Goal: Task Accomplishment & Management: Use online tool/utility

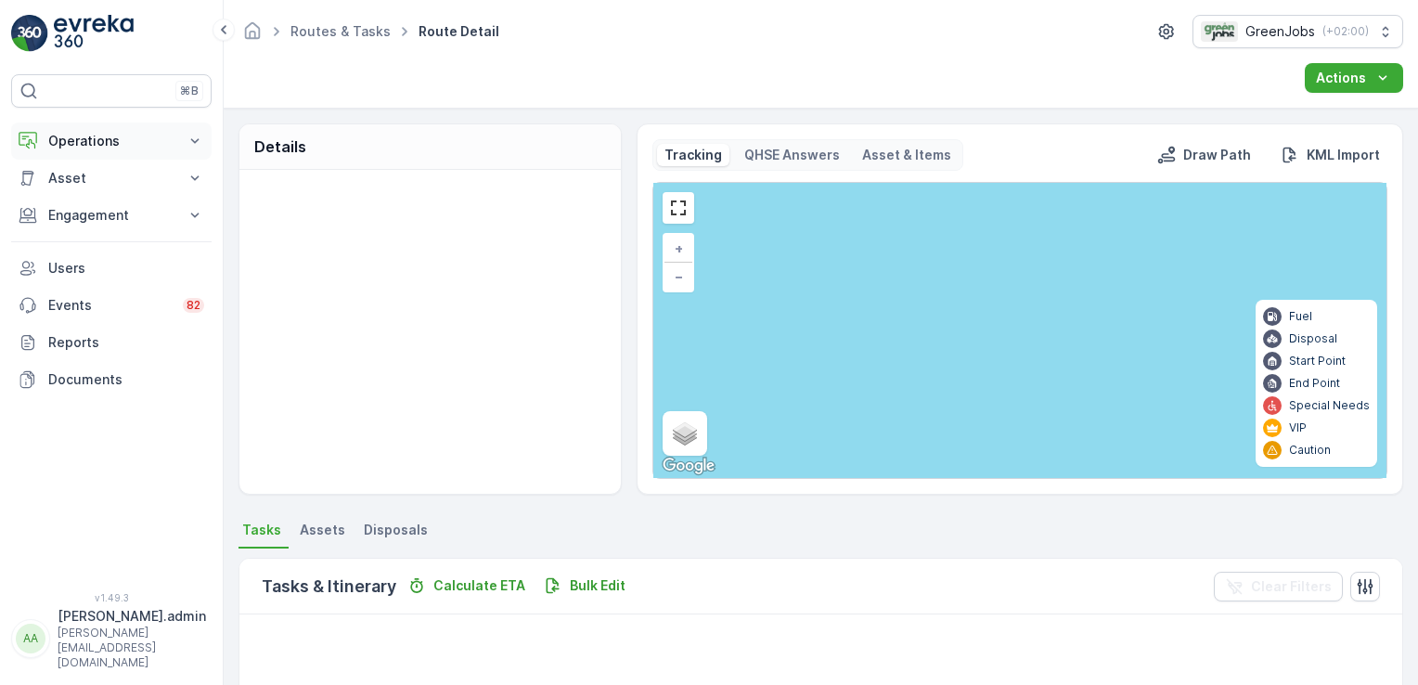
click at [188, 142] on icon at bounding box center [195, 141] width 19 height 19
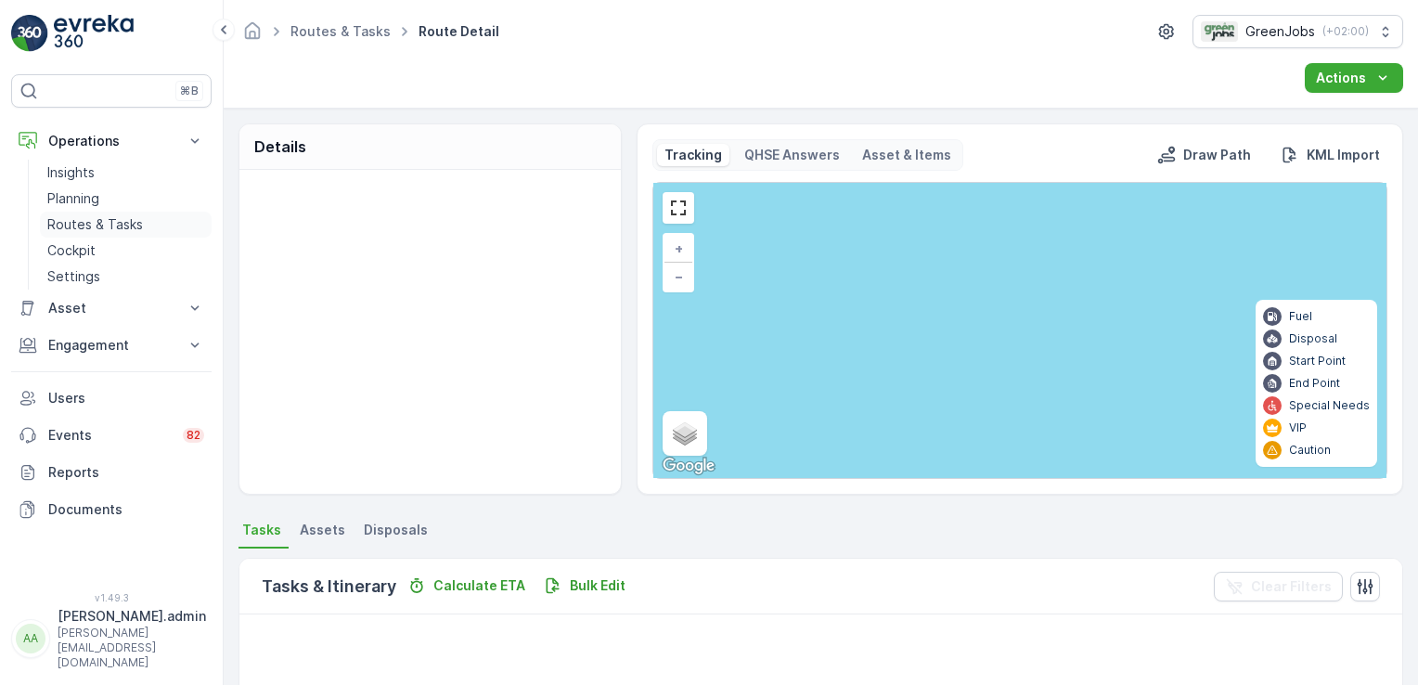
click at [114, 217] on p "Routes & Tasks" at bounding box center [95, 224] width 96 height 19
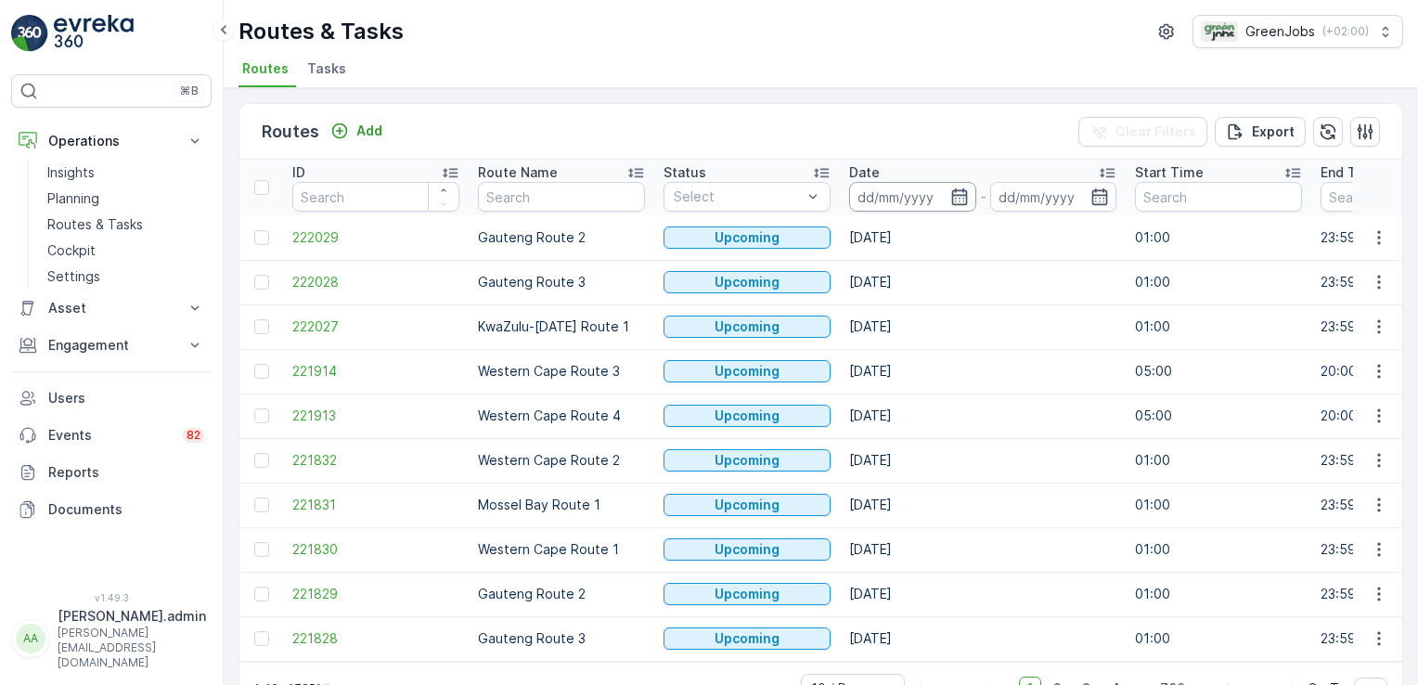
click at [886, 195] on input at bounding box center [912, 197] width 127 height 30
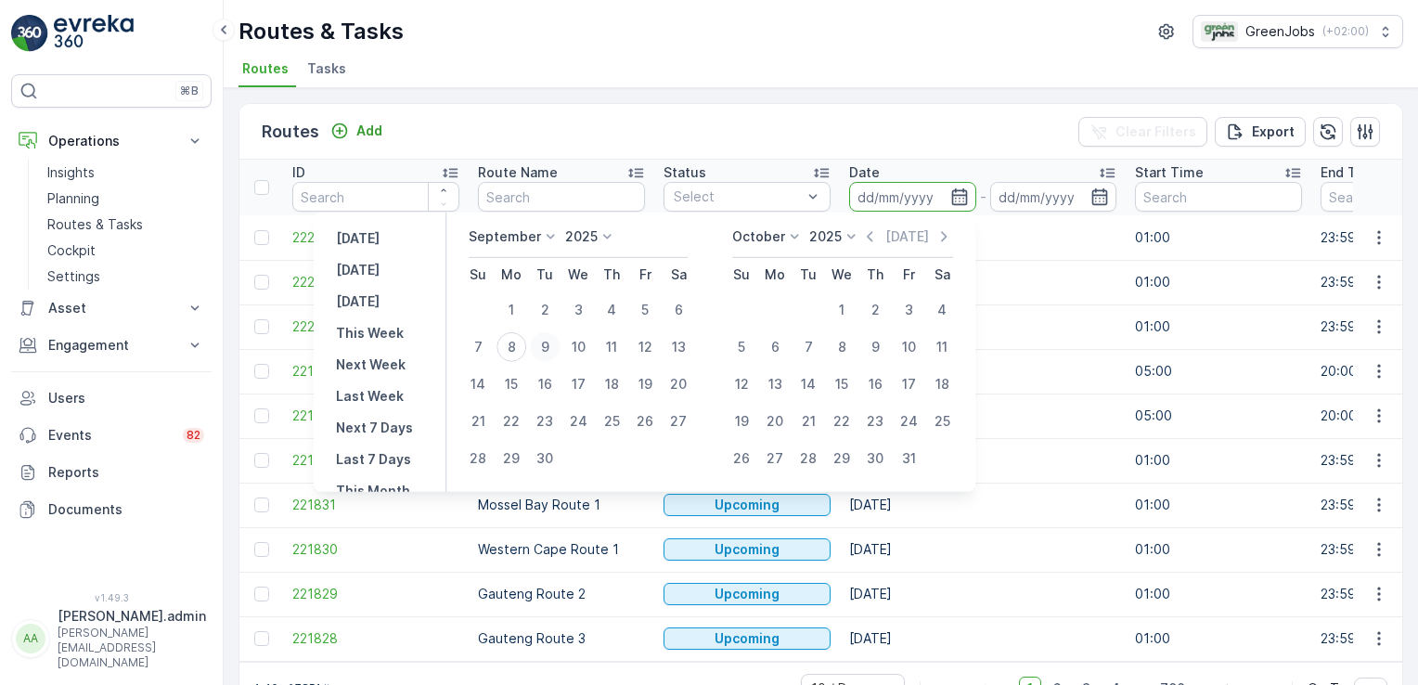
click at [549, 346] on div "9" at bounding box center [545, 347] width 30 height 30
type input "[DATE]"
click at [549, 346] on div "9" at bounding box center [545, 347] width 30 height 30
type input "[DATE]"
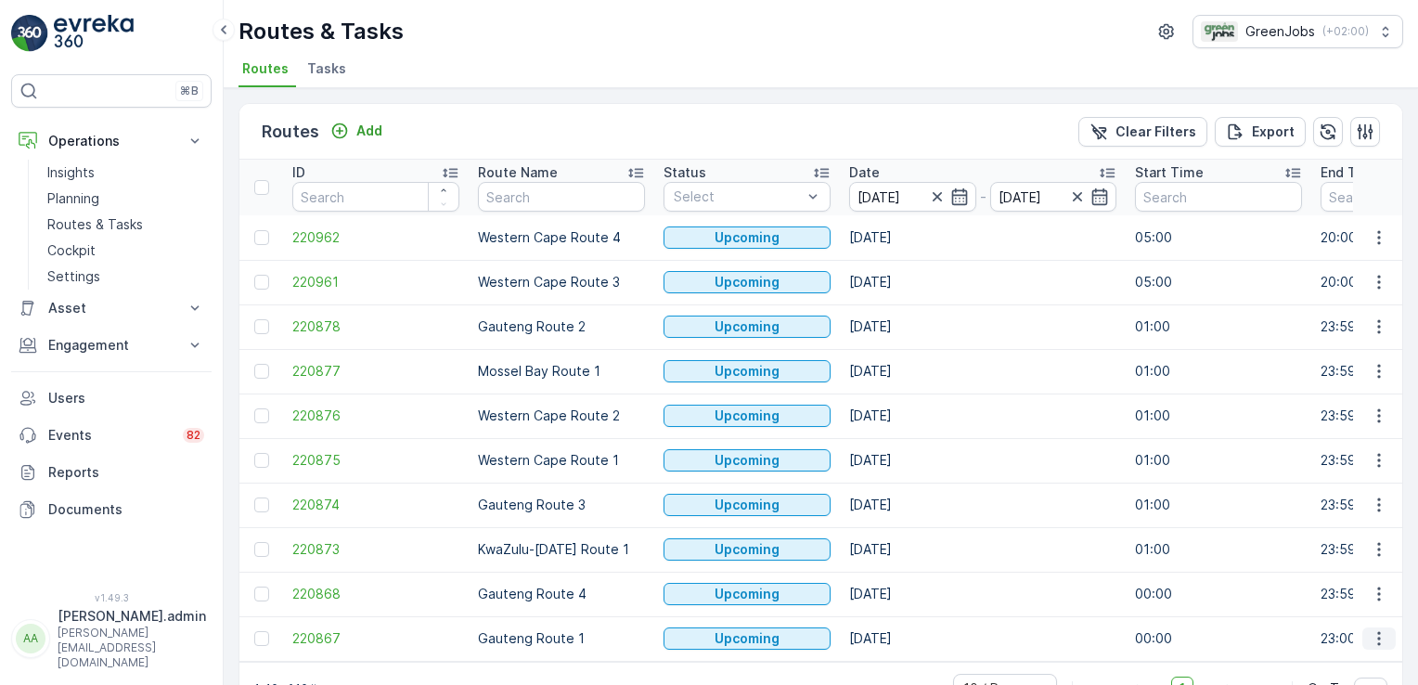
click at [1372, 640] on icon "button" at bounding box center [1379, 638] width 19 height 19
click at [1350, 497] on span "See More Details" at bounding box center [1336, 496] width 108 height 19
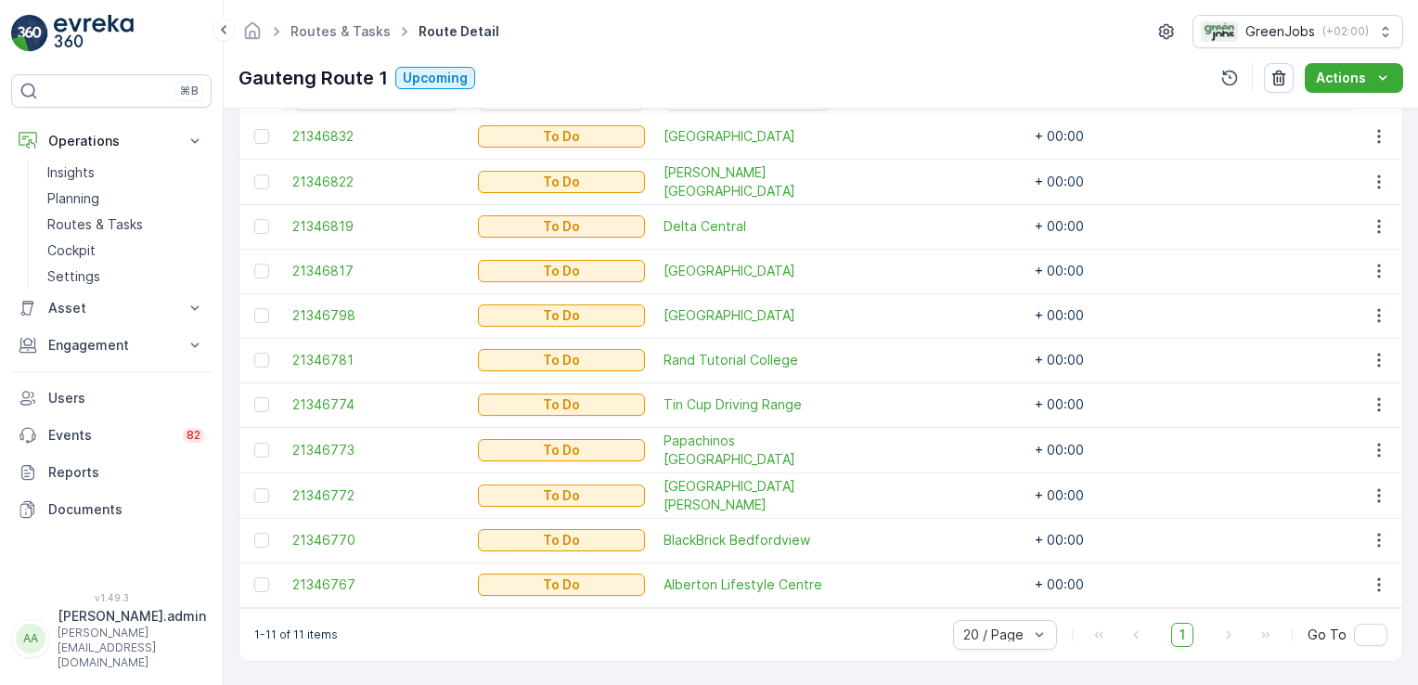
scroll to position [561, 0]
drag, startPoint x: 624, startPoint y: 95, endPoint x: 663, endPoint y: 116, distance: 44.4
click at [661, 114] on div "Routes & Tasks Route Detail GreenJobs ( +02:00 ) Gauteng Route 1 Upcoming Actio…" at bounding box center [821, 342] width 1195 height 685
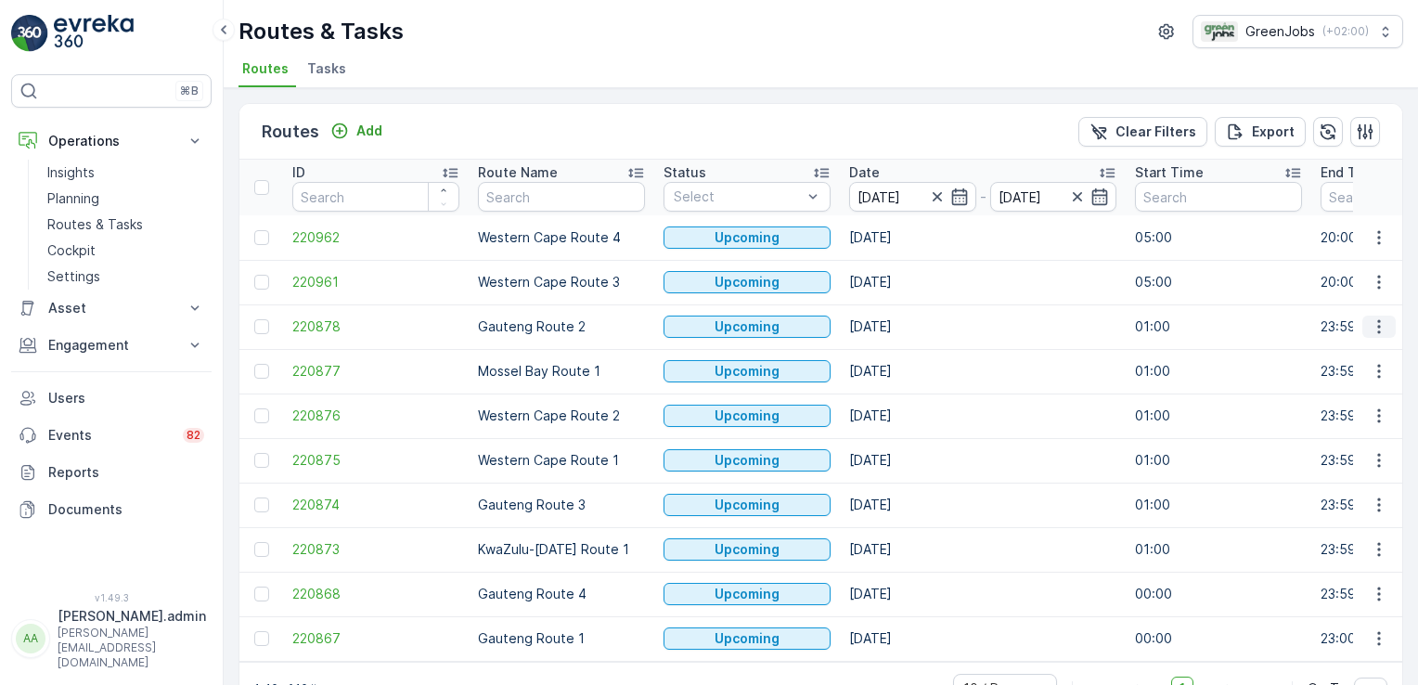
click at [1371, 325] on icon "button" at bounding box center [1379, 326] width 19 height 19
click at [1366, 352] on span "See More Details" at bounding box center [1336, 352] width 108 height 19
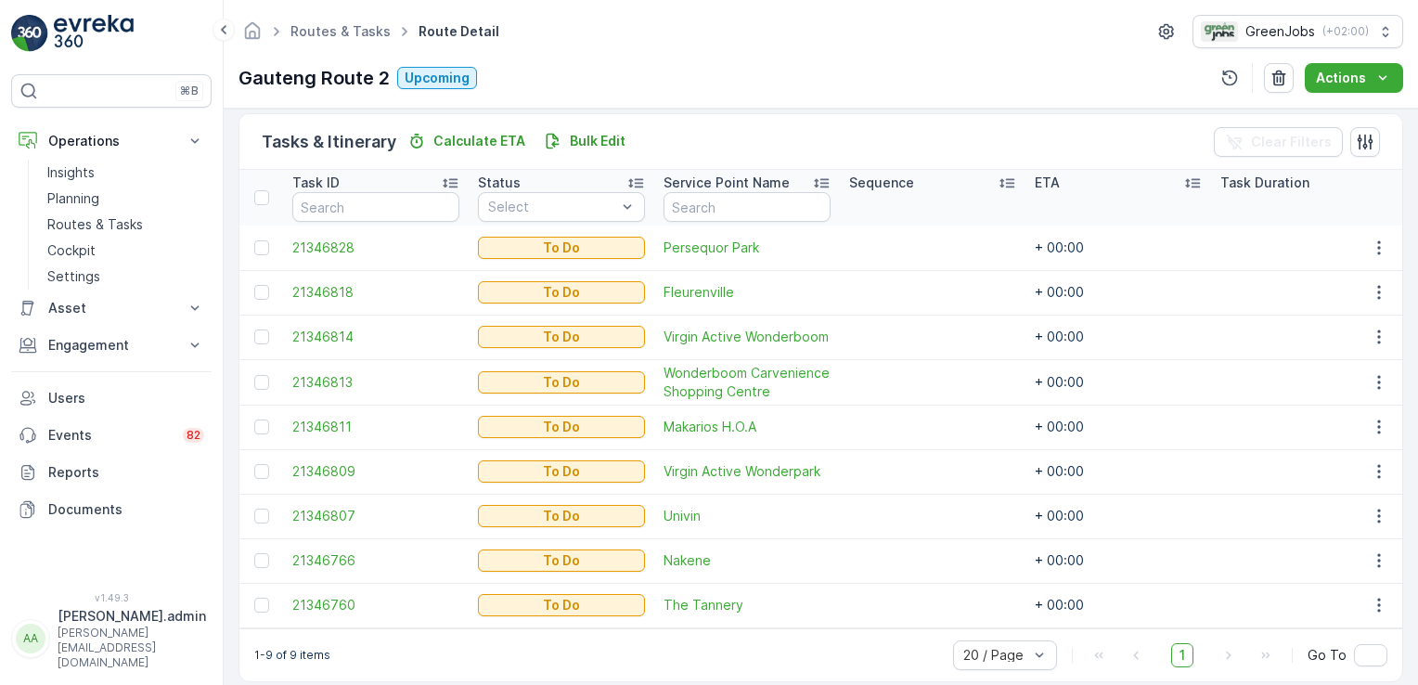
scroll to position [472, 0]
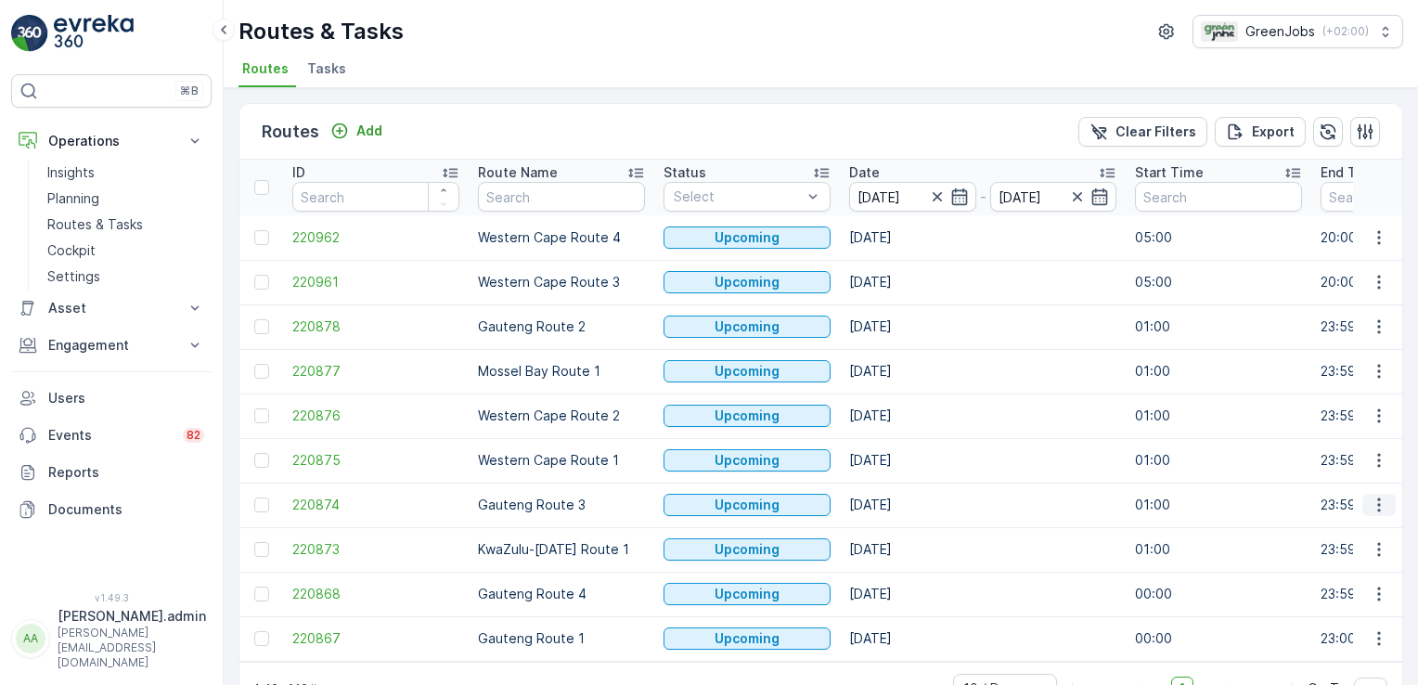
click at [1370, 503] on icon "button" at bounding box center [1379, 505] width 19 height 19
click at [1358, 526] on span "See More Details" at bounding box center [1336, 531] width 108 height 19
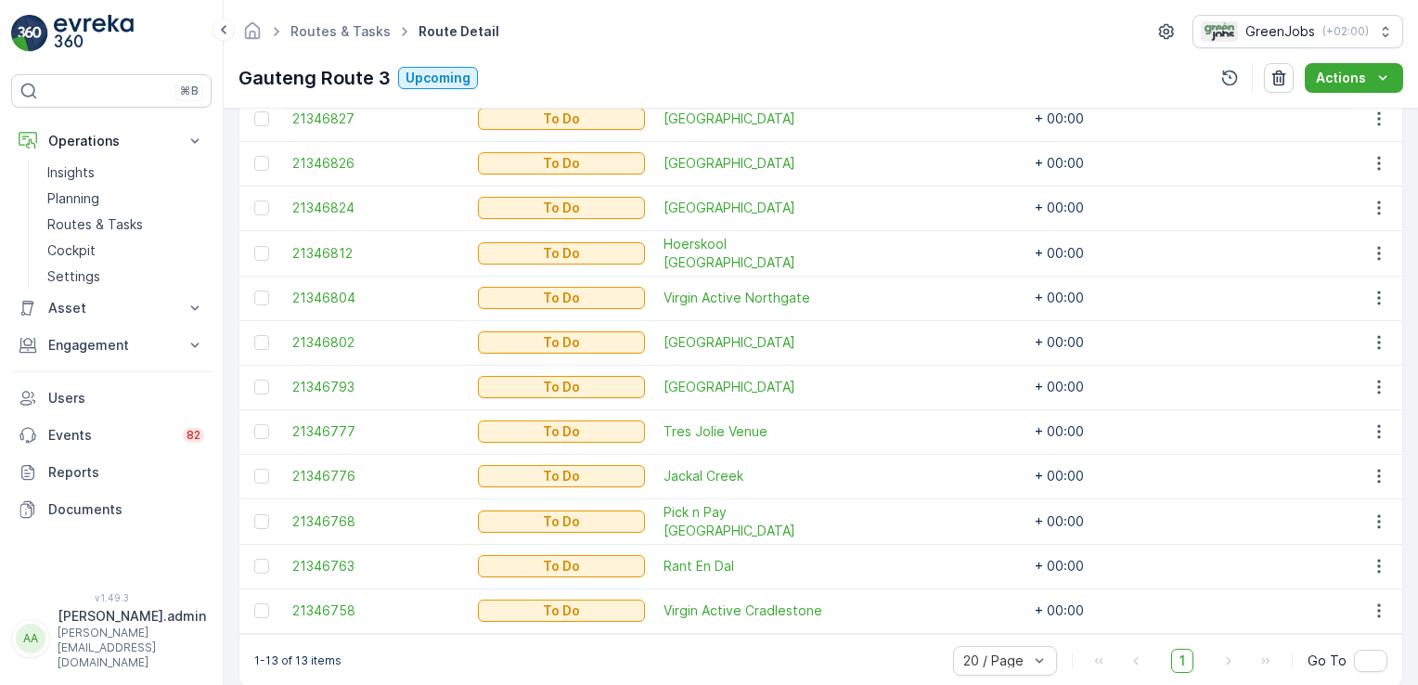
scroll to position [646, 0]
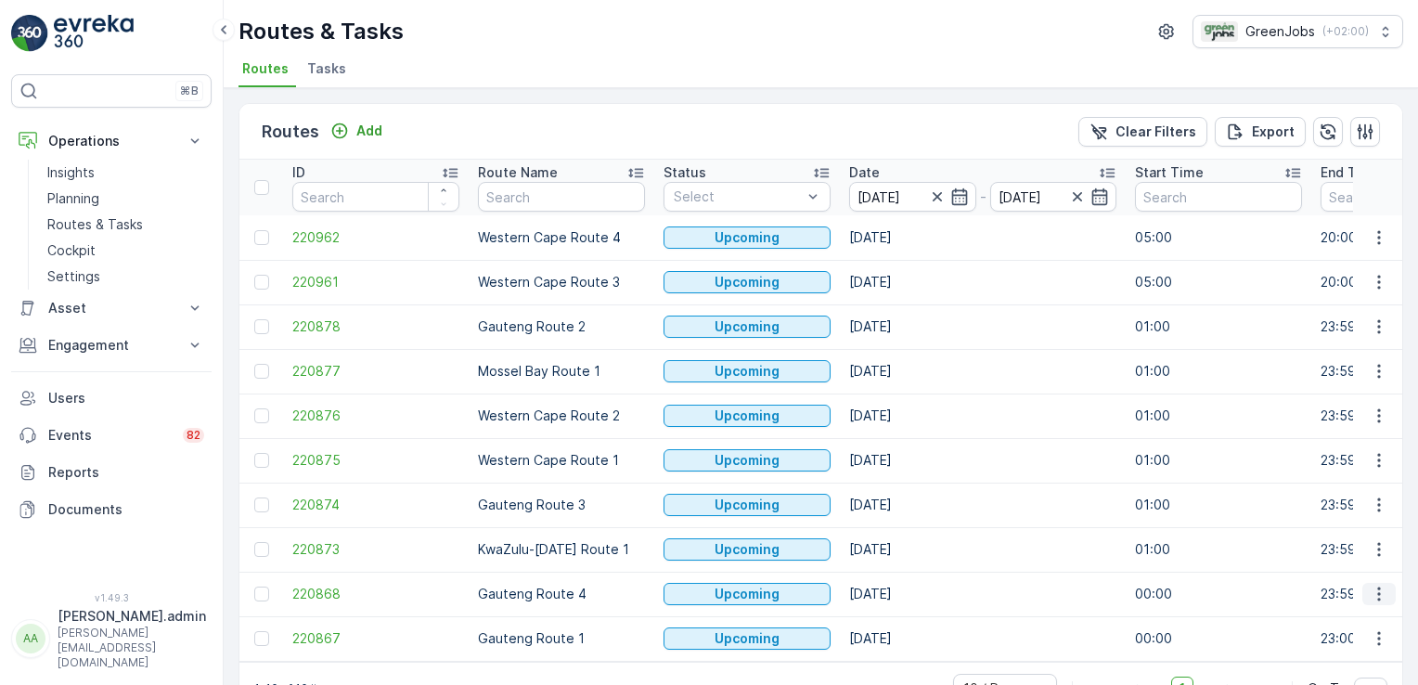
click at [1370, 590] on icon "button" at bounding box center [1379, 594] width 19 height 19
click at [1336, 446] on span "See More Details" at bounding box center [1336, 452] width 108 height 19
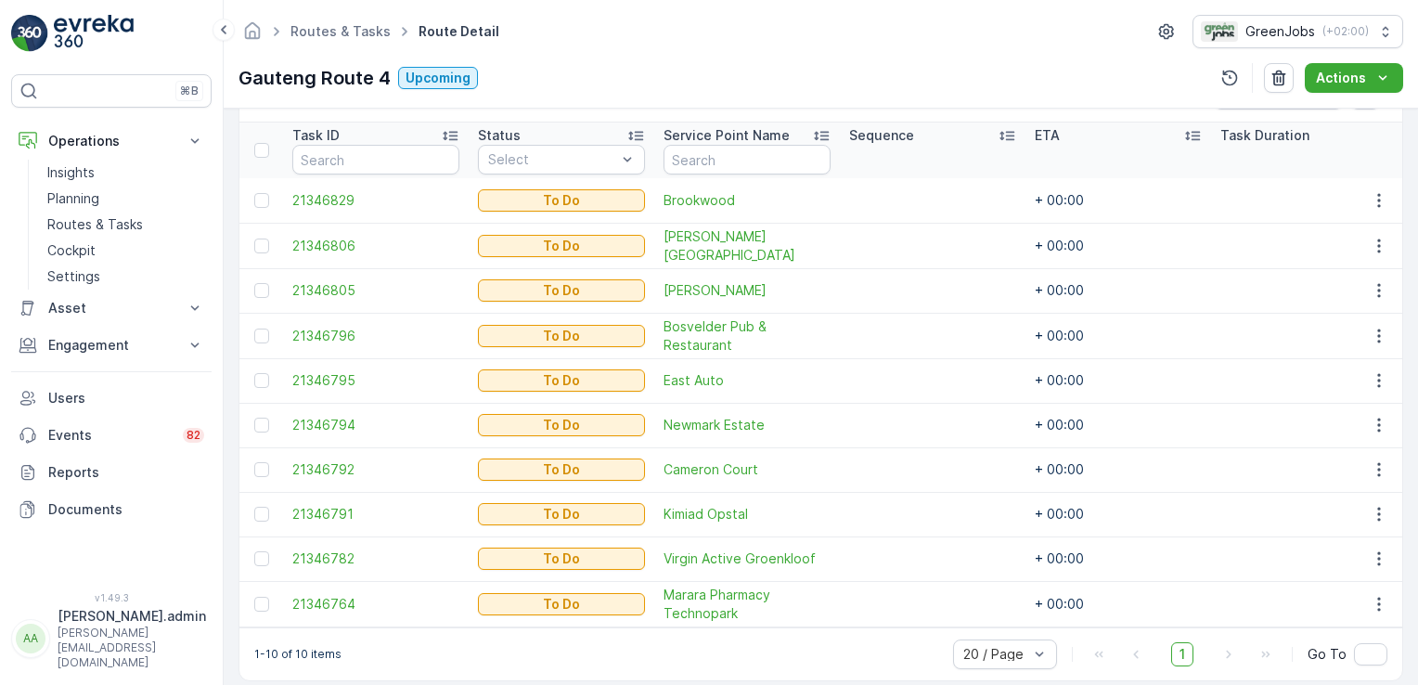
scroll to position [494, 0]
click at [120, 217] on p "Routes & Tasks" at bounding box center [95, 224] width 96 height 19
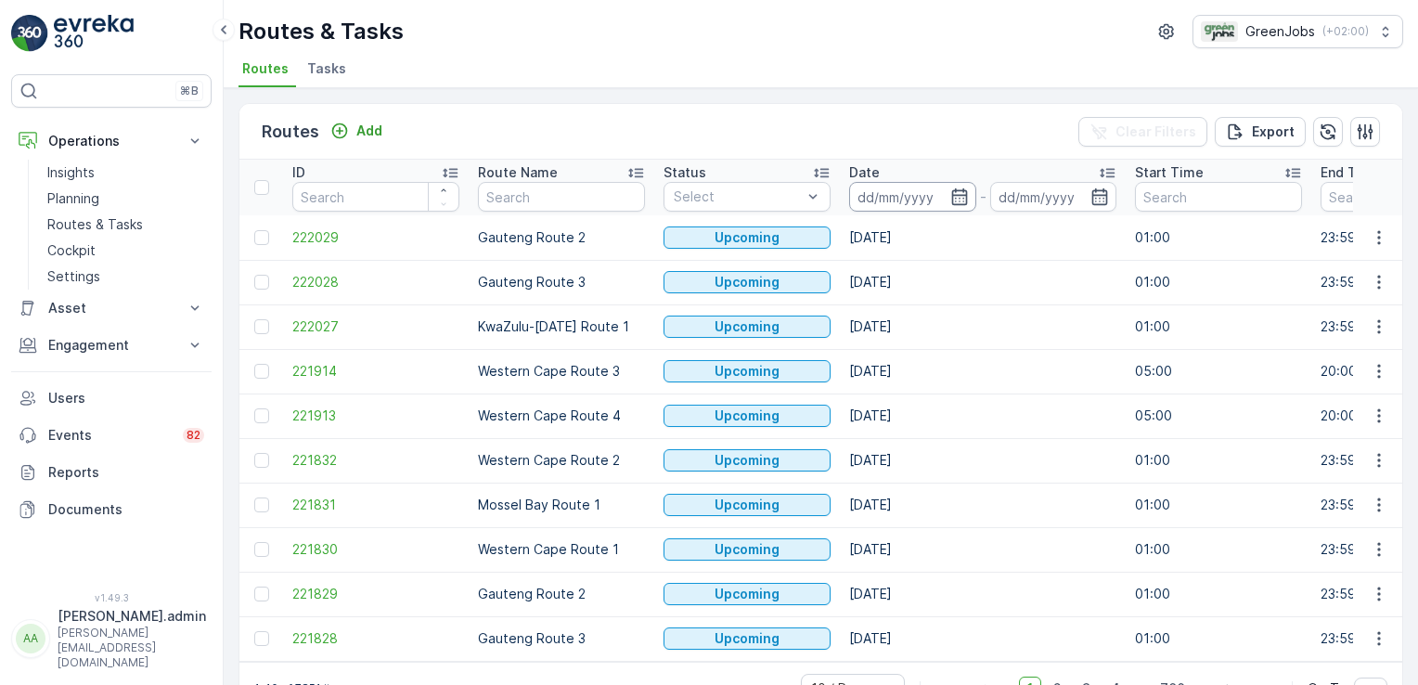
click at [872, 187] on input at bounding box center [912, 197] width 127 height 30
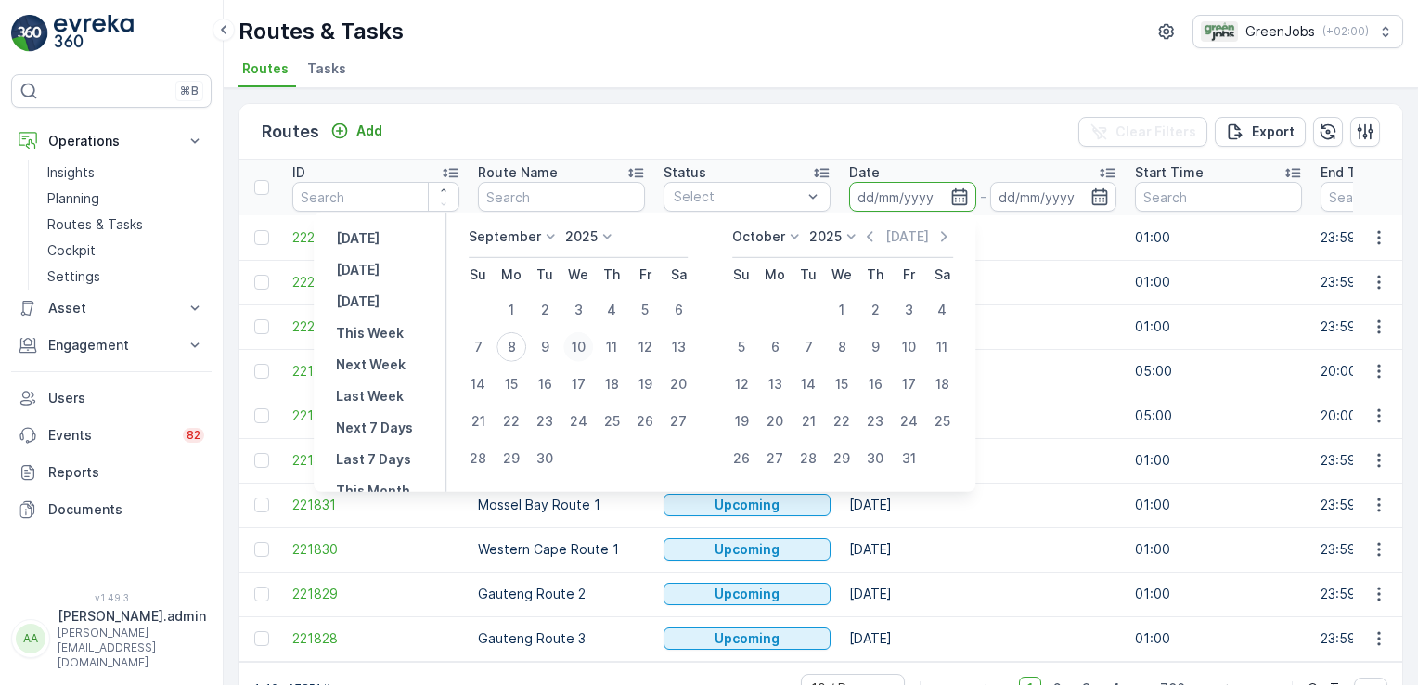
click at [587, 343] on div "10" at bounding box center [578, 347] width 30 height 30
type input "[DATE]"
click at [587, 343] on div "10" at bounding box center [578, 347] width 30 height 30
type input "[DATE]"
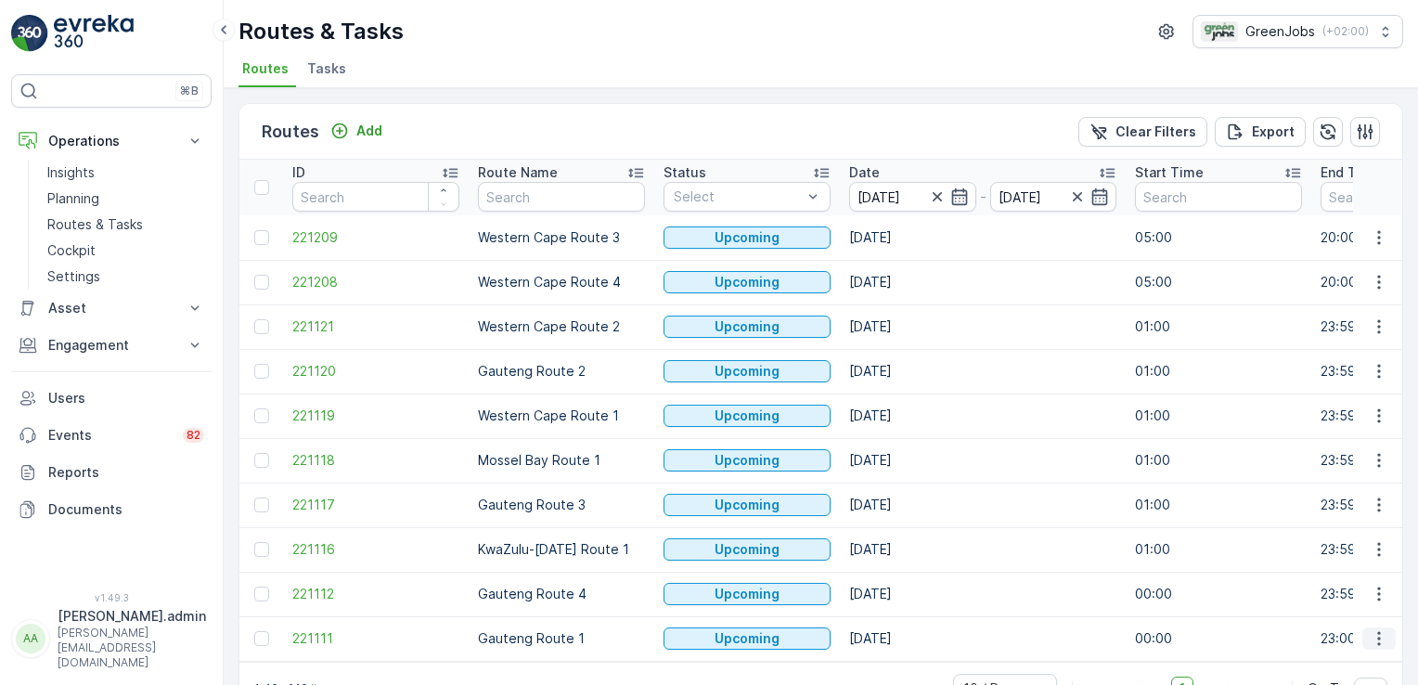
click at [1376, 639] on icon "button" at bounding box center [1379, 638] width 19 height 19
click at [1365, 499] on span "See More Details" at bounding box center [1336, 496] width 108 height 19
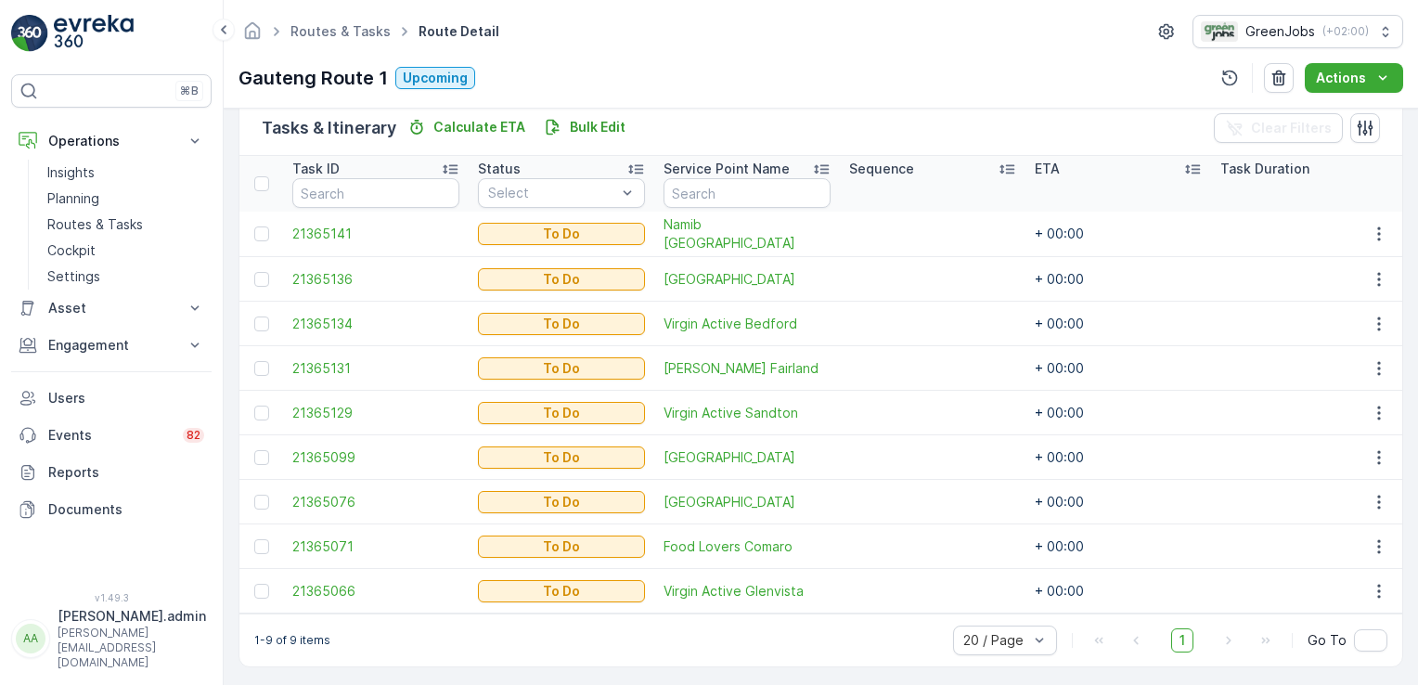
scroll to position [472, 0]
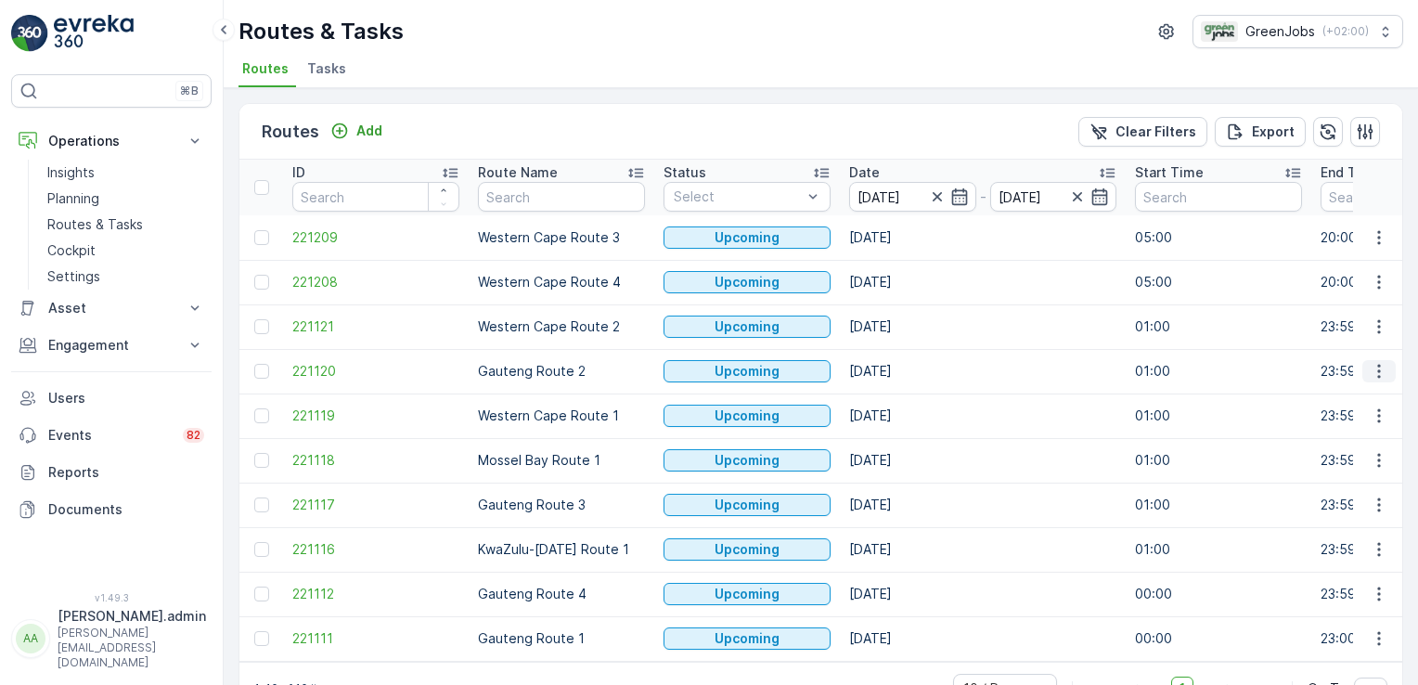
click at [1375, 362] on icon "button" at bounding box center [1379, 371] width 19 height 19
click at [1374, 399] on span "See More Details" at bounding box center [1336, 397] width 108 height 19
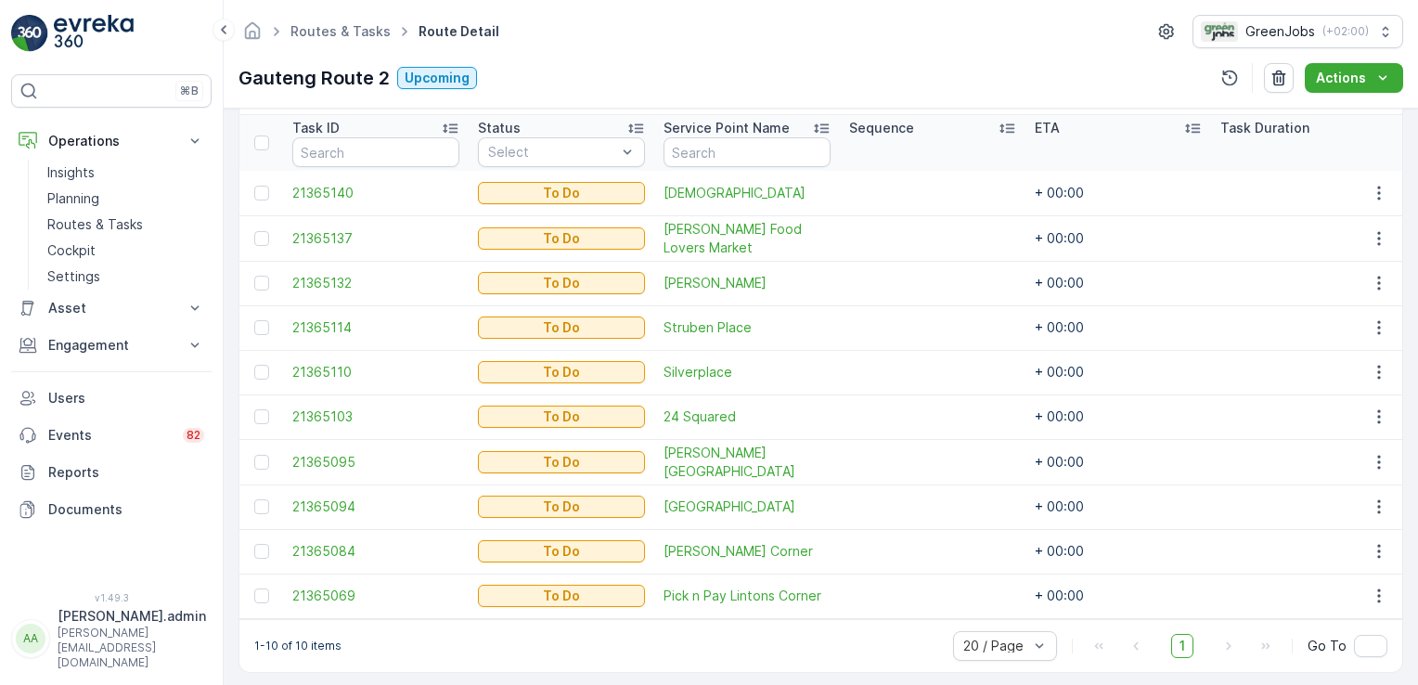
scroll to position [513, 0]
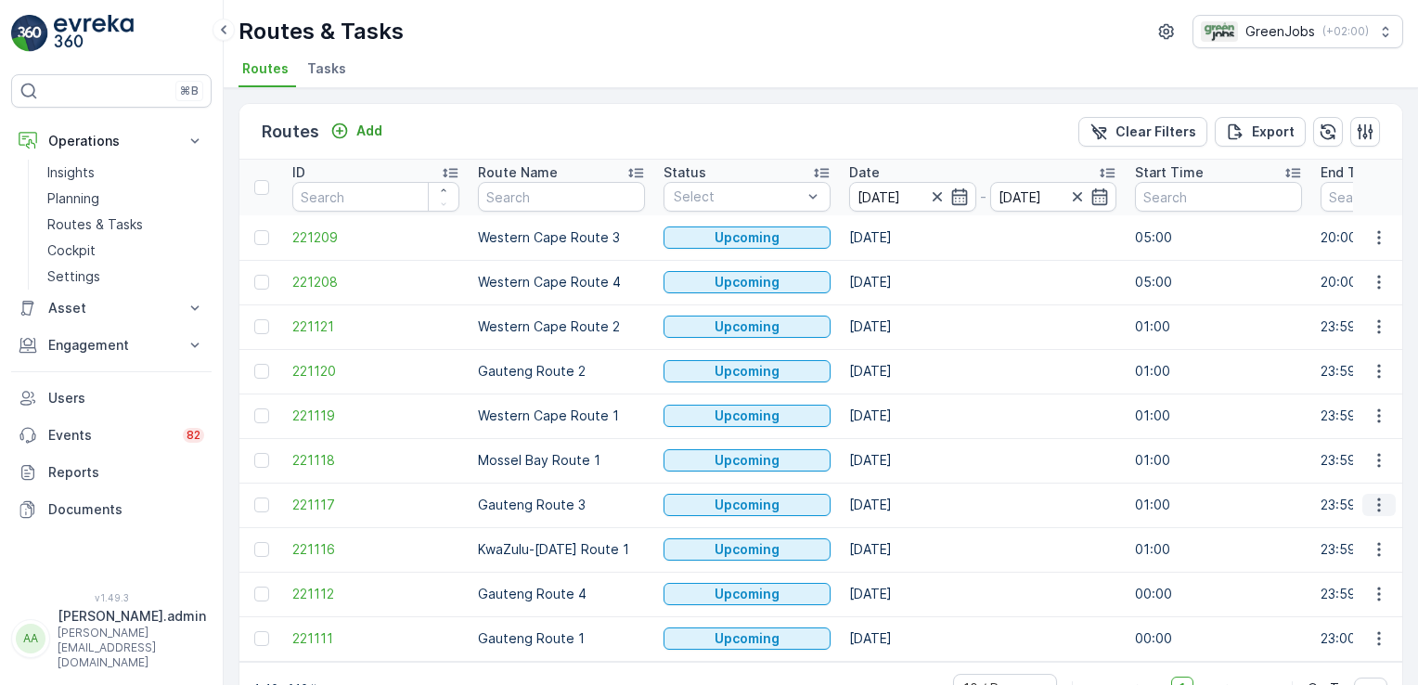
click at [1377, 502] on icon "button" at bounding box center [1379, 505] width 19 height 19
click at [1355, 528] on span "See More Details" at bounding box center [1336, 531] width 108 height 19
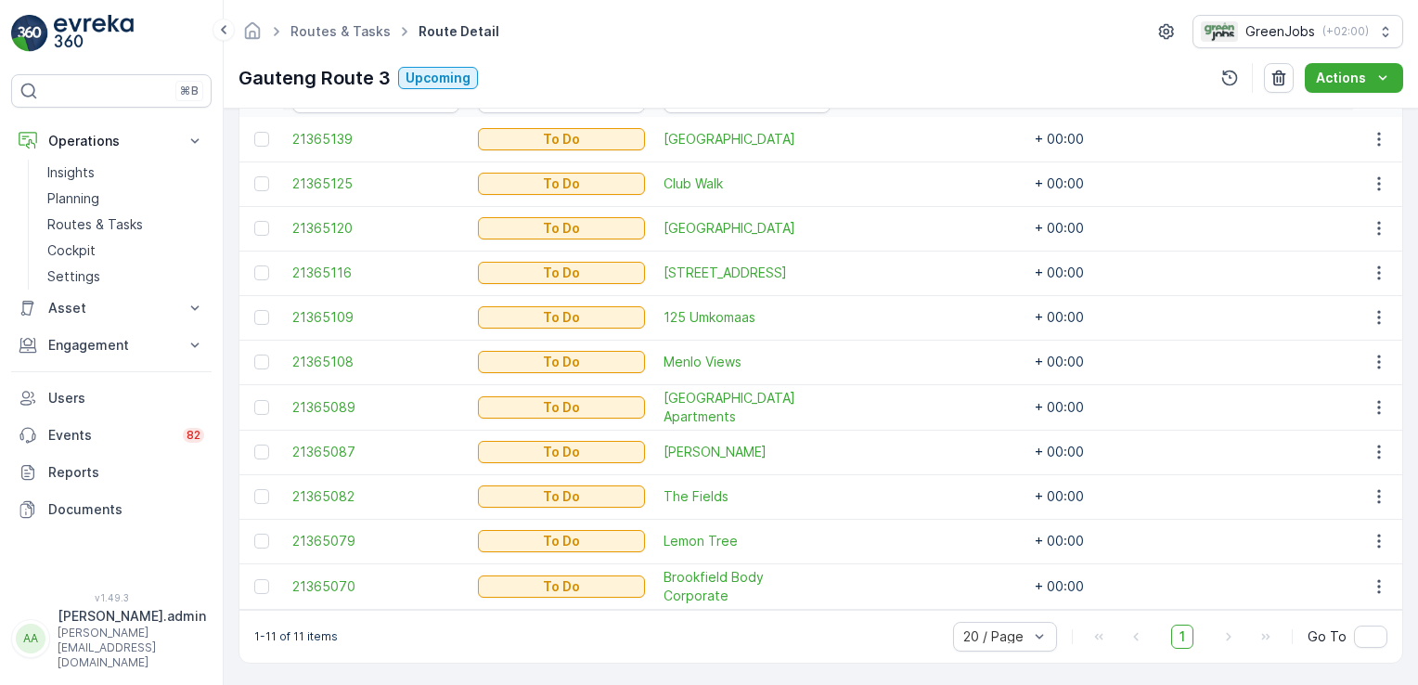
scroll to position [561, 0]
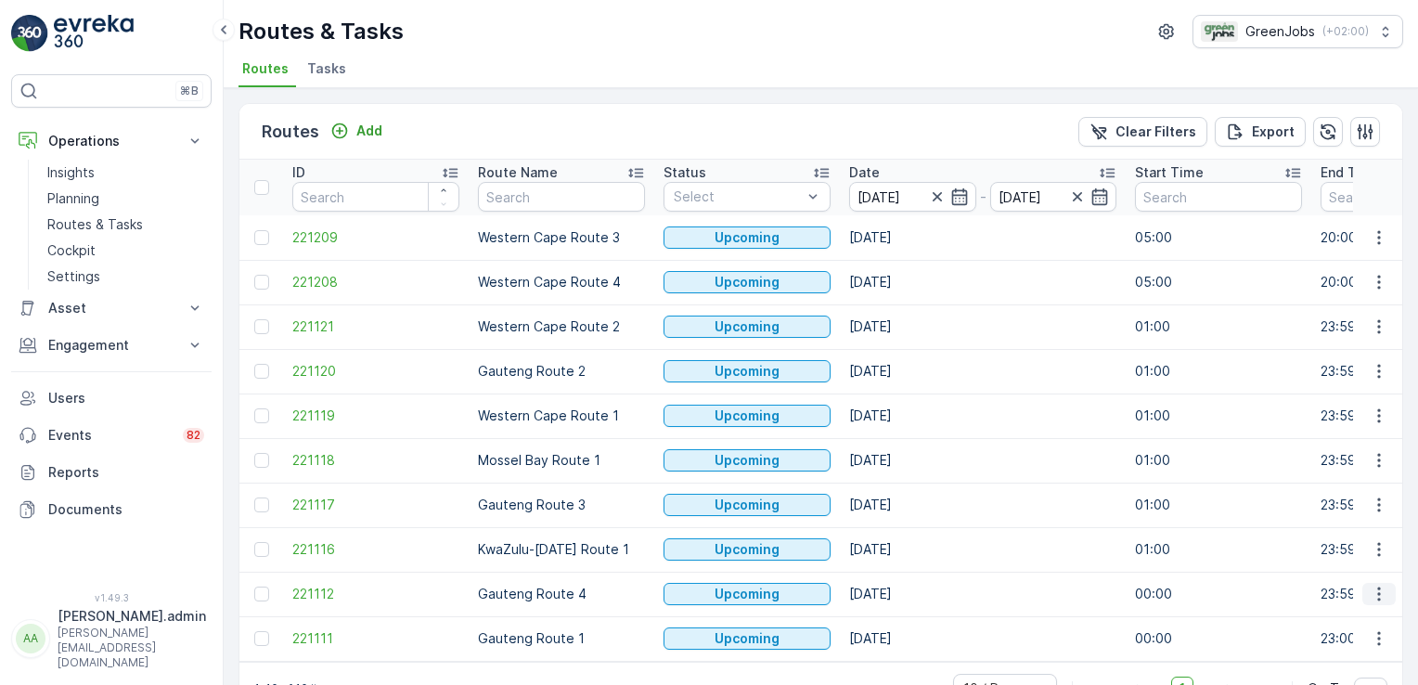
click at [1377, 594] on icon "button" at bounding box center [1378, 595] width 3 height 14
click at [1358, 455] on span "See More Details" at bounding box center [1336, 452] width 108 height 19
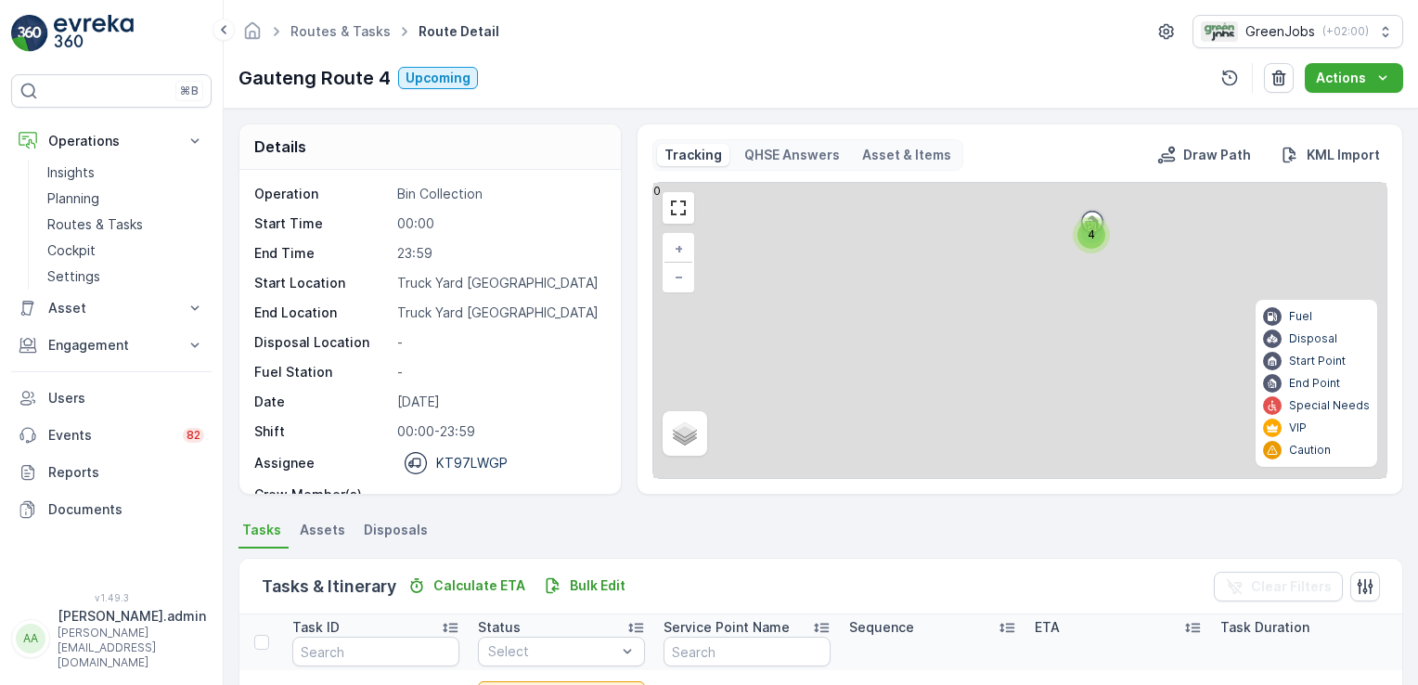
scroll to position [271, 0]
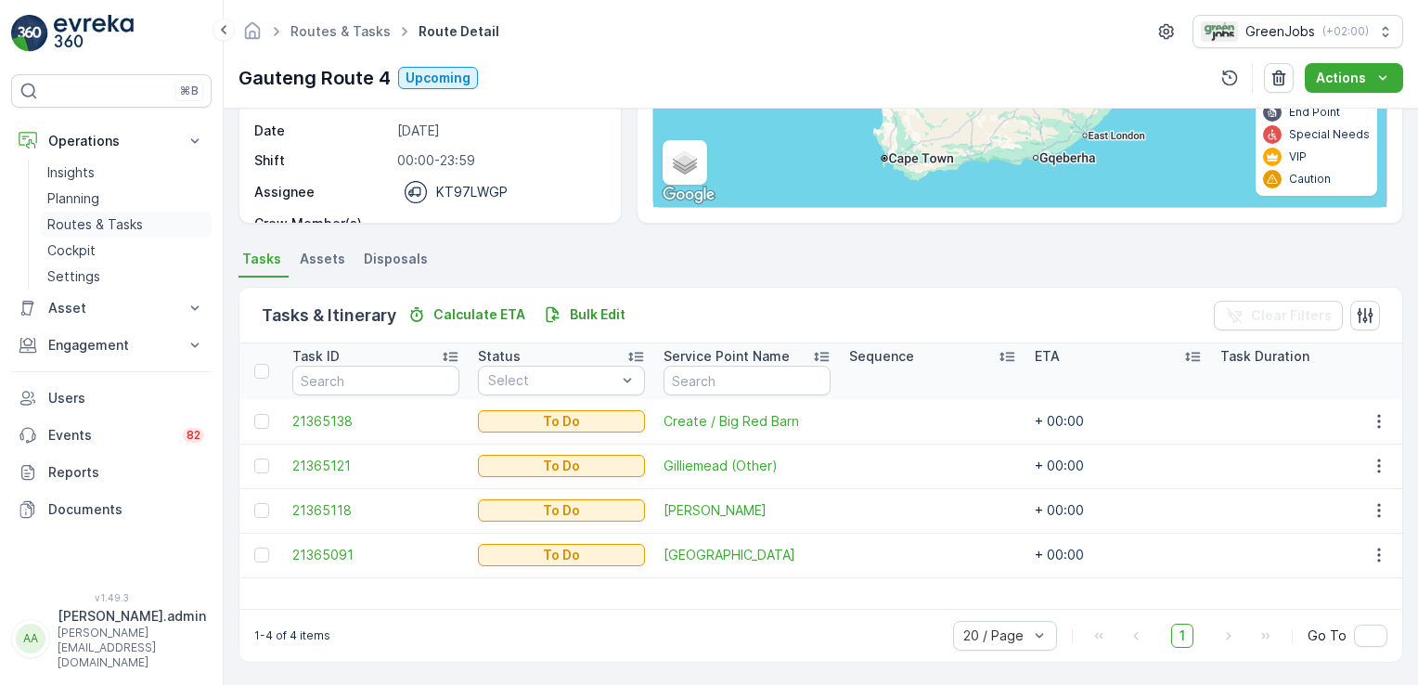
click at [123, 224] on p "Routes & Tasks" at bounding box center [95, 224] width 96 height 19
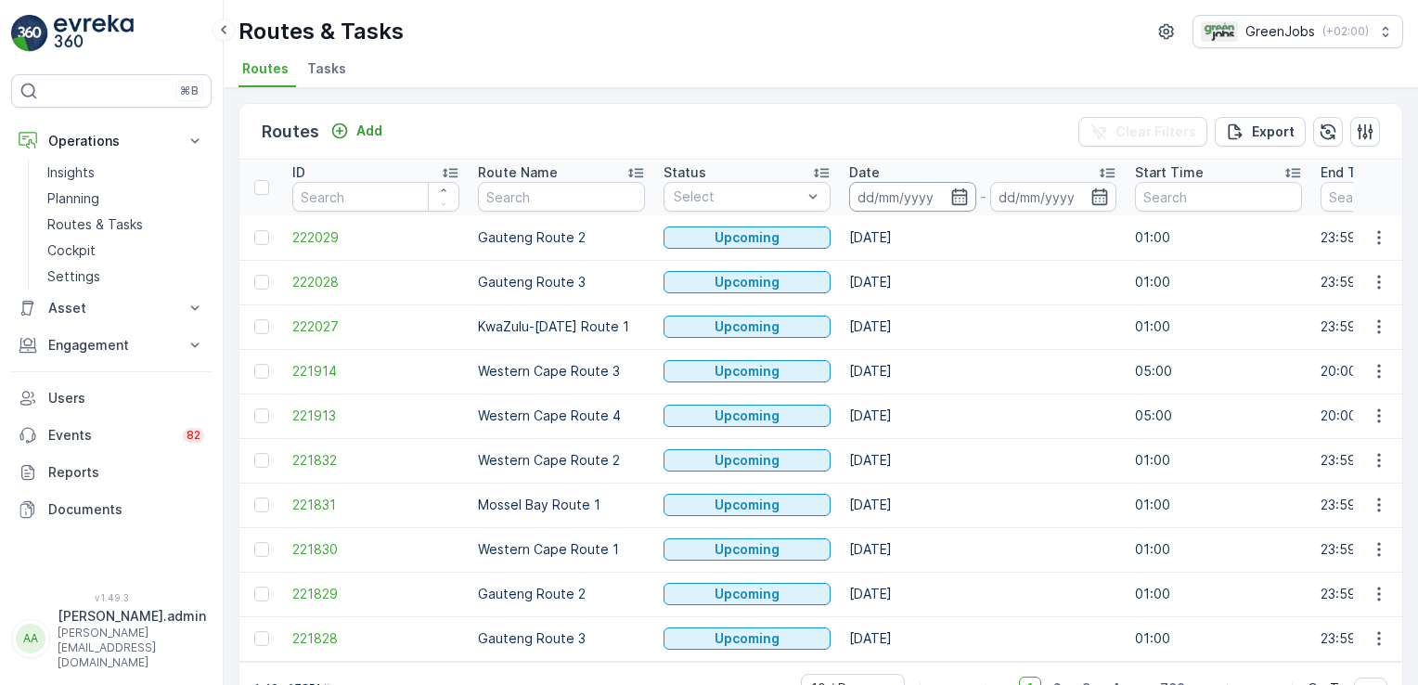
click at [881, 191] on input at bounding box center [912, 197] width 127 height 30
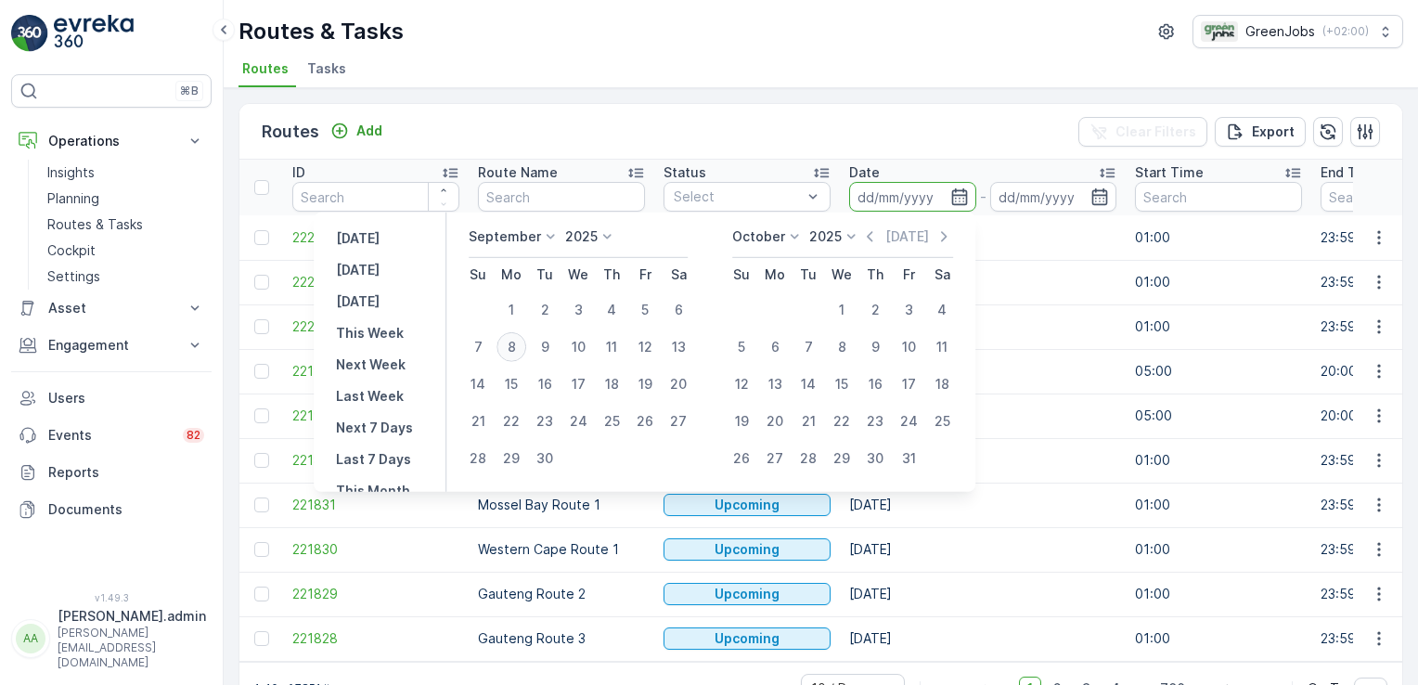
click at [509, 340] on div "8" at bounding box center [512, 347] width 30 height 30
type input "[DATE]"
click at [508, 340] on div "8" at bounding box center [512, 347] width 30 height 30
type input "[DATE]"
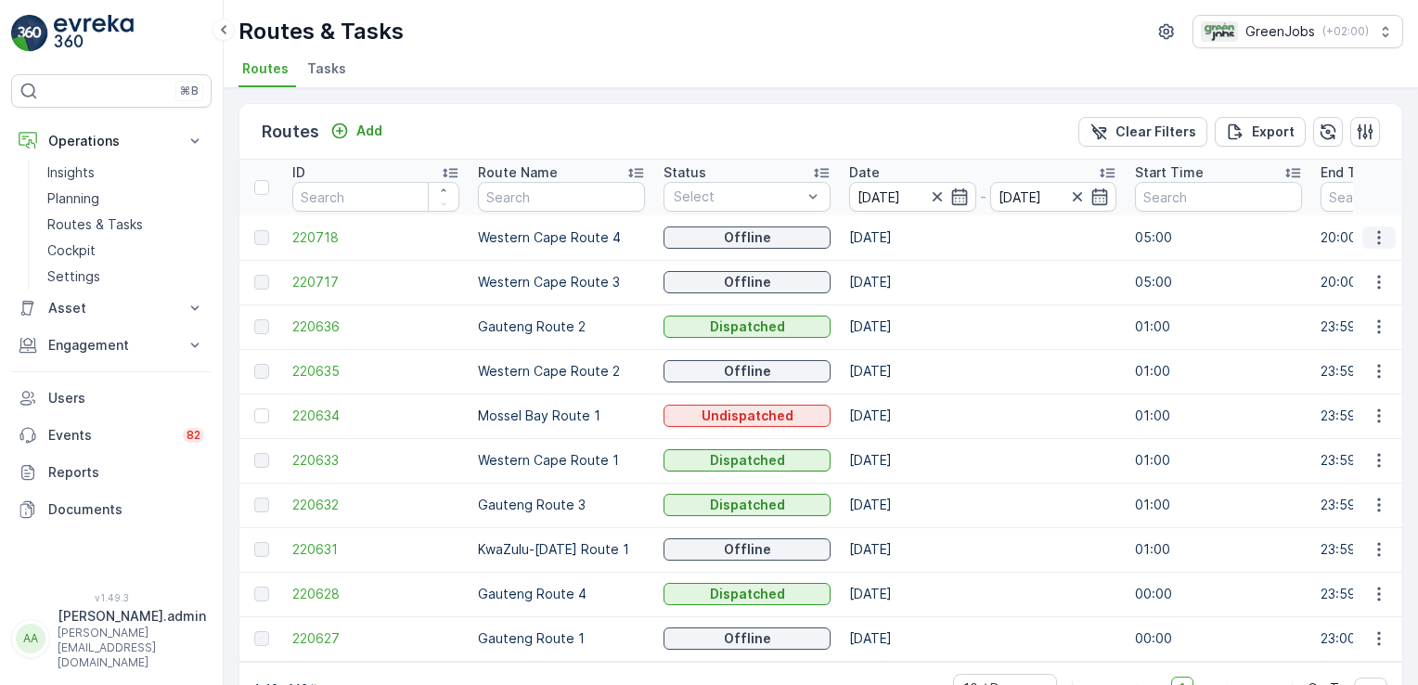
drag, startPoint x: 1375, startPoint y: 236, endPoint x: 1367, endPoint y: 246, distance: 12.6
click at [1370, 239] on icon "button" at bounding box center [1379, 237] width 19 height 19
drag, startPoint x: 1367, startPoint y: 246, endPoint x: 1359, endPoint y: 262, distance: 17.9
click at [1359, 262] on span "See More Details" at bounding box center [1336, 263] width 108 height 19
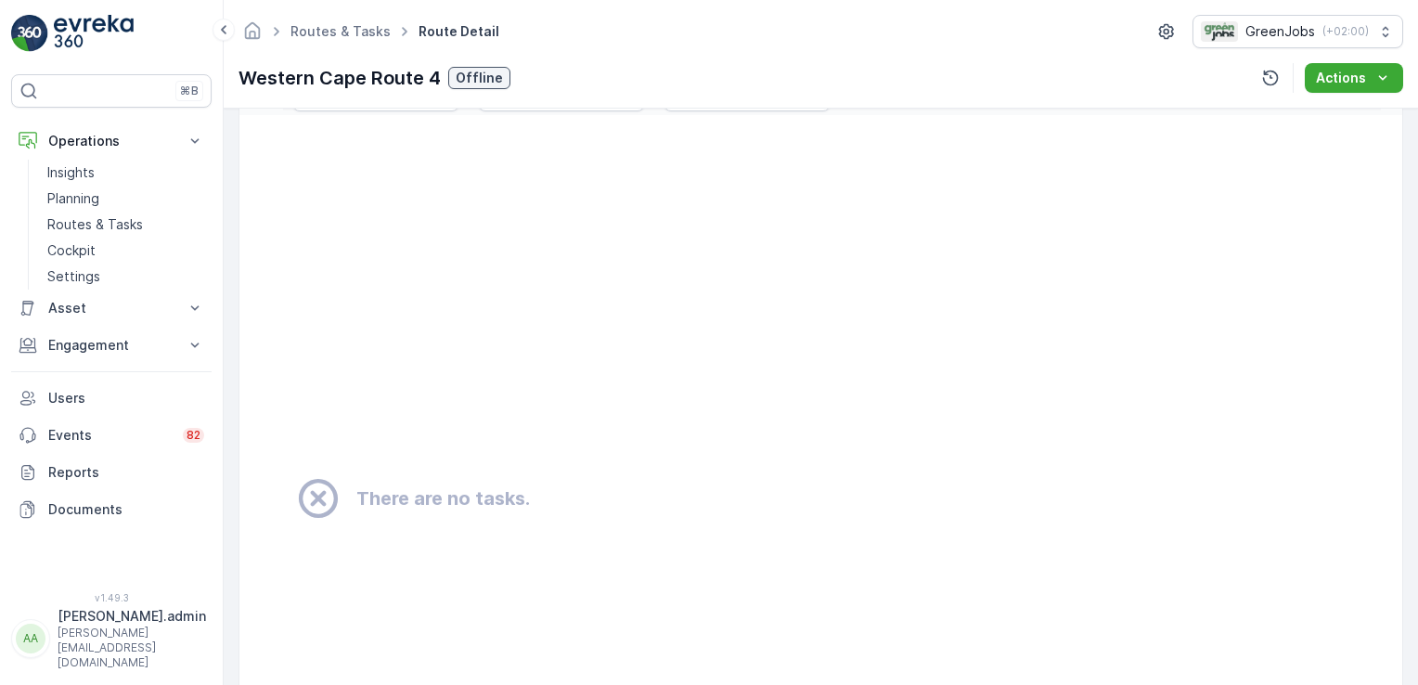
scroll to position [625, 0]
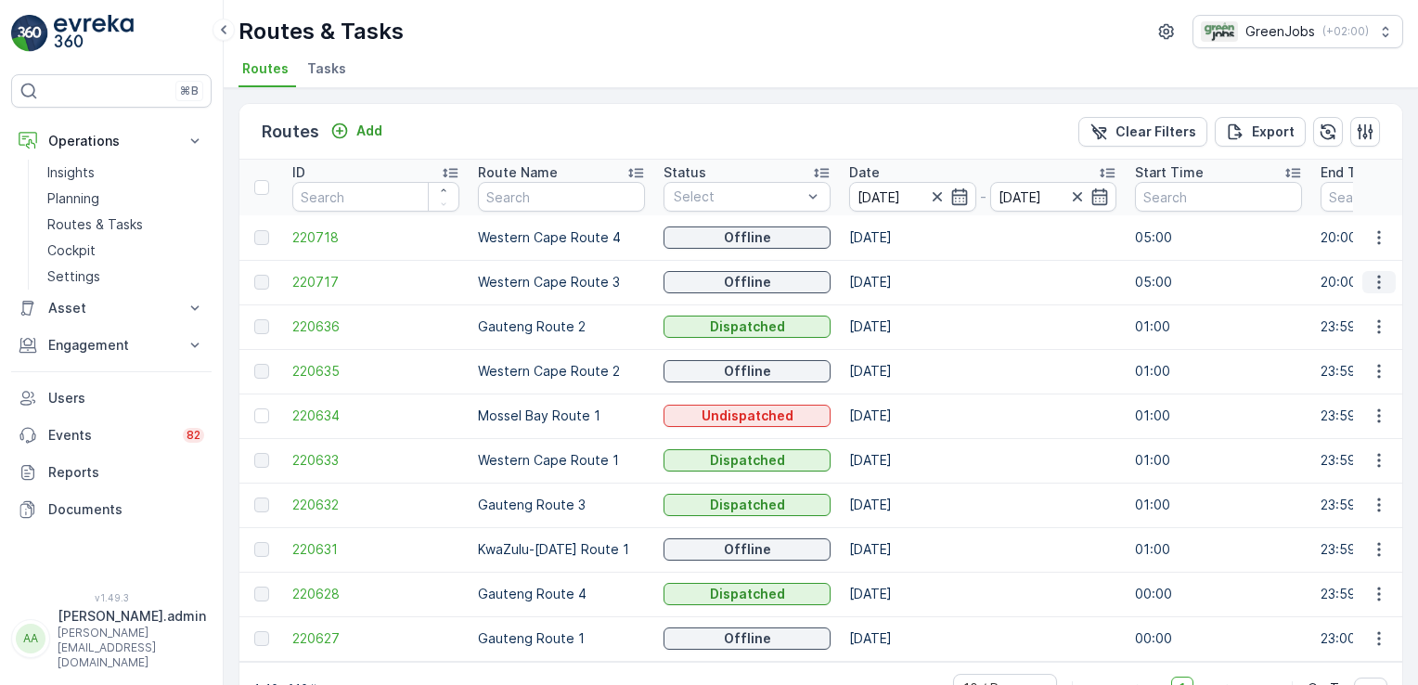
click at [1377, 280] on icon "button" at bounding box center [1378, 283] width 3 height 14
click at [1359, 308] on span "See More Details" at bounding box center [1336, 308] width 108 height 19
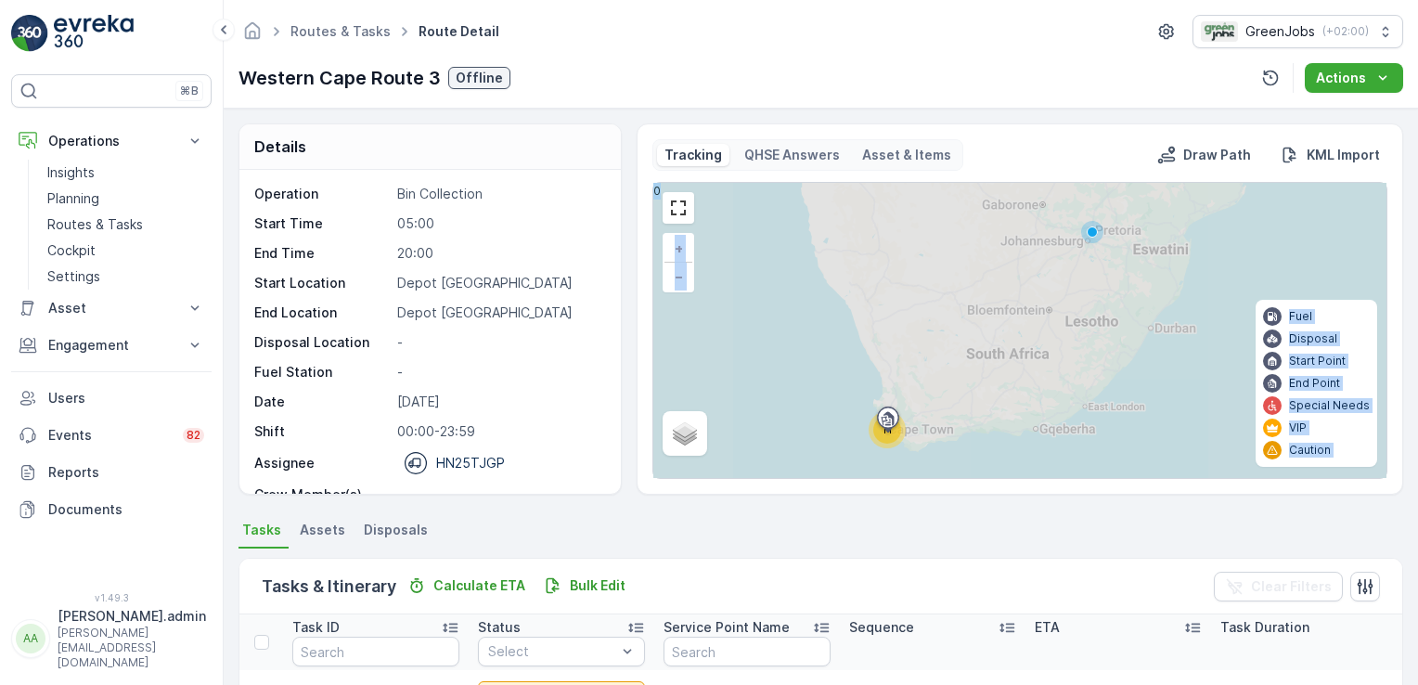
drag, startPoint x: 1413, startPoint y: 170, endPoint x: 1421, endPoint y: 329, distance: 159.9
click at [1417, 329] on html "⌘B Operations Insights Planning Routes & Tasks Cockpit Settings Asset Assets En…" at bounding box center [709, 342] width 1418 height 685
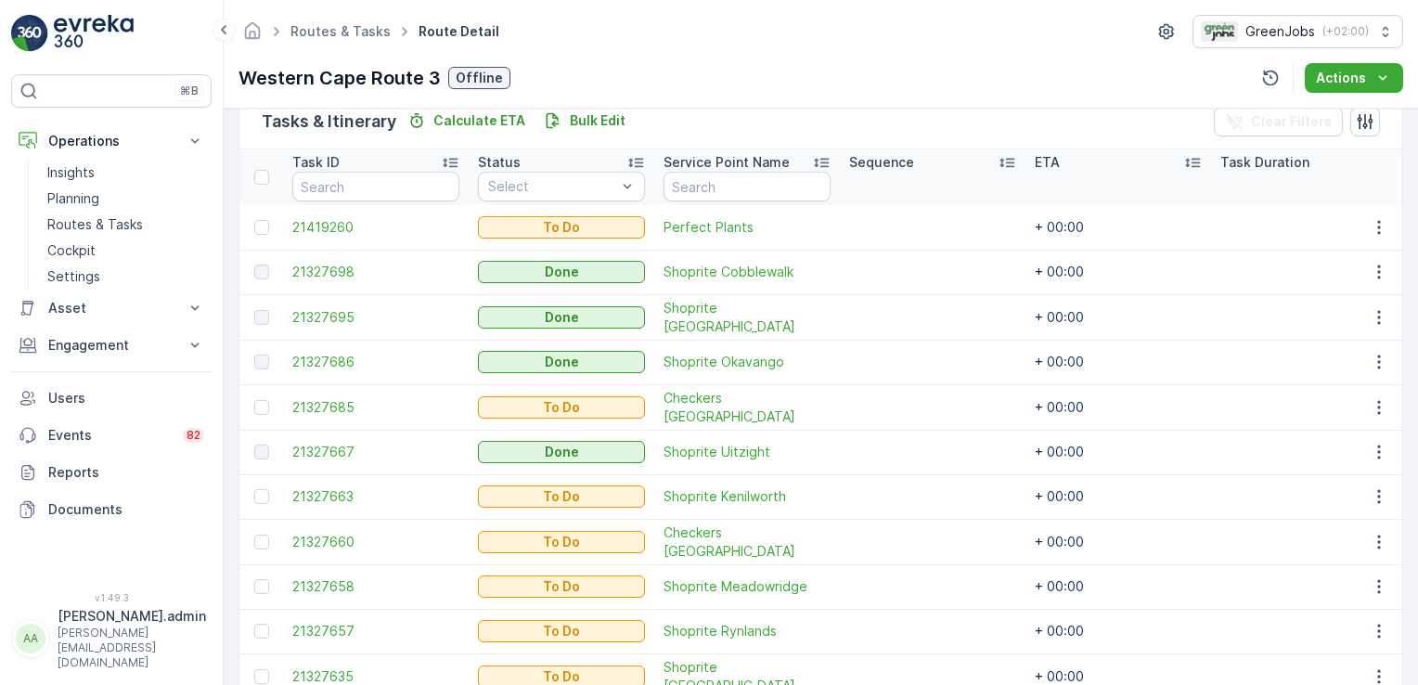
scroll to position [561, 0]
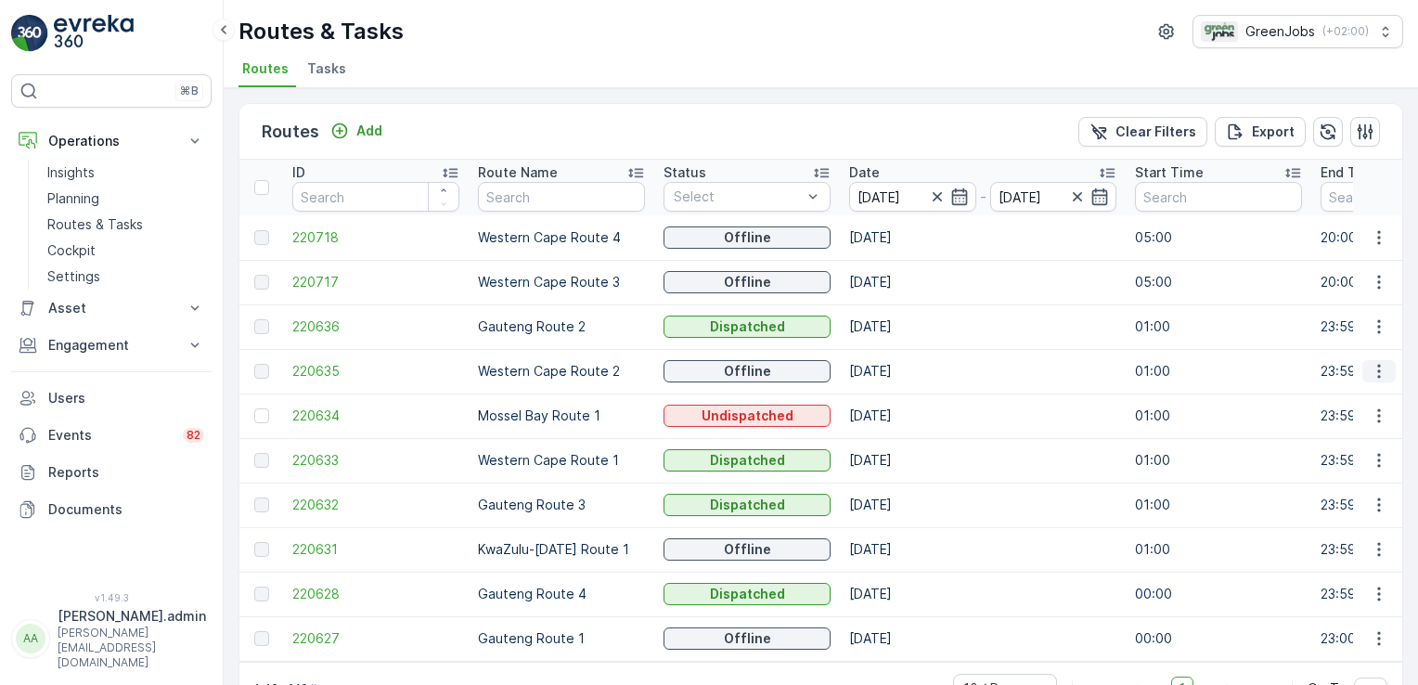
click at [1377, 375] on icon "button" at bounding box center [1378, 372] width 3 height 14
click at [1367, 392] on span "See More Details" at bounding box center [1336, 397] width 108 height 19
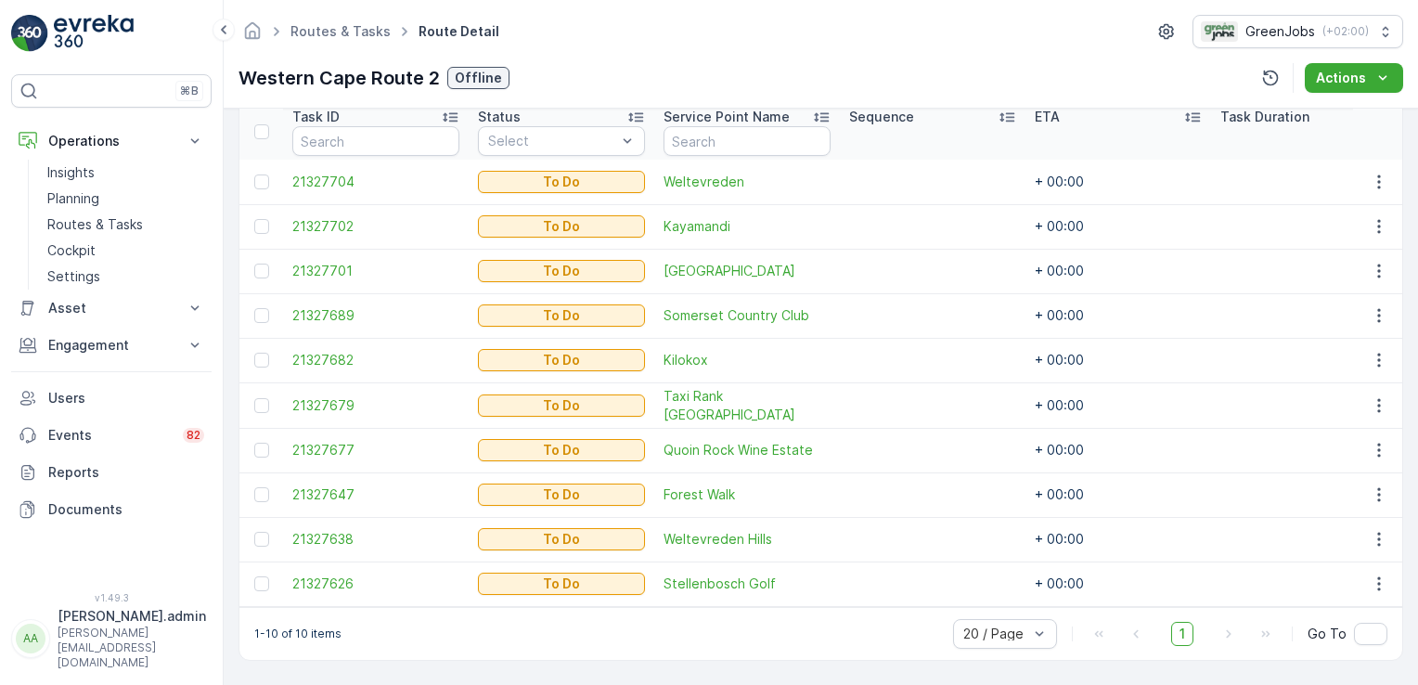
scroll to position [511, 0]
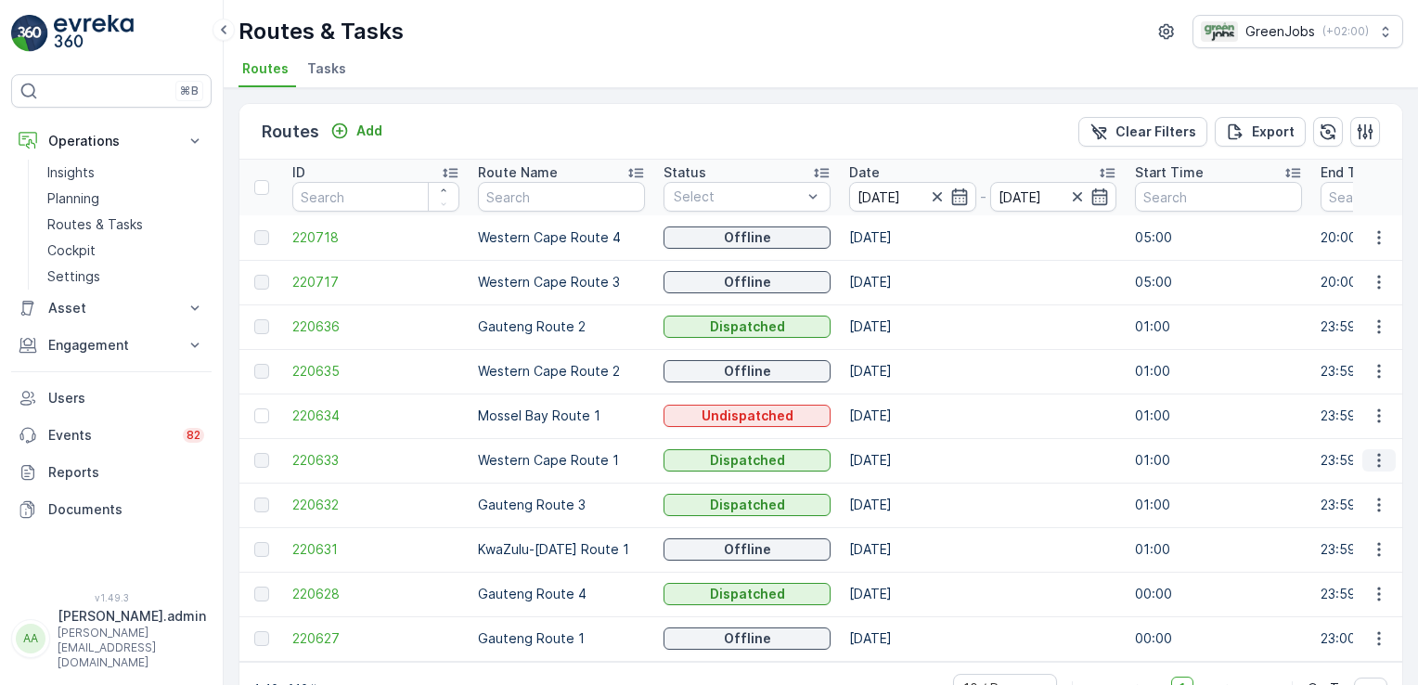
click at [1374, 457] on icon "button" at bounding box center [1379, 460] width 19 height 19
click at [1362, 482] on span "See More Details" at bounding box center [1336, 486] width 108 height 19
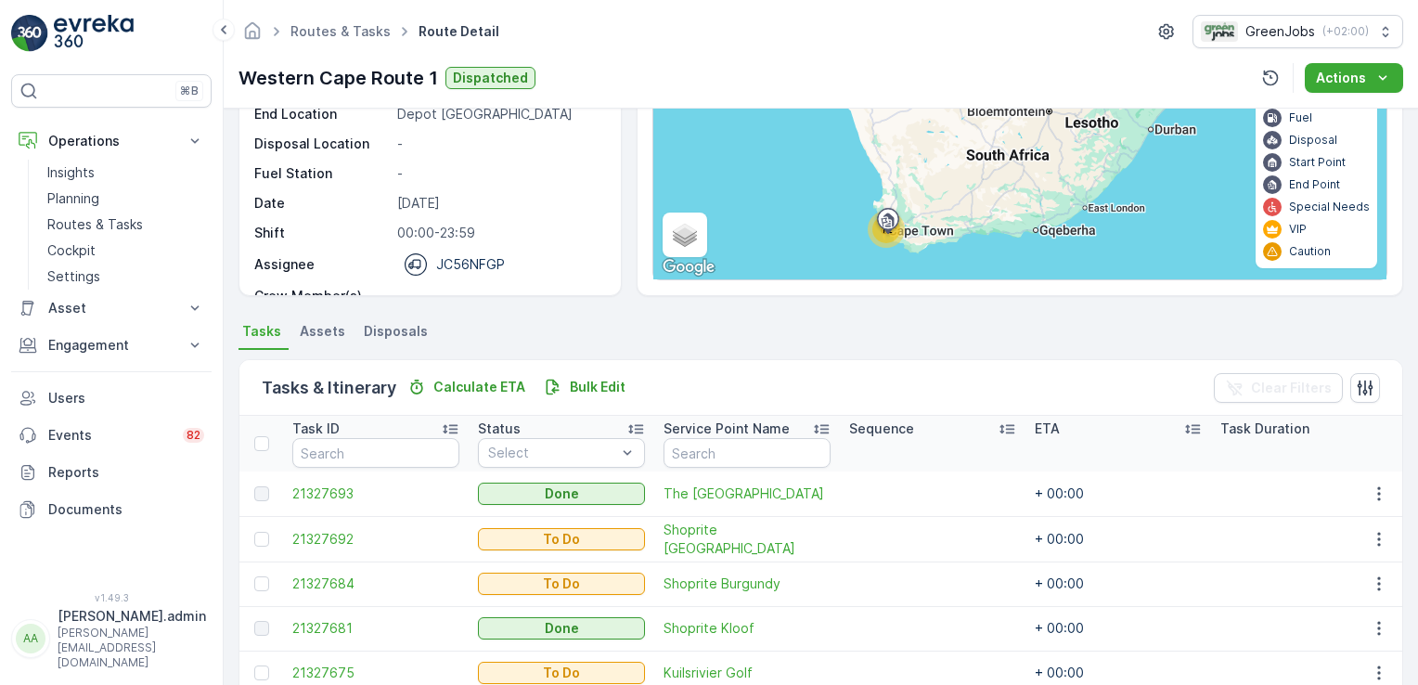
scroll to position [191, 0]
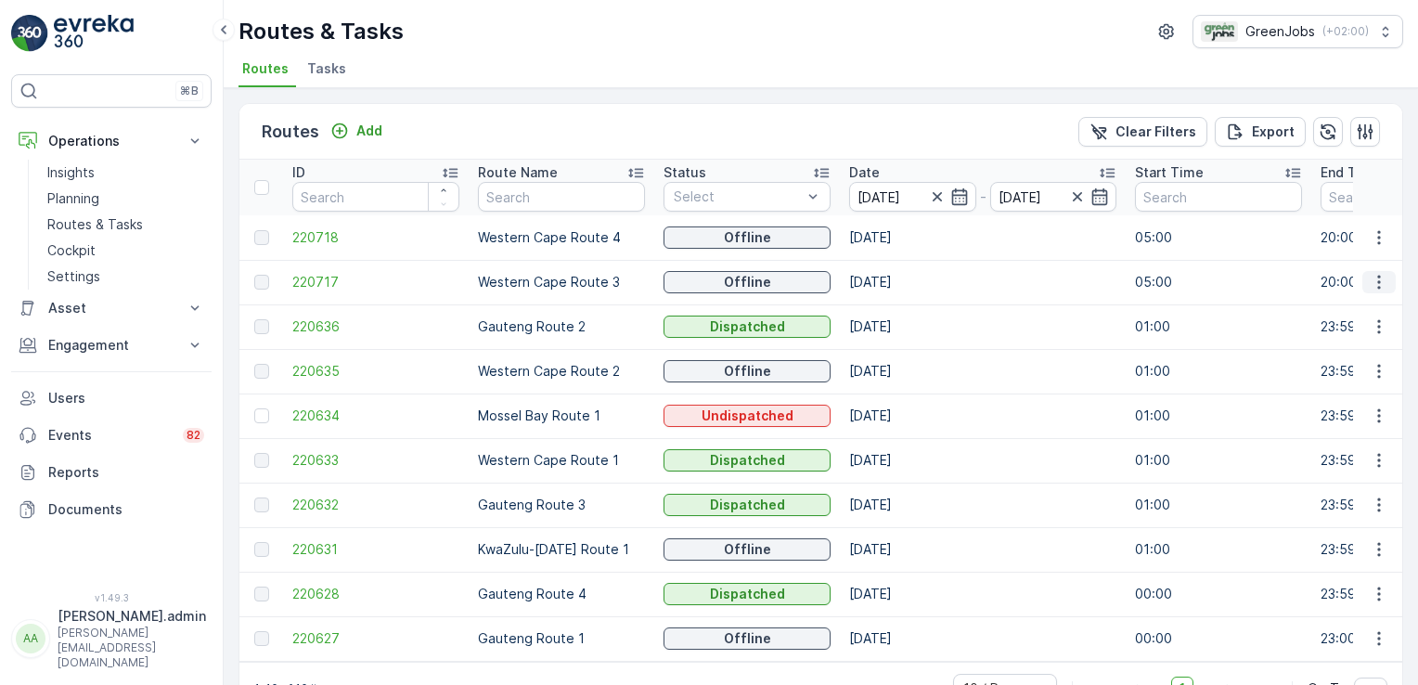
click at [1376, 283] on icon "button" at bounding box center [1379, 282] width 19 height 19
drag, startPoint x: 1396, startPoint y: 254, endPoint x: 1329, endPoint y: 332, distance: 102.7
click at [1397, 254] on td at bounding box center [1378, 237] width 50 height 45
click at [1373, 325] on icon "button" at bounding box center [1379, 326] width 19 height 19
click at [1349, 352] on span "See More Details" at bounding box center [1336, 352] width 108 height 19
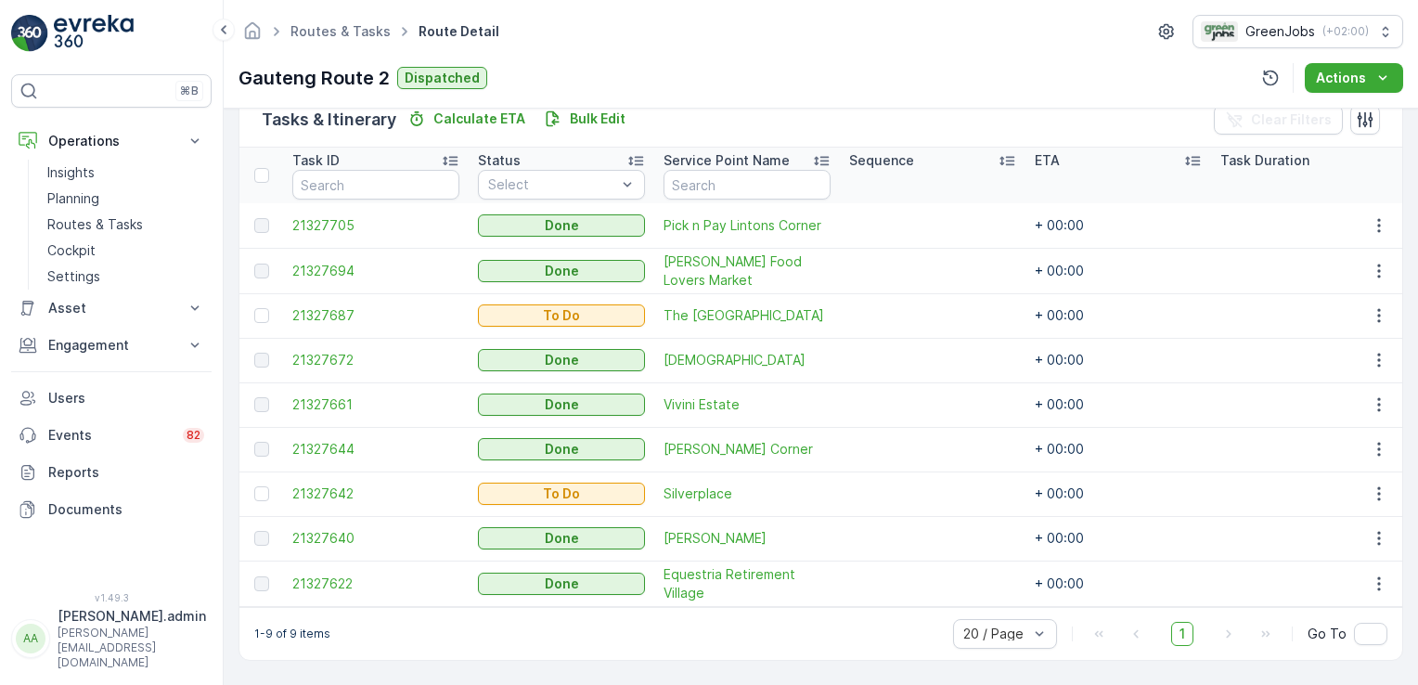
scroll to position [130, 0]
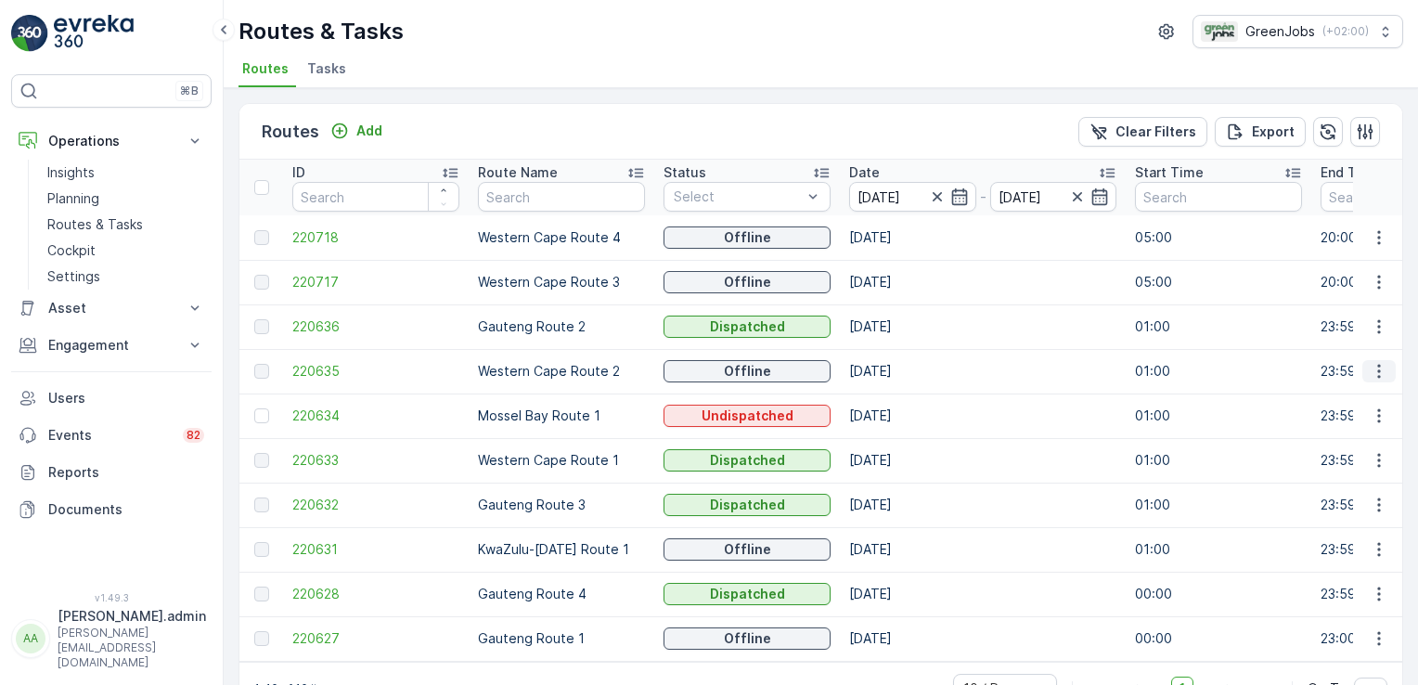
click at [1377, 366] on icon "button" at bounding box center [1378, 372] width 3 height 14
click at [1369, 392] on span "See More Details" at bounding box center [1336, 397] width 108 height 19
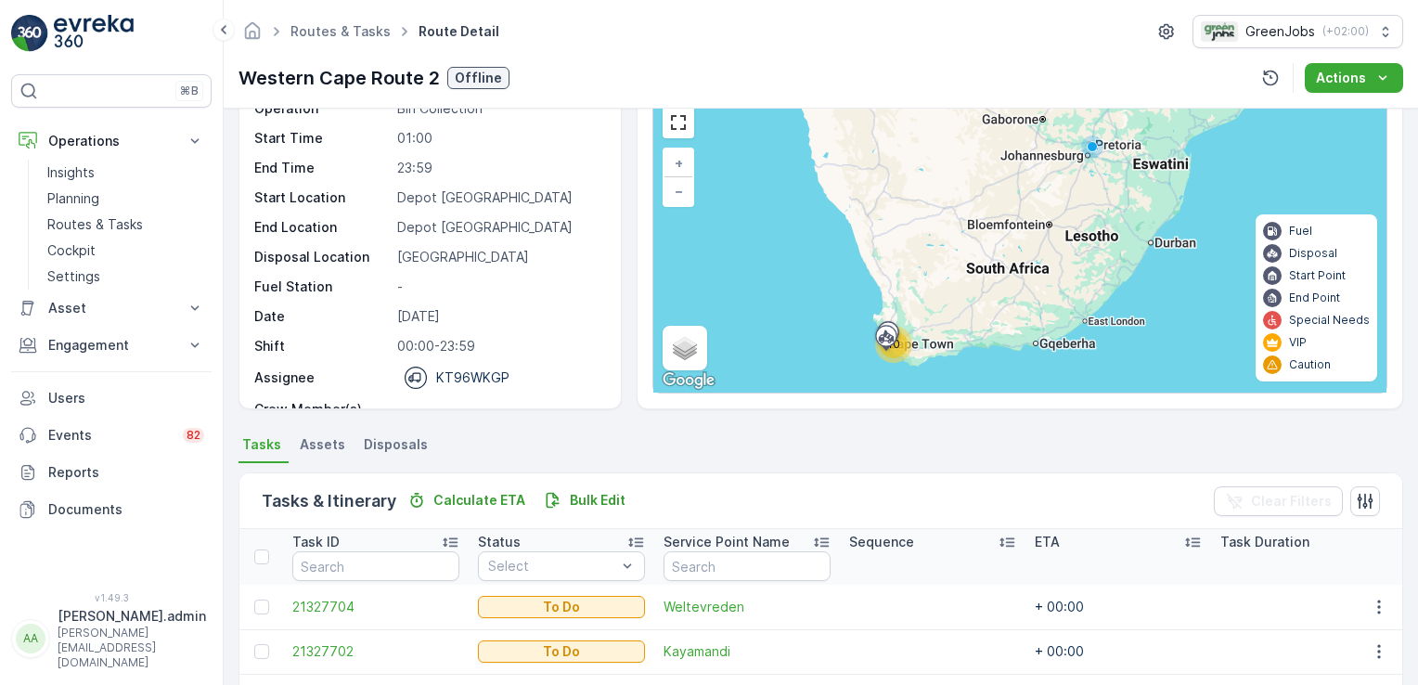
scroll to position [80, 0]
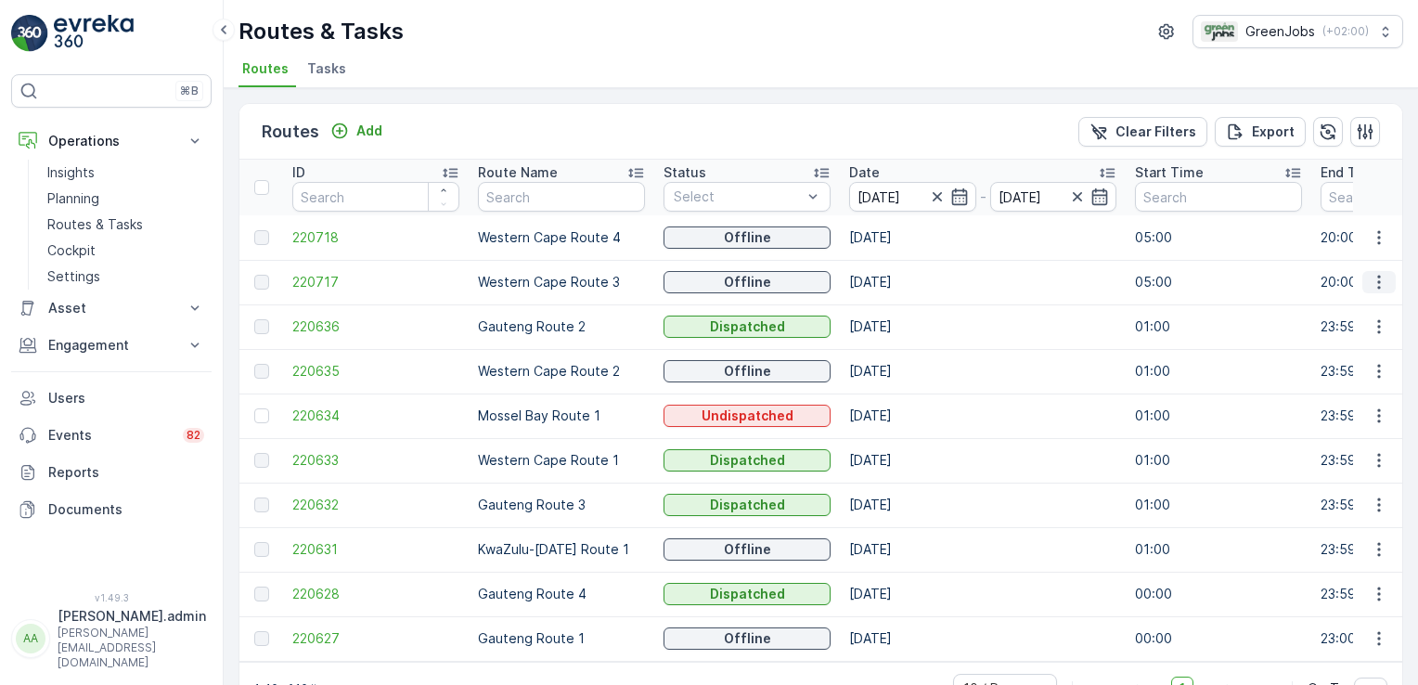
click at [1377, 283] on icon "button" at bounding box center [1379, 282] width 19 height 19
click at [1365, 308] on span "See More Details" at bounding box center [1336, 308] width 108 height 19
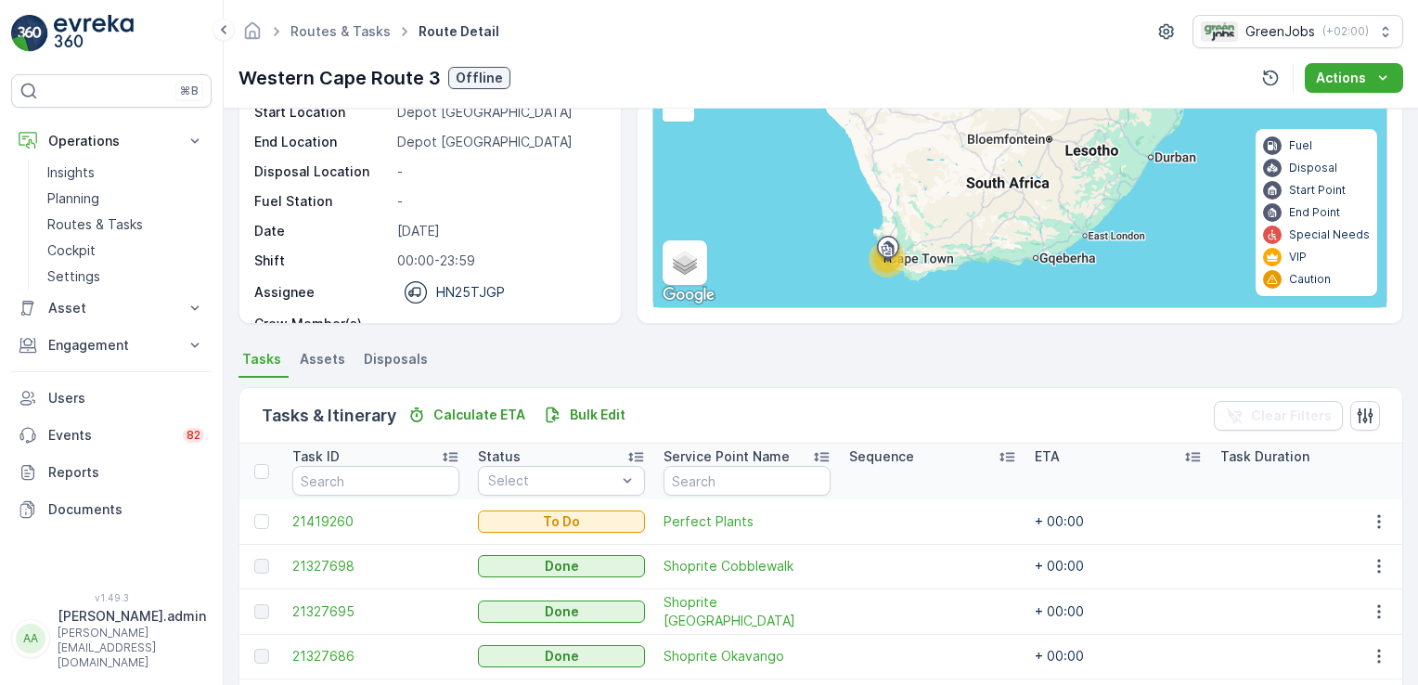
scroll to position [162, 0]
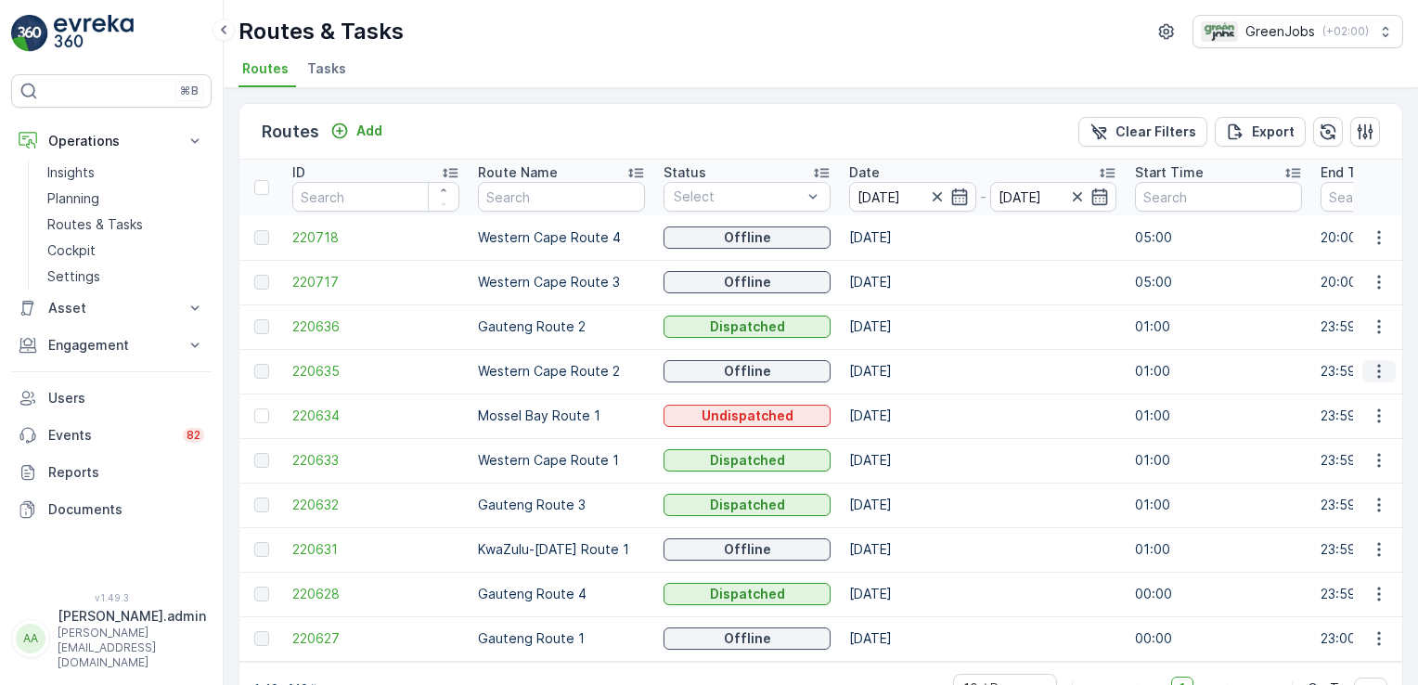
click at [1372, 366] on icon "button" at bounding box center [1379, 371] width 19 height 19
click at [1358, 398] on span "See More Details" at bounding box center [1336, 397] width 108 height 19
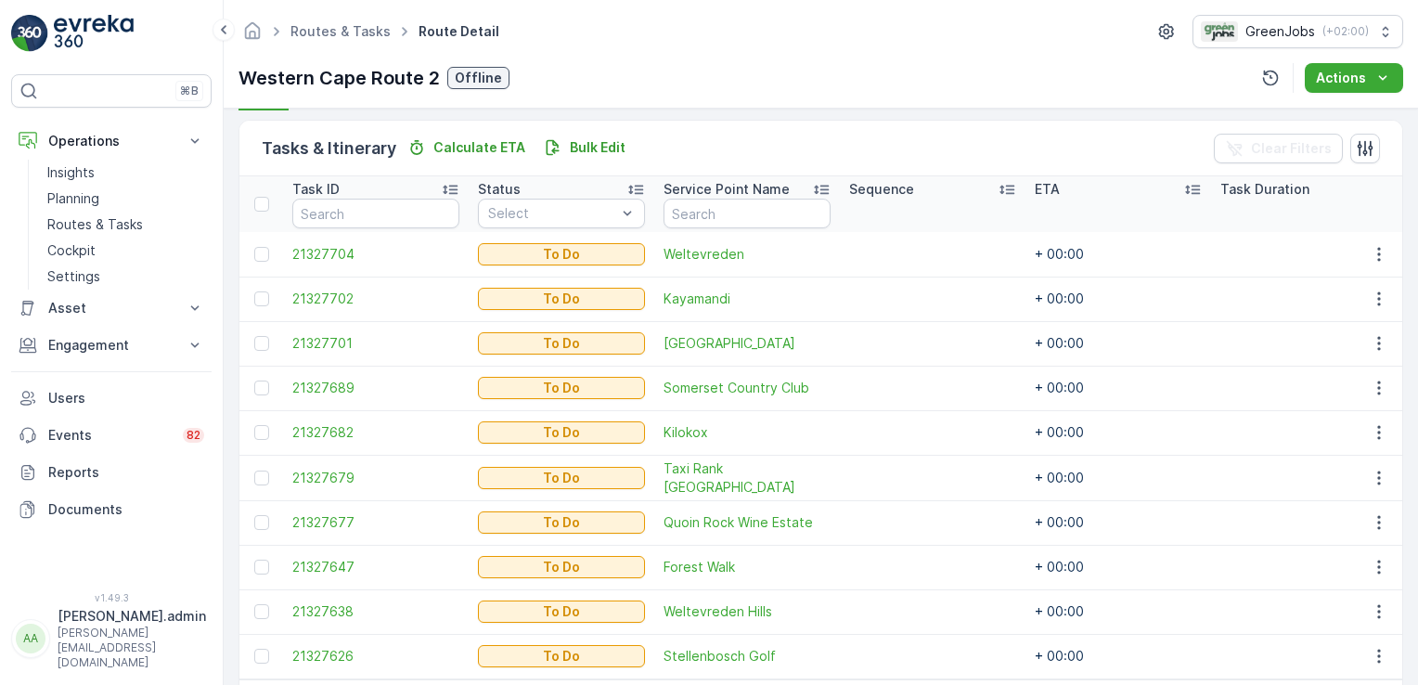
scroll to position [487, 0]
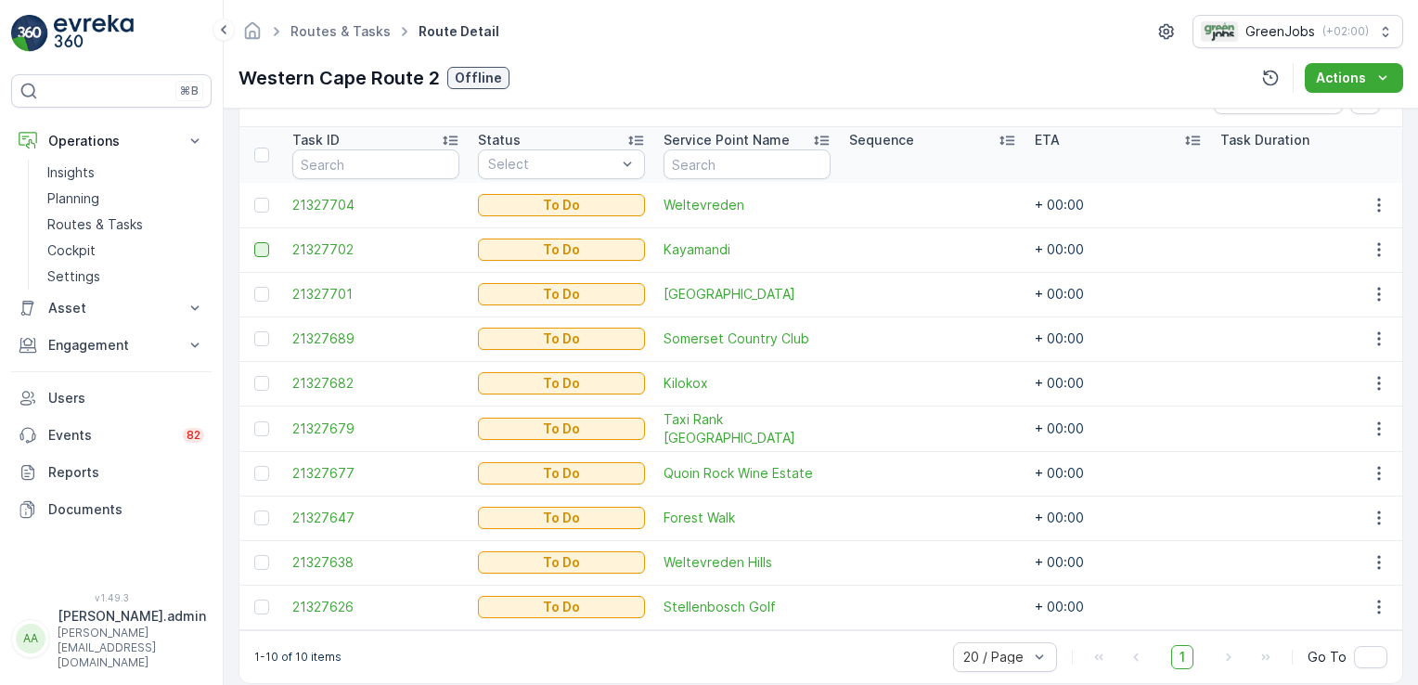
click at [261, 246] on div at bounding box center [261, 249] width 15 height 15
click at [254, 242] on input "checkbox" at bounding box center [254, 242] width 0 height 0
click at [266, 293] on div at bounding box center [261, 294] width 15 height 15
click at [254, 287] on input "checkbox" at bounding box center [254, 287] width 0 height 0
click at [262, 198] on div at bounding box center [261, 205] width 15 height 15
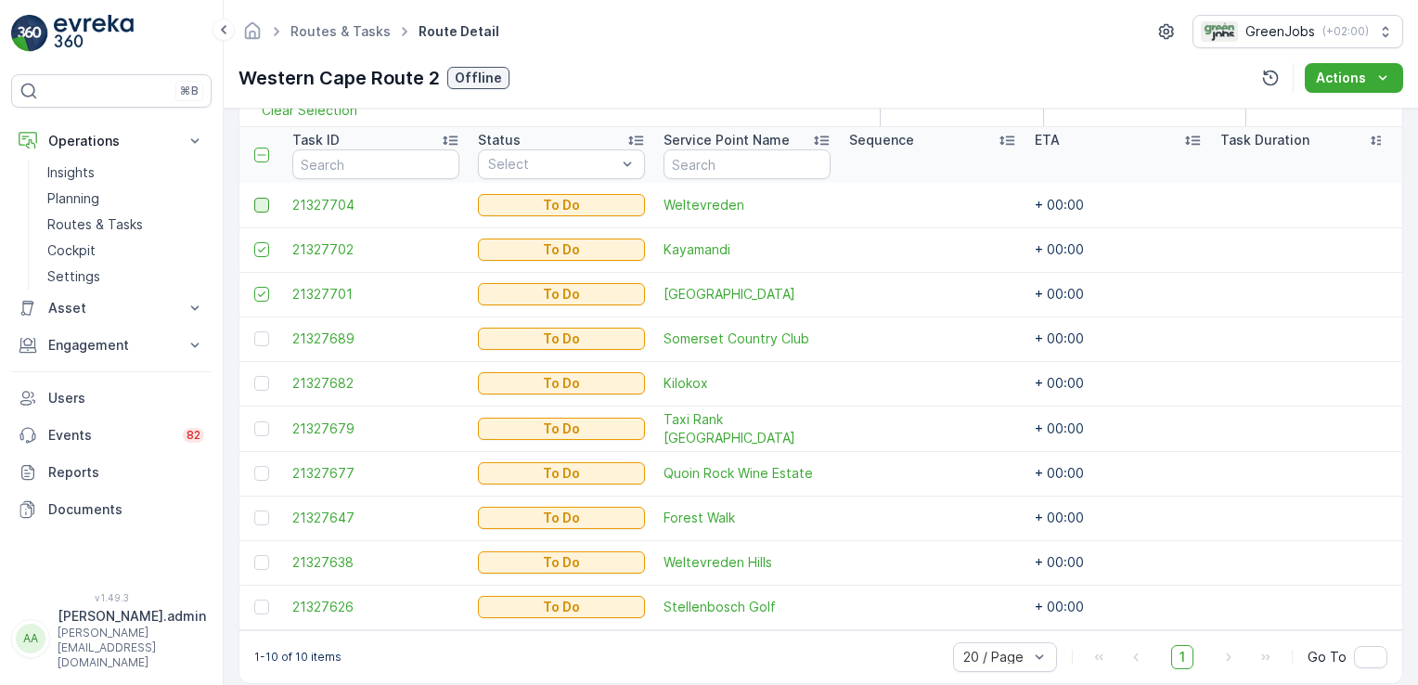
click at [254, 198] on input "checkbox" at bounding box center [254, 198] width 0 height 0
click at [263, 424] on div at bounding box center [261, 428] width 15 height 15
click at [254, 421] on input "checkbox" at bounding box center [254, 421] width 0 height 0
click at [260, 559] on div at bounding box center [261, 562] width 15 height 15
click at [254, 555] on input "checkbox" at bounding box center [254, 555] width 0 height 0
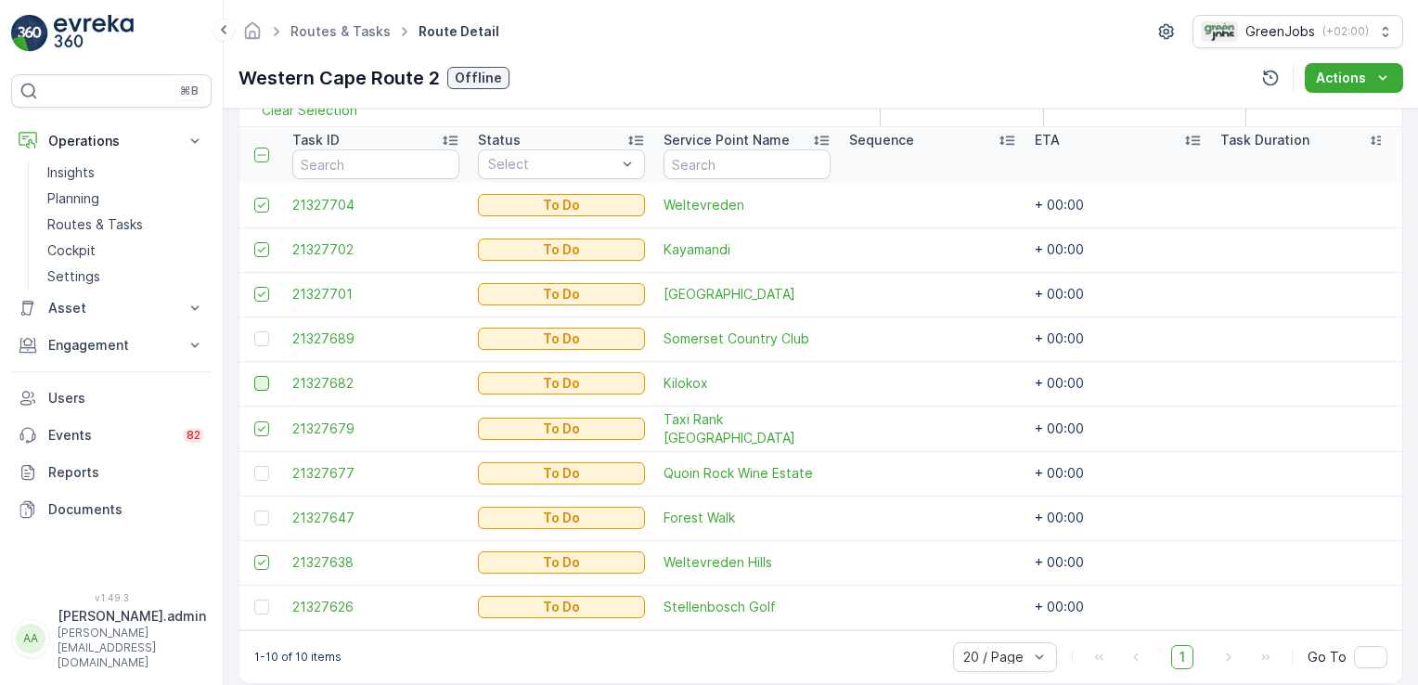
click at [264, 376] on div at bounding box center [261, 383] width 15 height 15
click at [254, 376] on input "checkbox" at bounding box center [254, 376] width 0 height 0
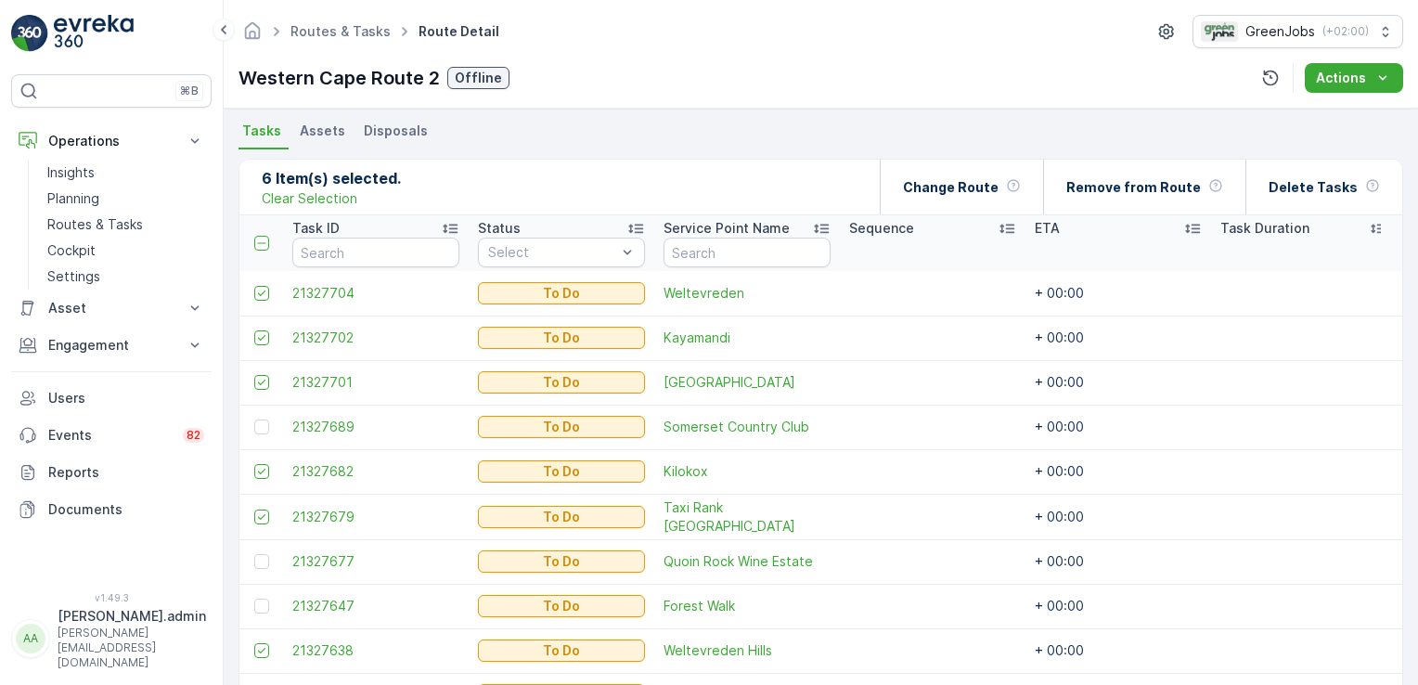
scroll to position [368, 0]
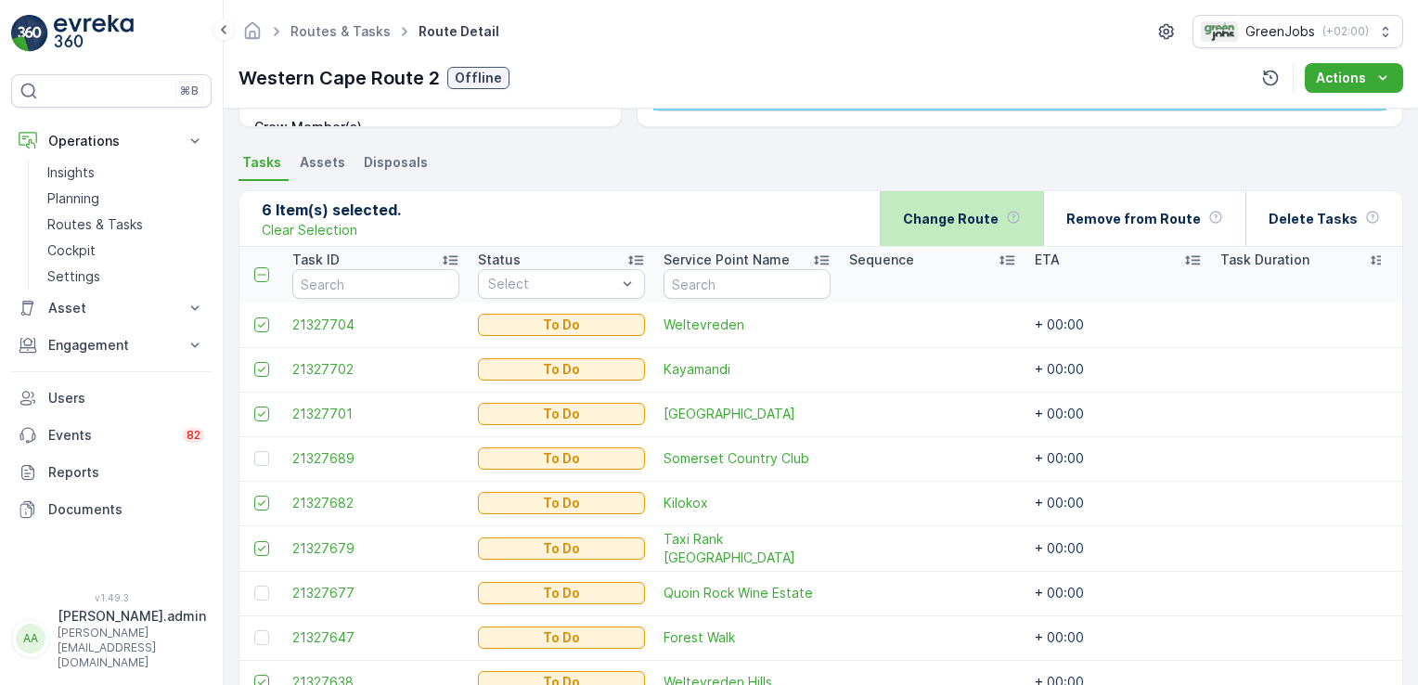
click at [991, 223] on p "Change Route" at bounding box center [951, 219] width 96 height 19
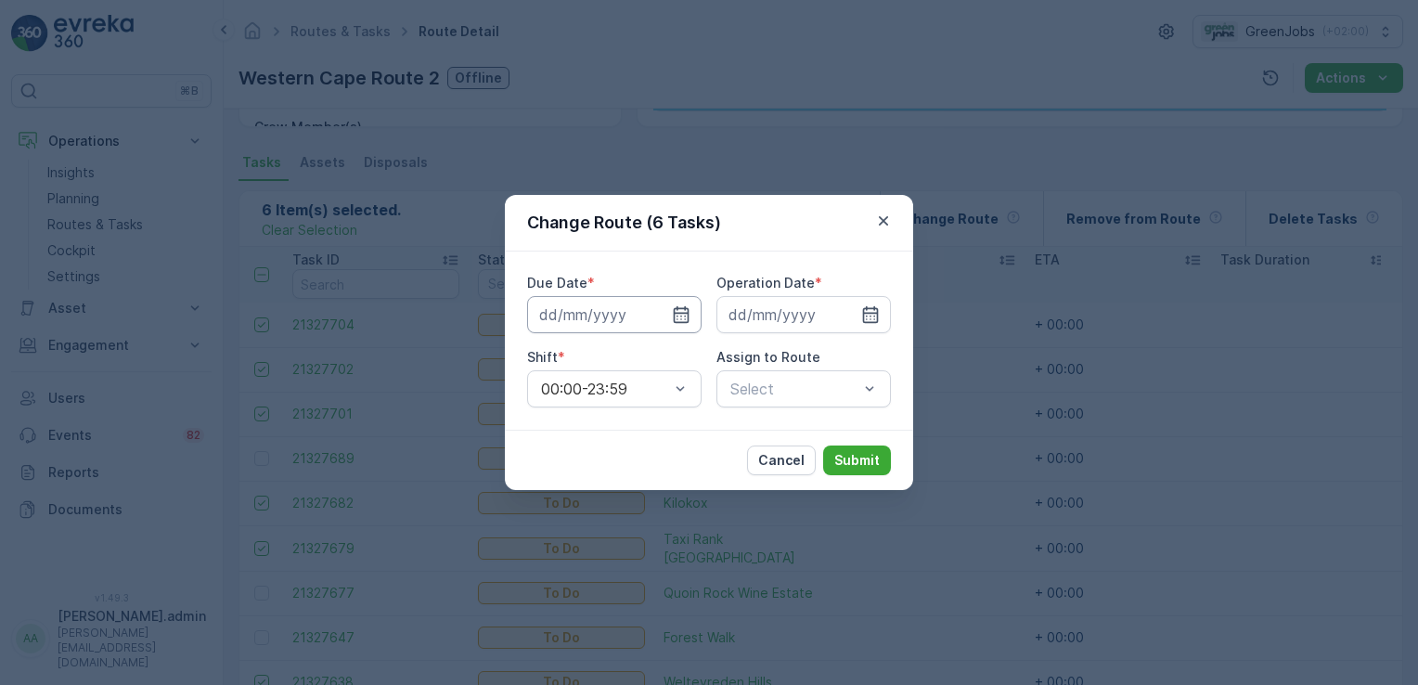
click at [610, 316] on input at bounding box center [614, 314] width 174 height 37
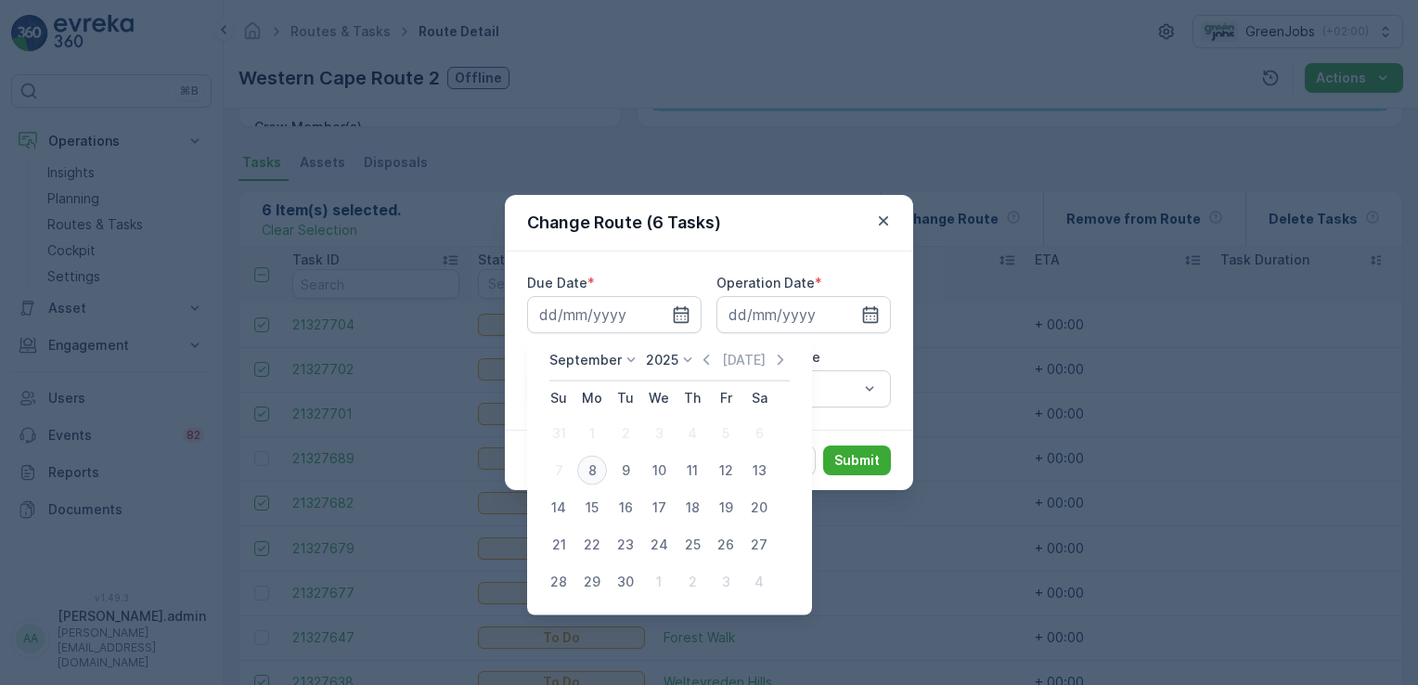
click at [587, 472] on div "8" at bounding box center [592, 471] width 30 height 30
type input "[DATE]"
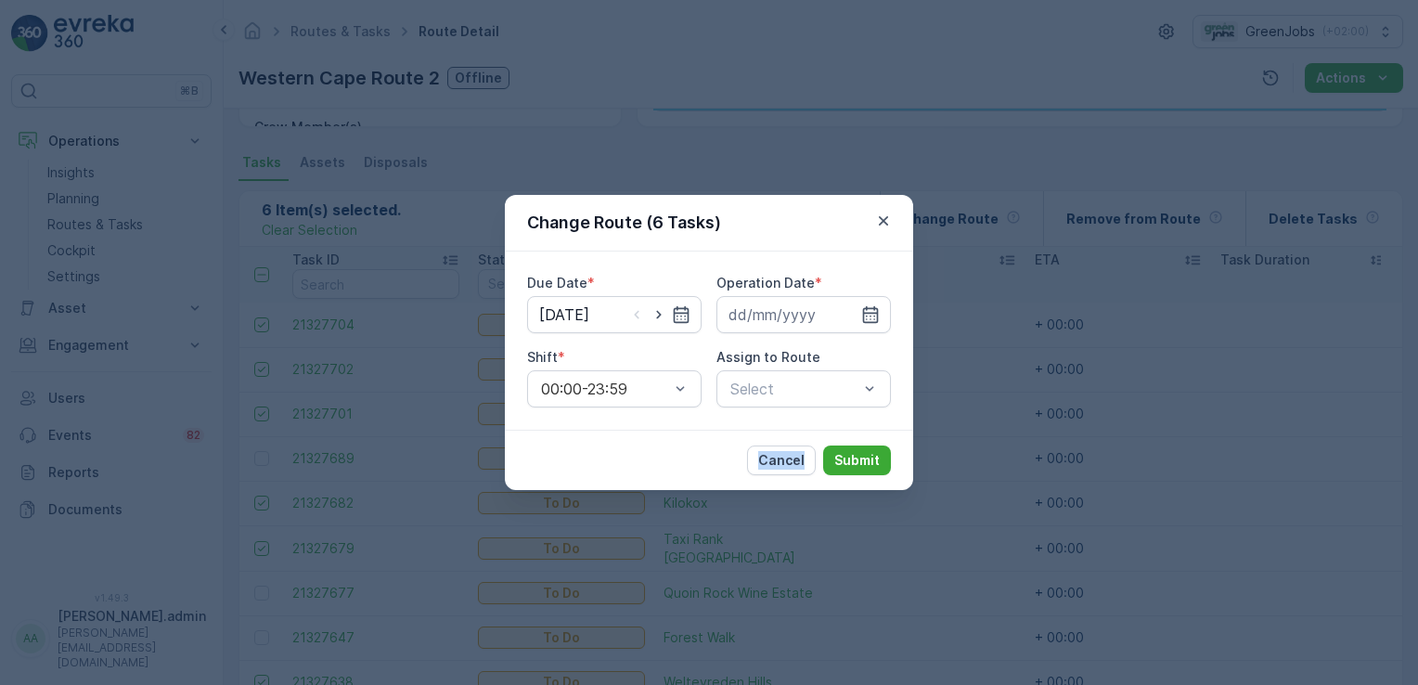
click at [587, 472] on div "Cancel Submit" at bounding box center [709, 460] width 408 height 60
drag, startPoint x: 587, startPoint y: 472, endPoint x: 773, endPoint y: 306, distance: 249.2
click at [773, 306] on input at bounding box center [804, 314] width 174 height 37
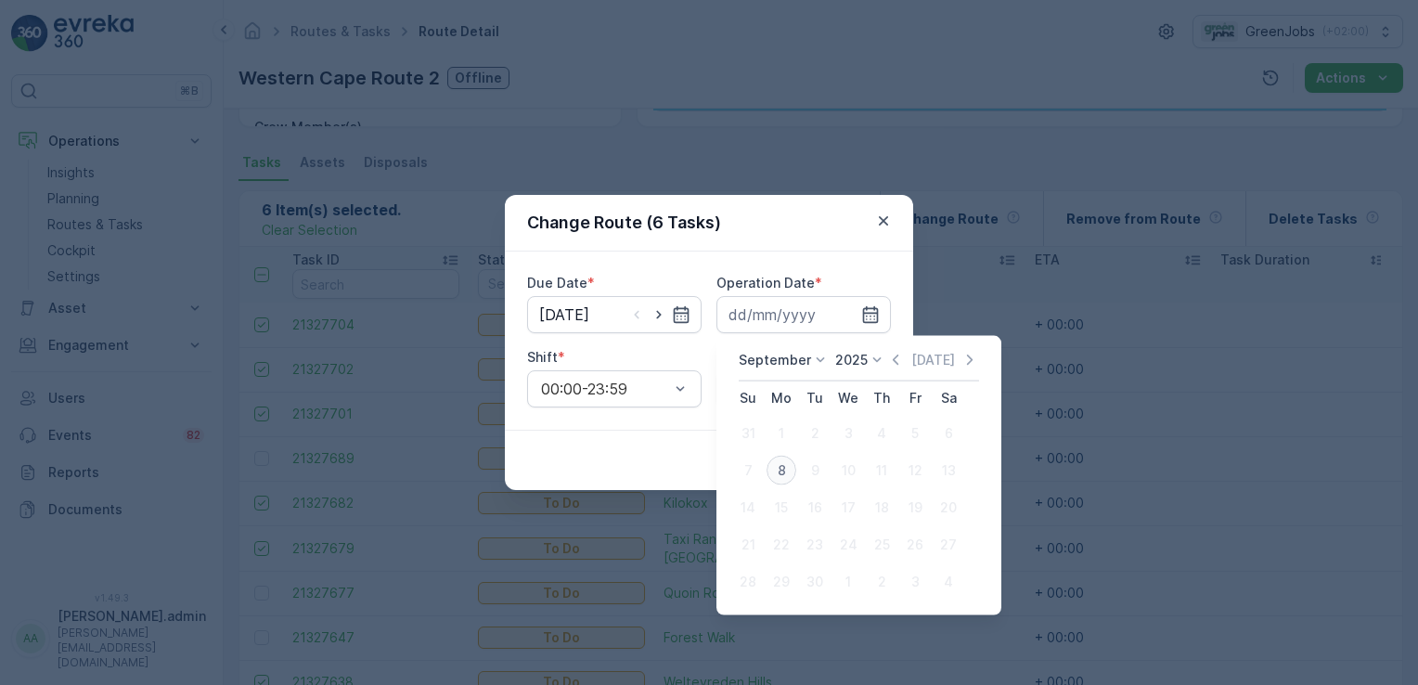
click at [781, 468] on div "8" at bounding box center [782, 471] width 30 height 30
type input "[DATE]"
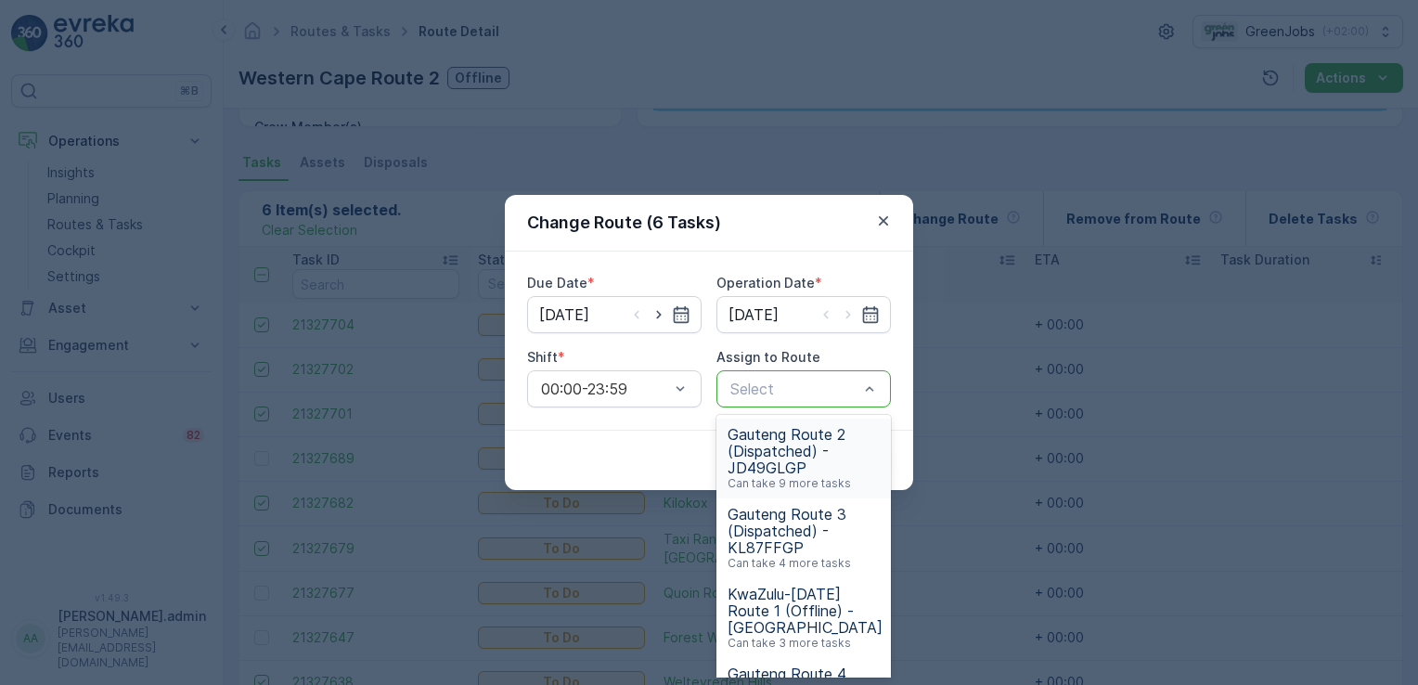
click at [880, 392] on div "Select" at bounding box center [804, 388] width 174 height 37
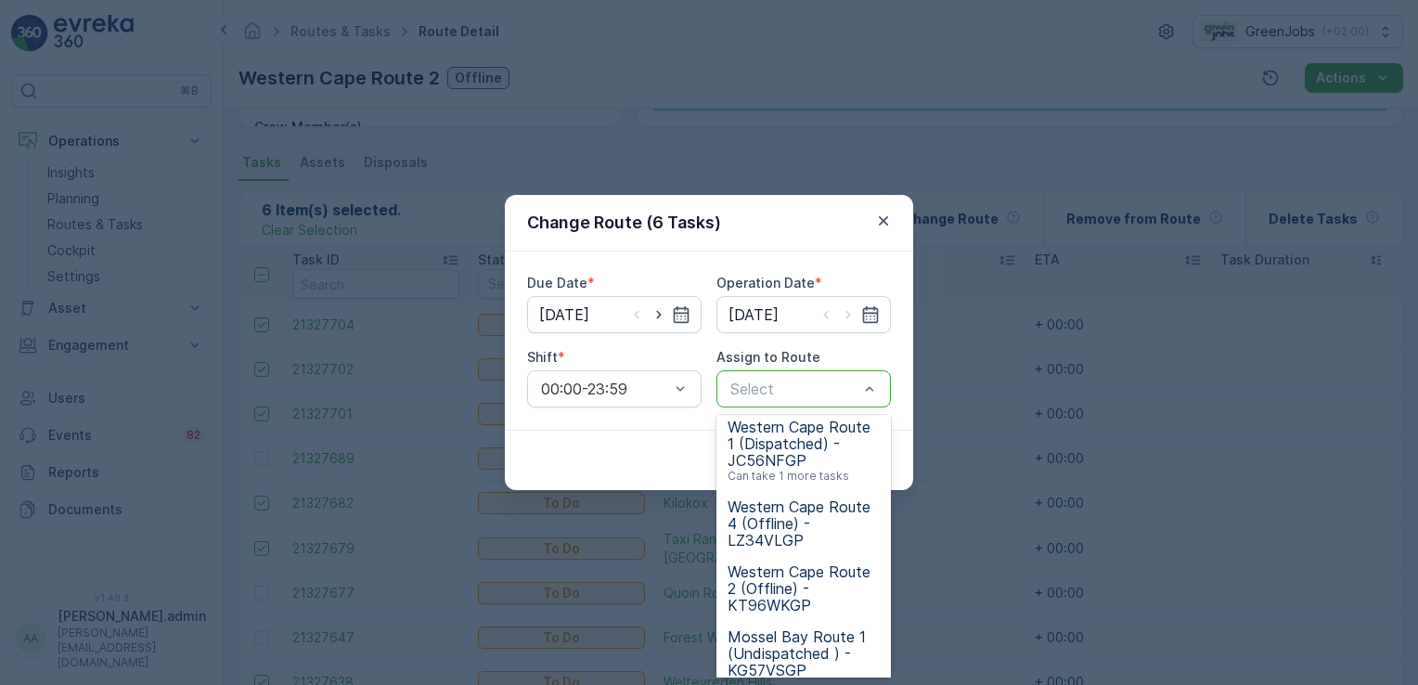
scroll to position [409, 0]
click at [787, 514] on span "Western Cape Route 4 (Offline) - LZ34VLGP" at bounding box center [804, 521] width 152 height 50
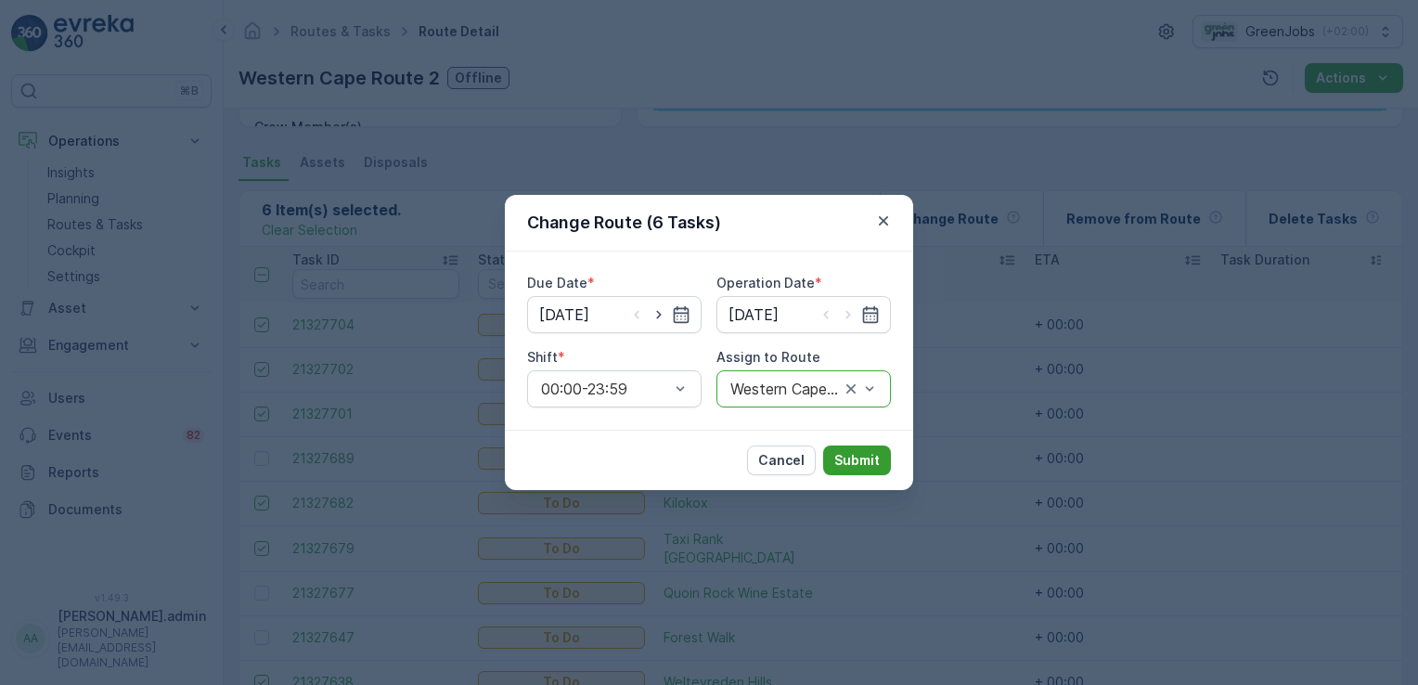
click at [861, 457] on p "Submit" at bounding box center [856, 460] width 45 height 19
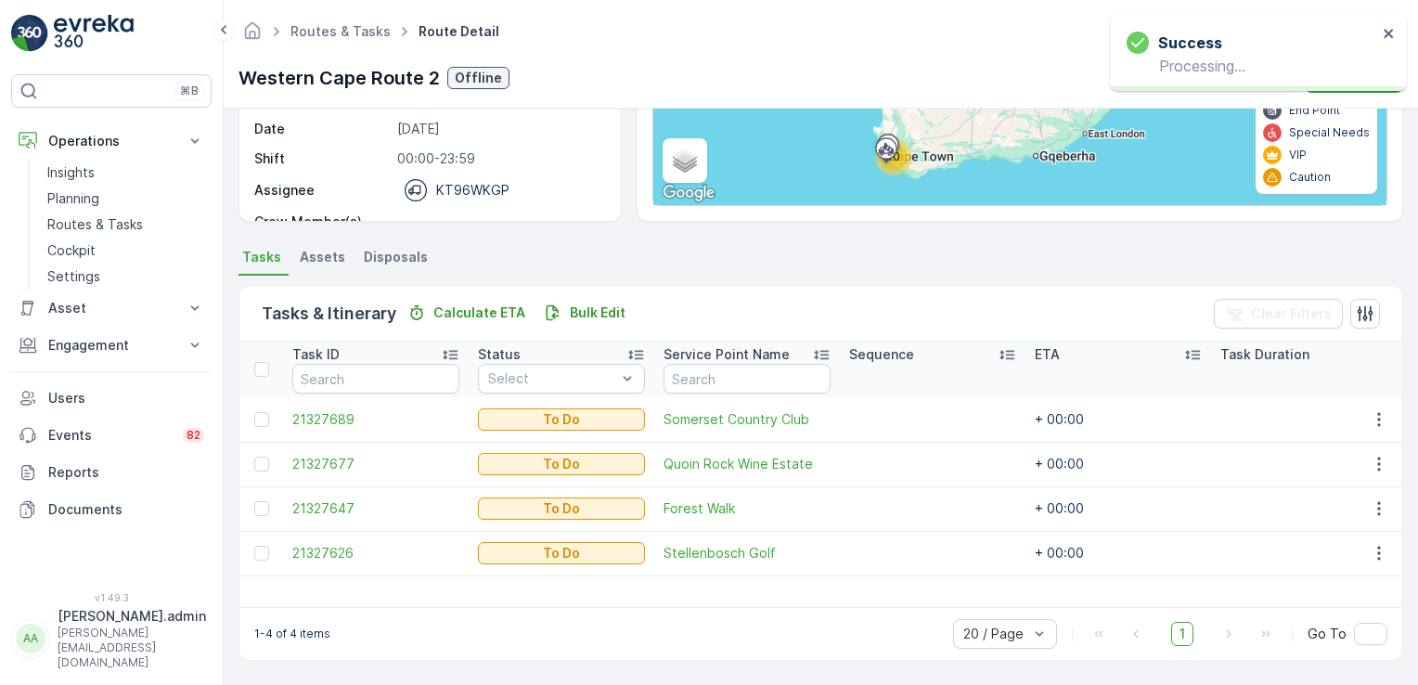
scroll to position [271, 0]
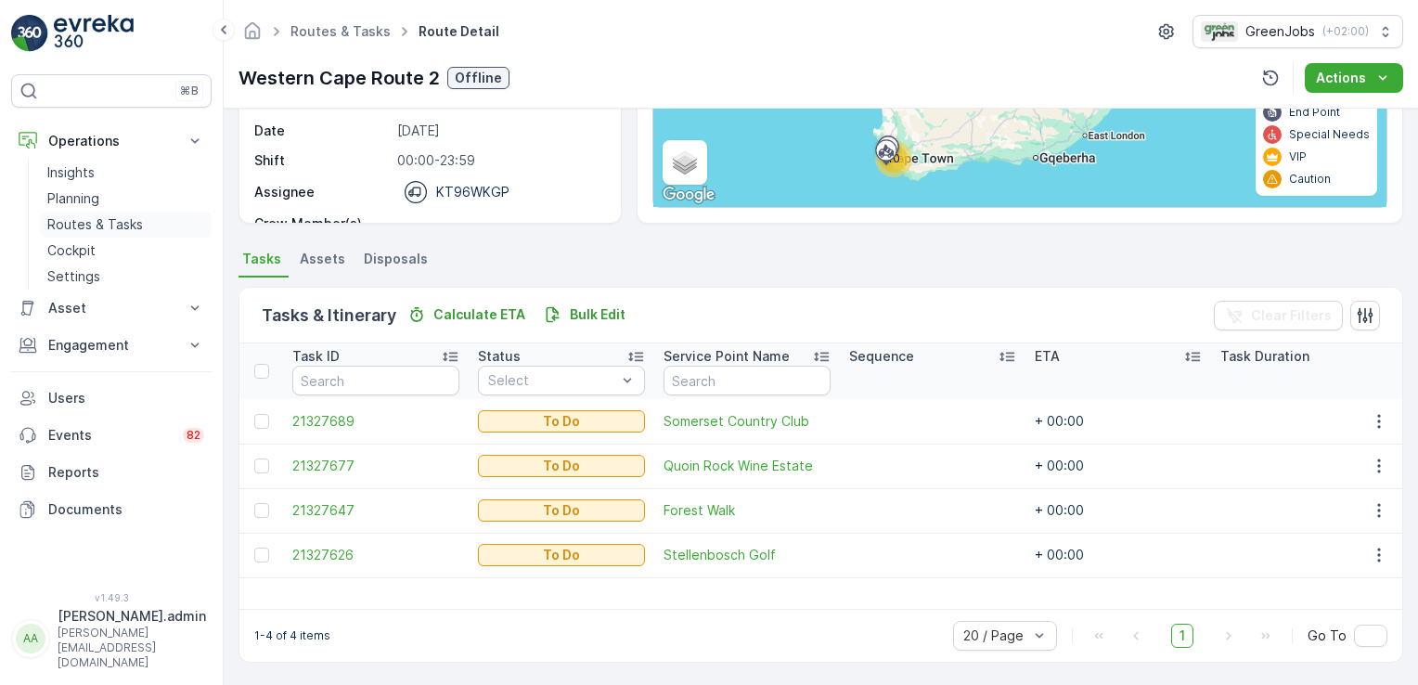
click at [110, 226] on p "Routes & Tasks" at bounding box center [95, 224] width 96 height 19
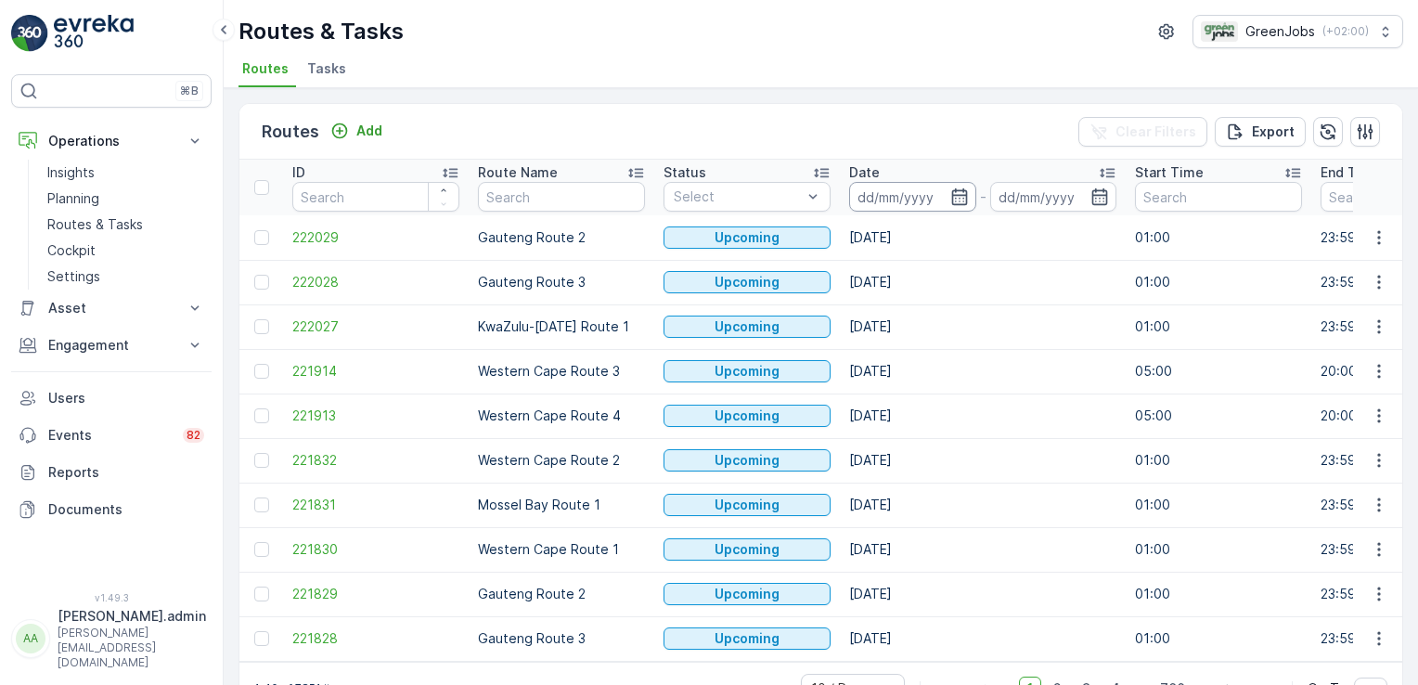
click at [872, 202] on input at bounding box center [912, 197] width 127 height 30
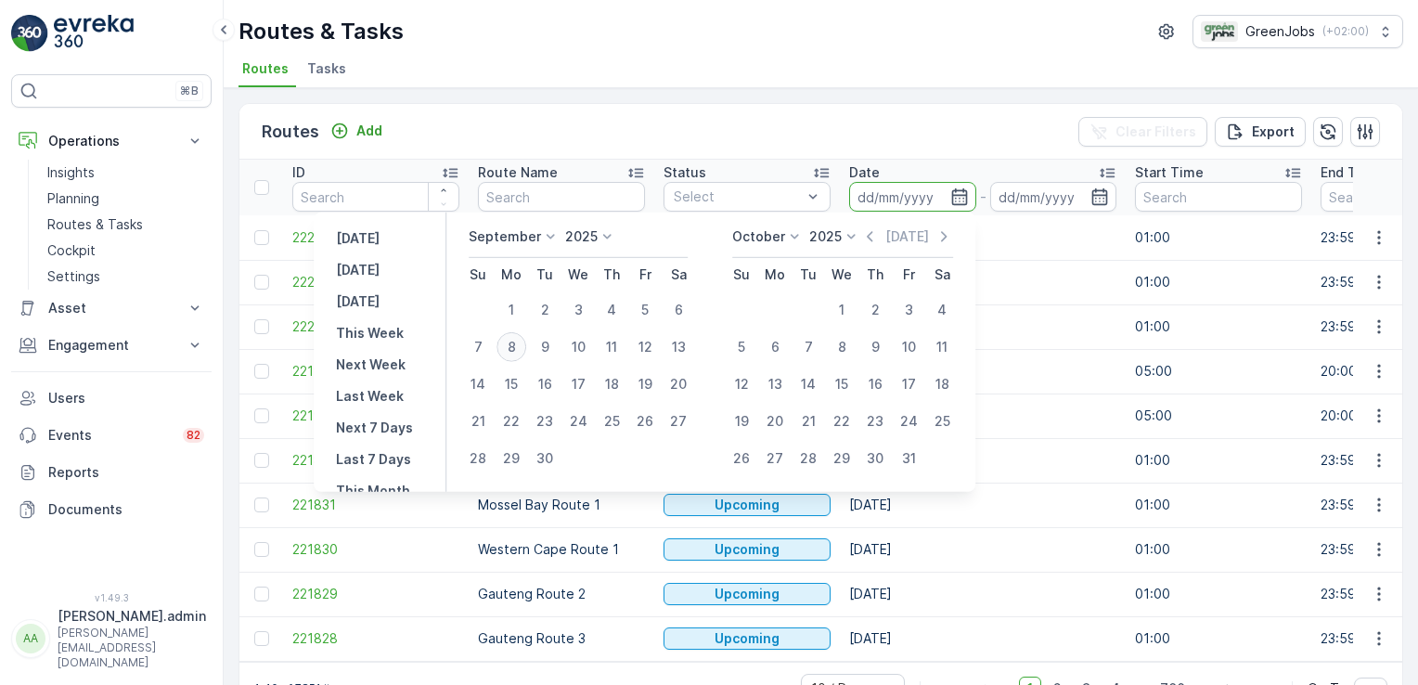
click at [520, 348] on div "8" at bounding box center [512, 347] width 30 height 30
type input "[DATE]"
click at [520, 348] on div "8" at bounding box center [512, 347] width 30 height 30
type input "[DATE]"
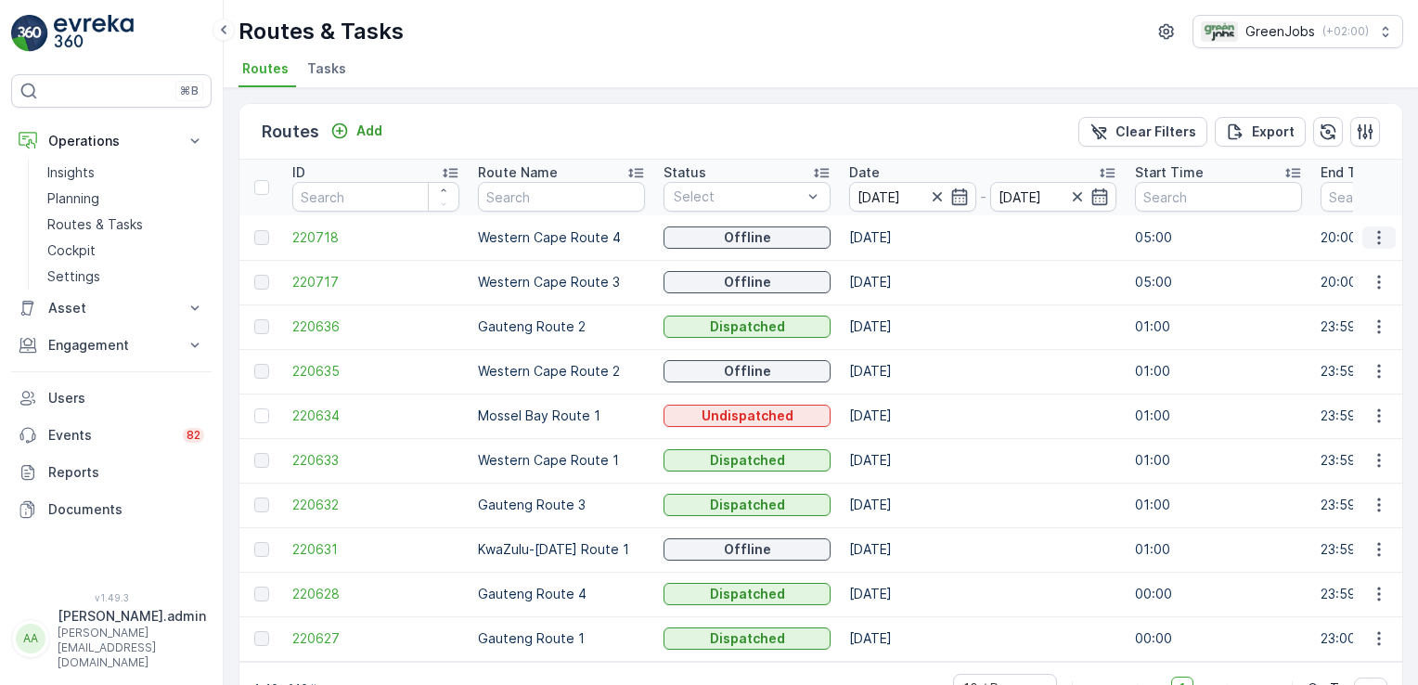
click at [1376, 239] on icon "button" at bounding box center [1379, 237] width 19 height 19
click at [1374, 265] on span "See More Details" at bounding box center [1336, 263] width 108 height 19
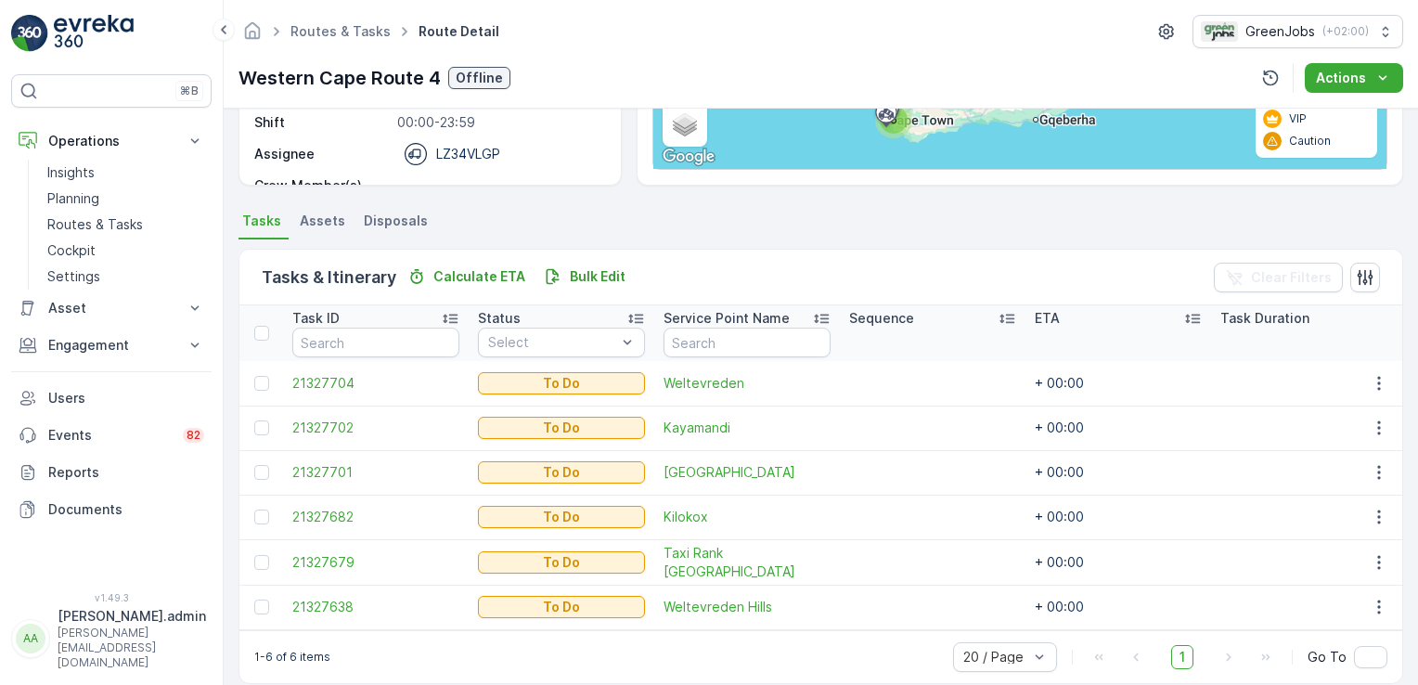
scroll to position [338, 0]
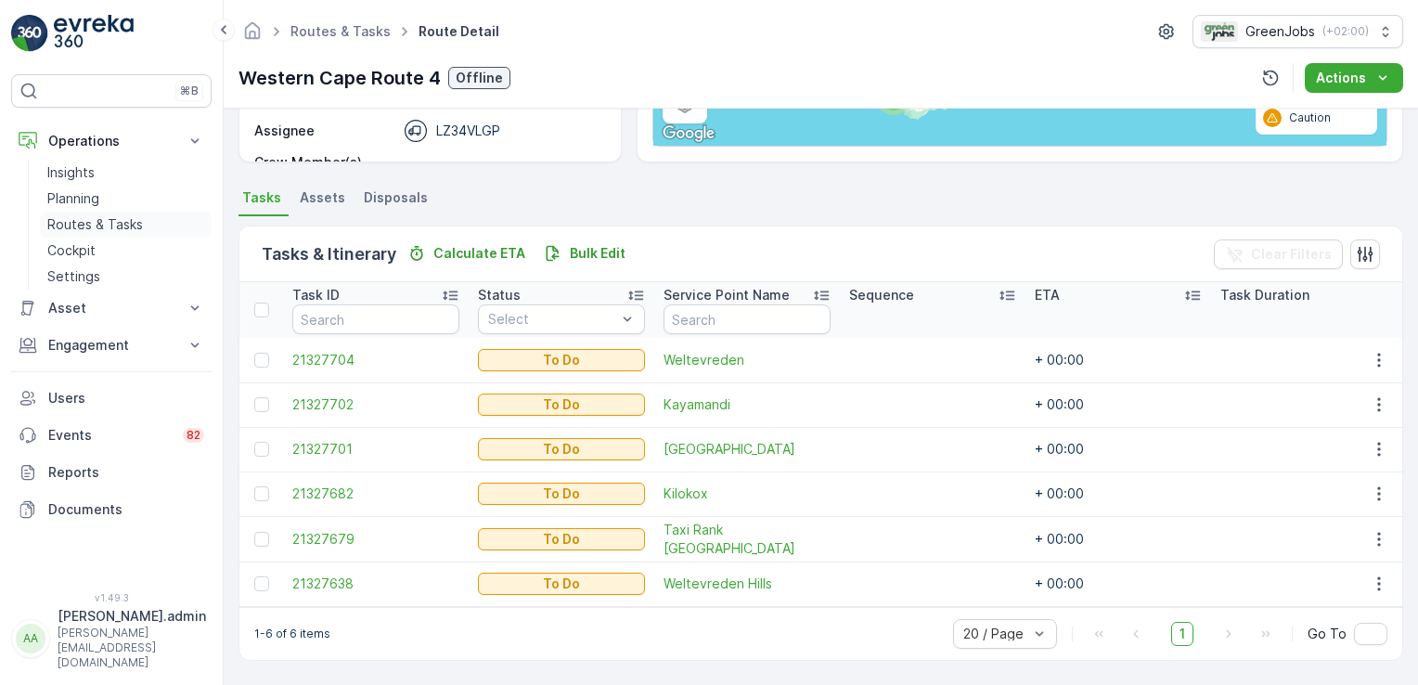
click at [110, 219] on p "Routes & Tasks" at bounding box center [95, 224] width 96 height 19
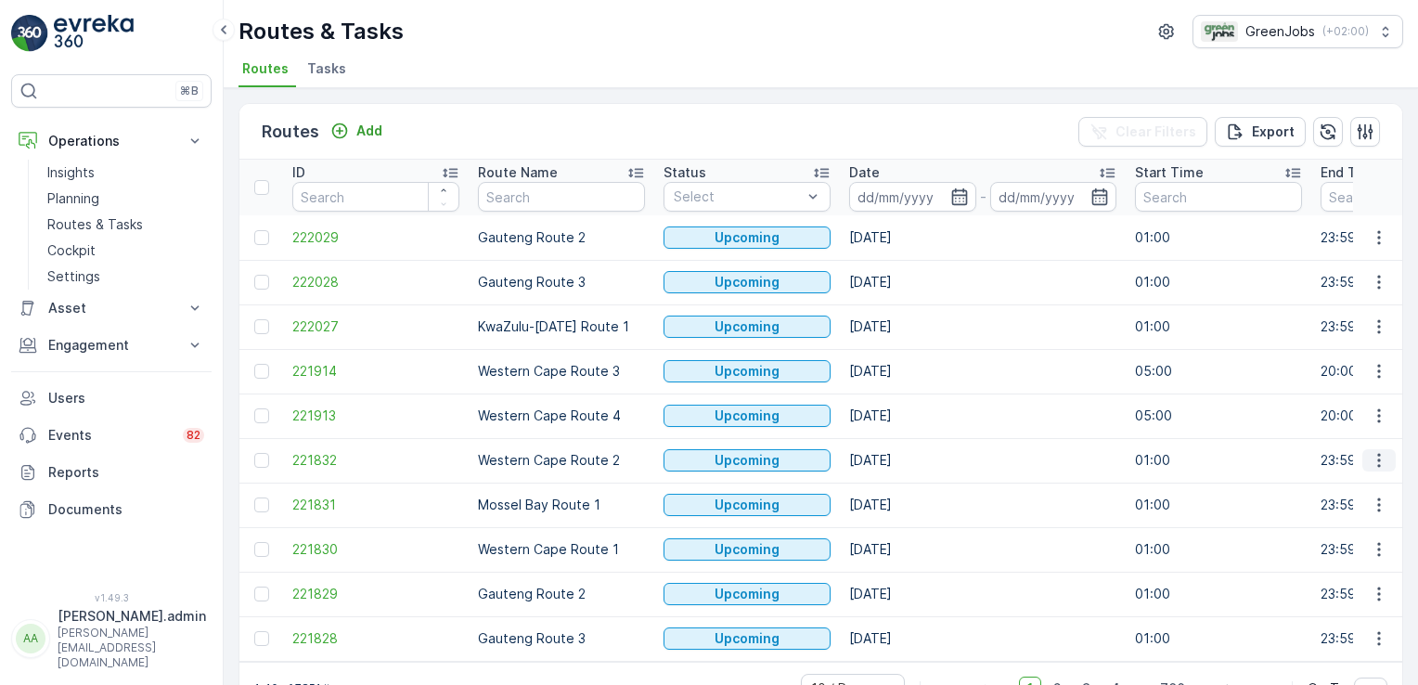
click at [1371, 455] on icon "button" at bounding box center [1379, 460] width 19 height 19
click at [1355, 488] on span "See More Details" at bounding box center [1336, 486] width 108 height 19
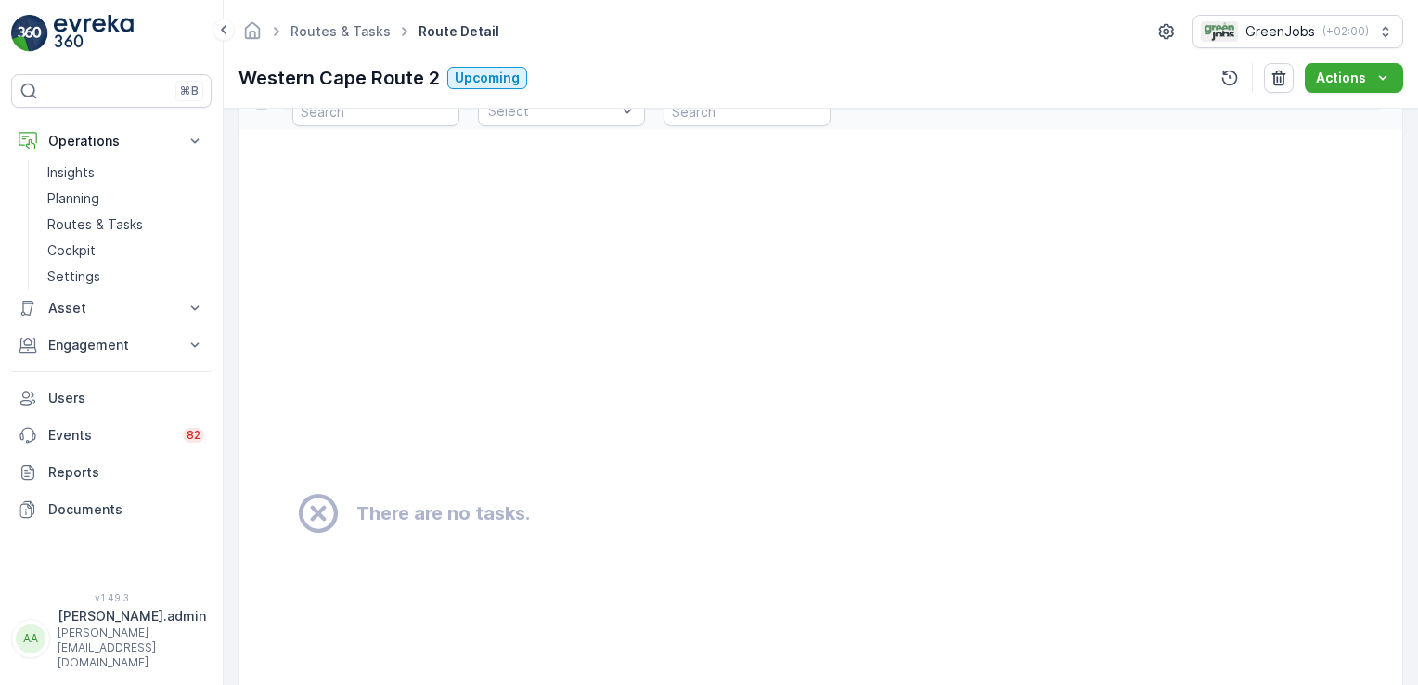
scroll to position [538, 0]
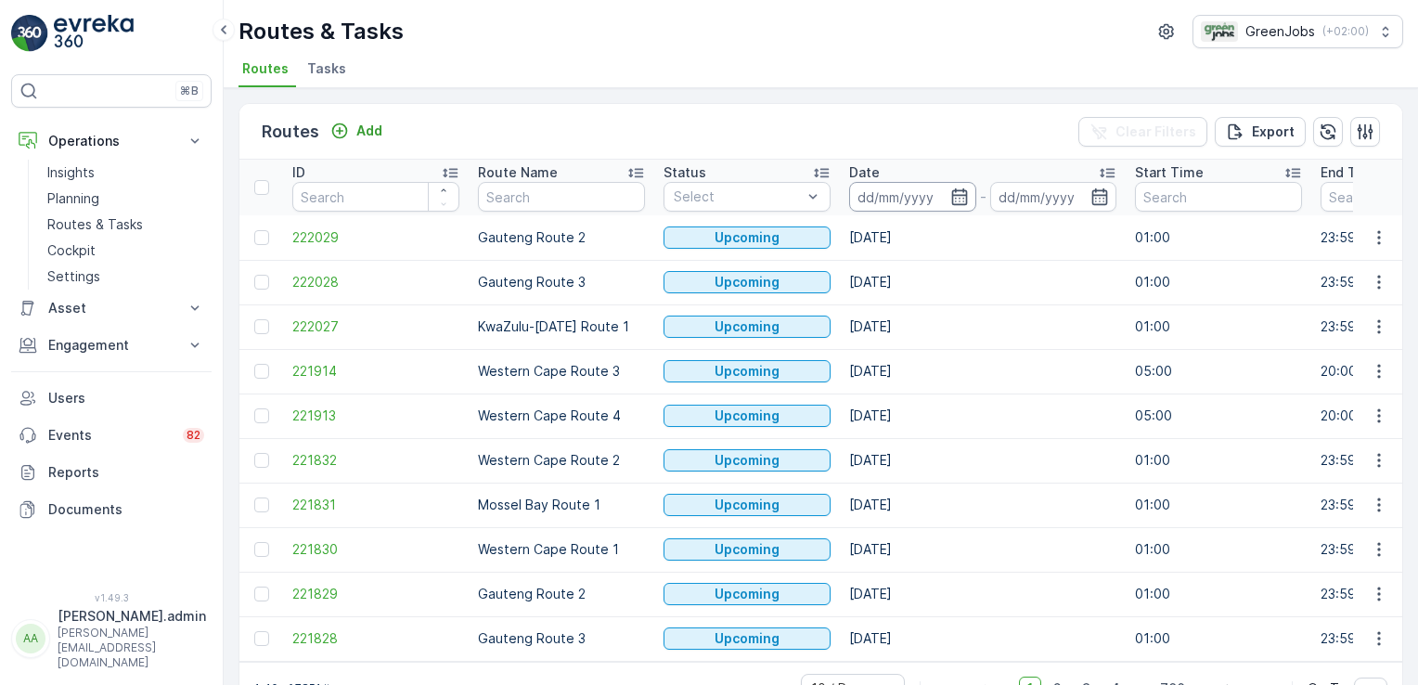
click at [869, 199] on input at bounding box center [912, 197] width 127 height 30
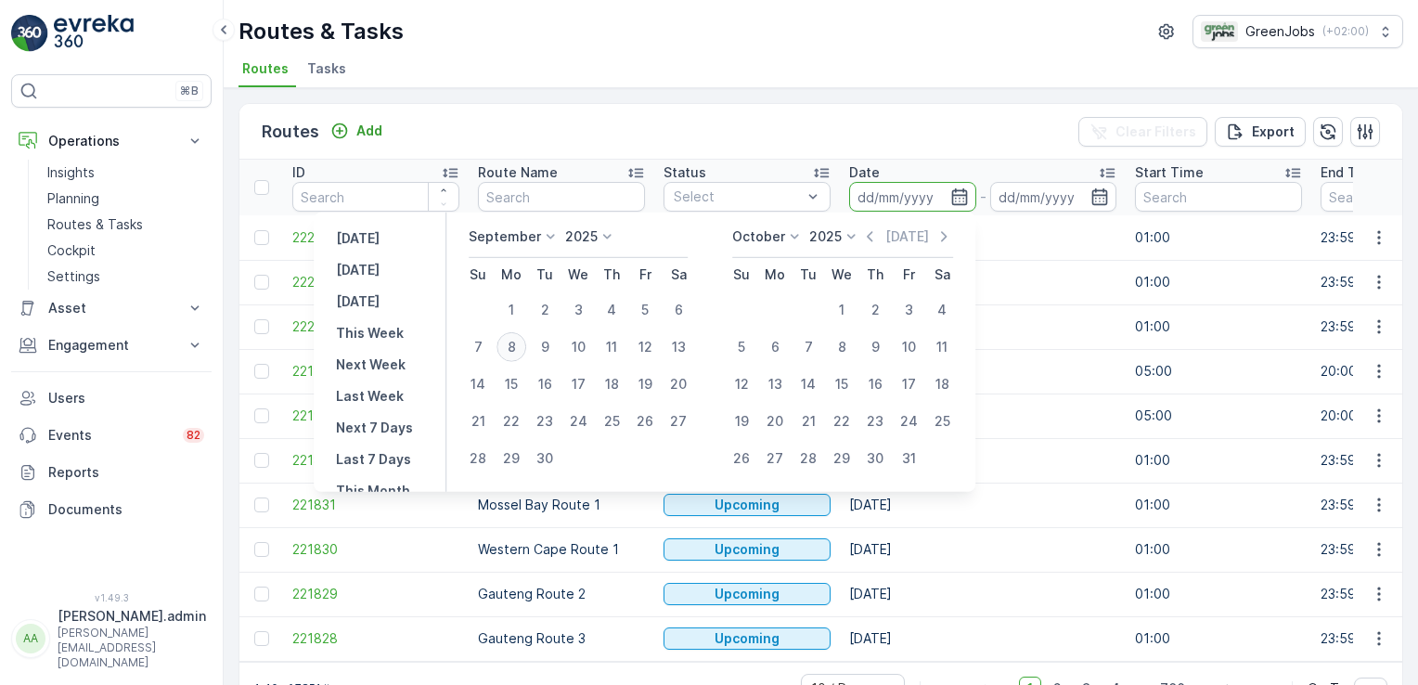
click at [520, 348] on div "8" at bounding box center [512, 347] width 30 height 30
type input "[DATE]"
click at [520, 348] on div "8" at bounding box center [512, 347] width 30 height 30
type input "[DATE]"
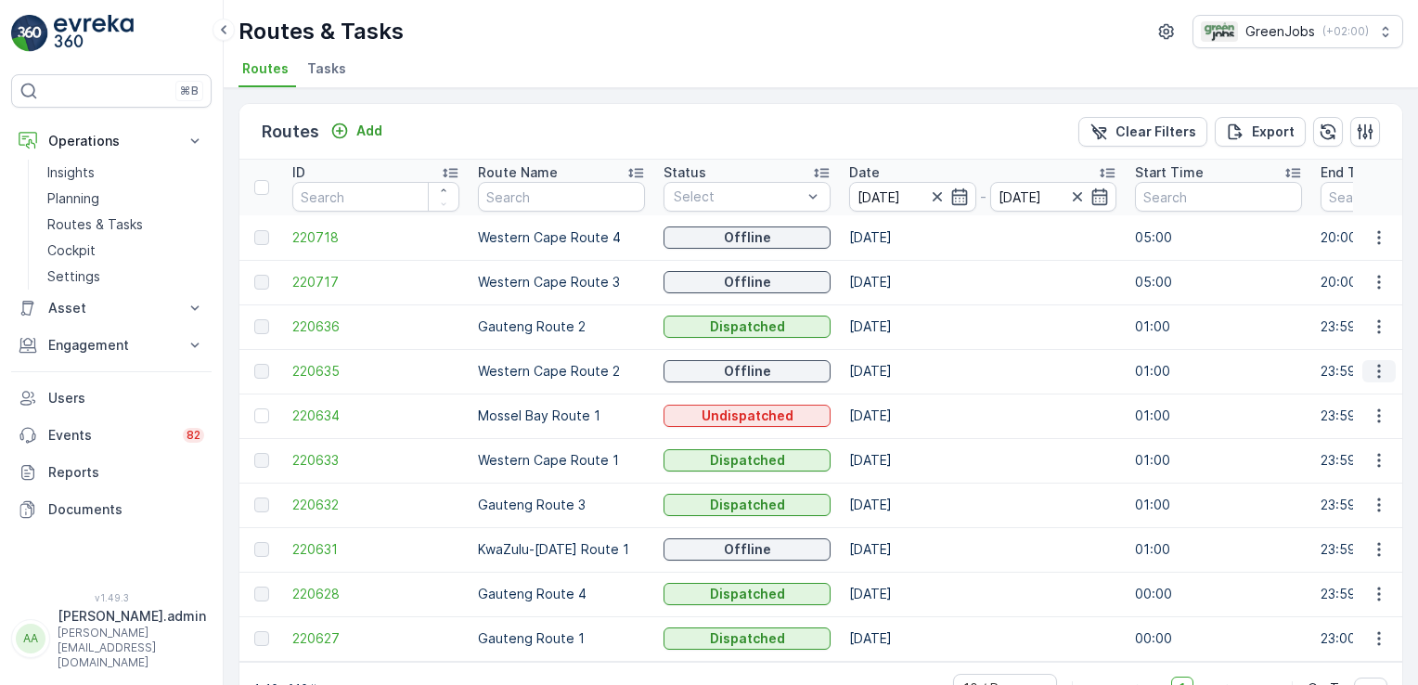
click at [1371, 373] on icon "button" at bounding box center [1379, 371] width 19 height 19
click at [1363, 393] on span "See More Details" at bounding box center [1336, 397] width 108 height 19
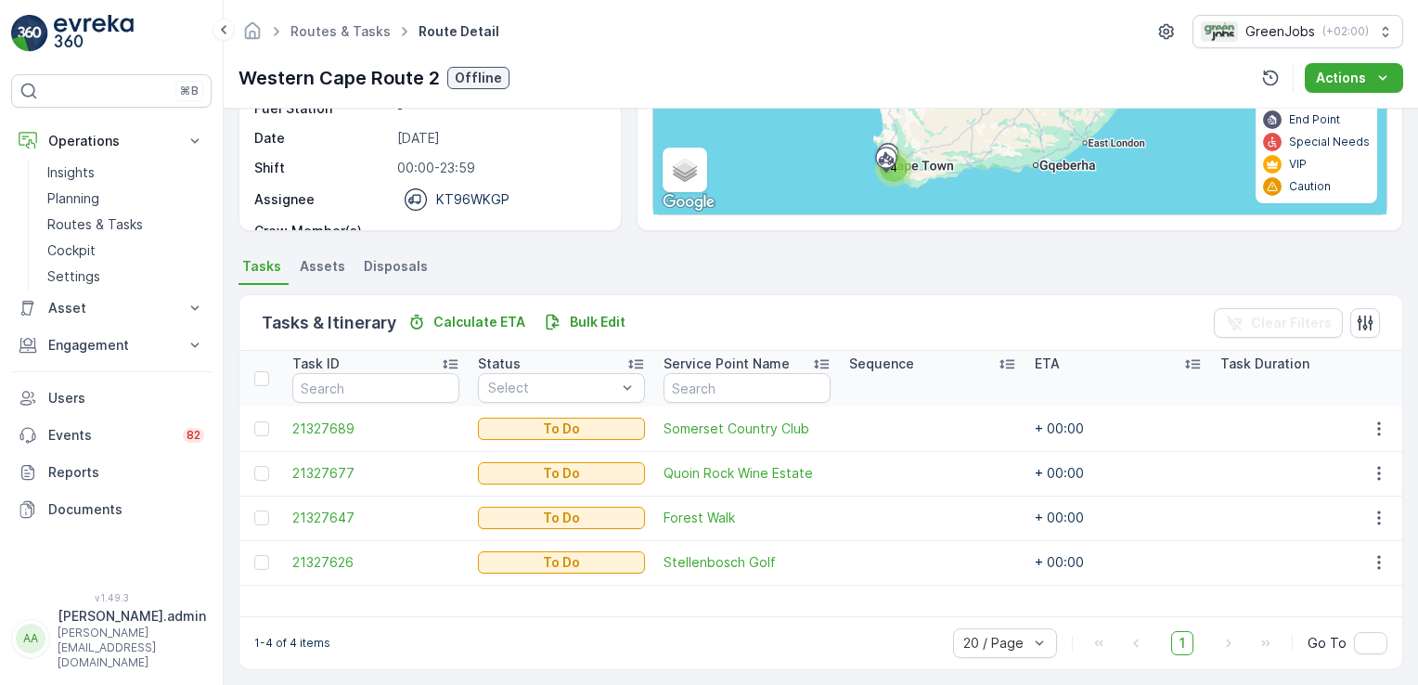
scroll to position [271, 0]
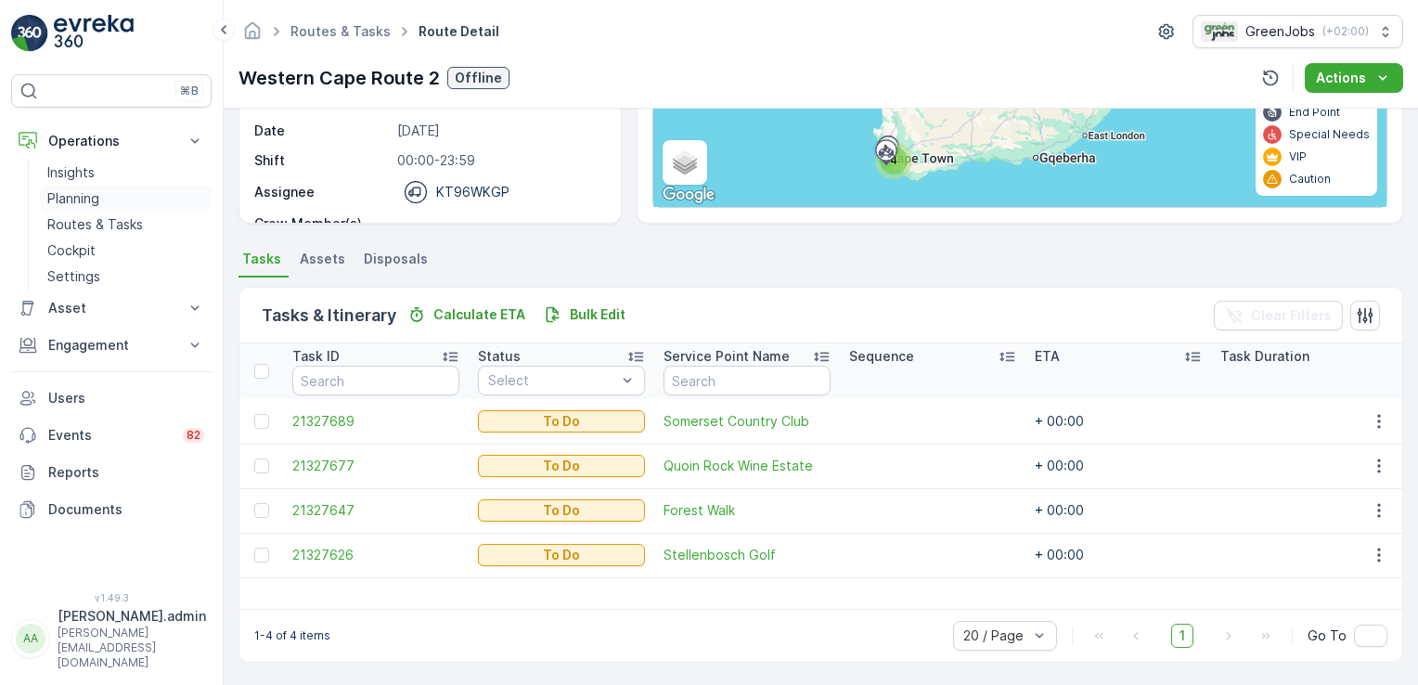
click at [98, 196] on p "Planning" at bounding box center [73, 198] width 52 height 19
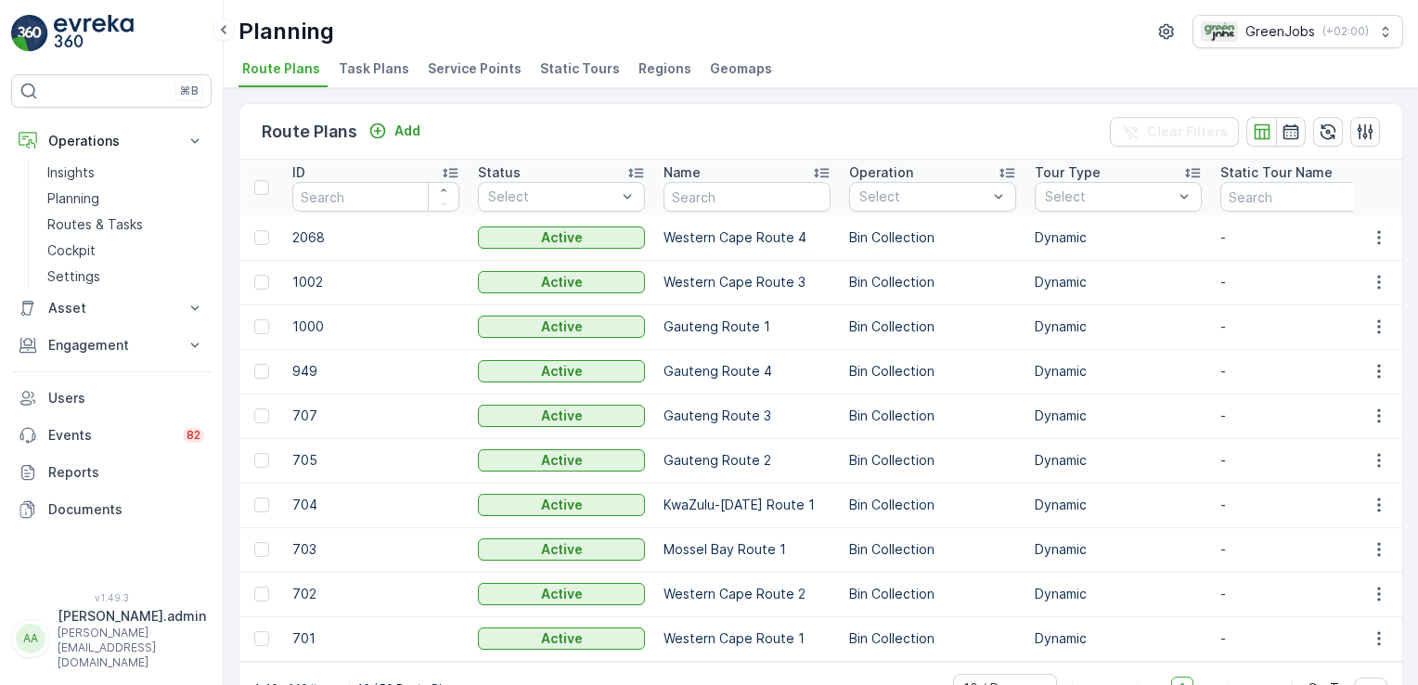
click at [480, 70] on span "Service Points" at bounding box center [475, 68] width 94 height 19
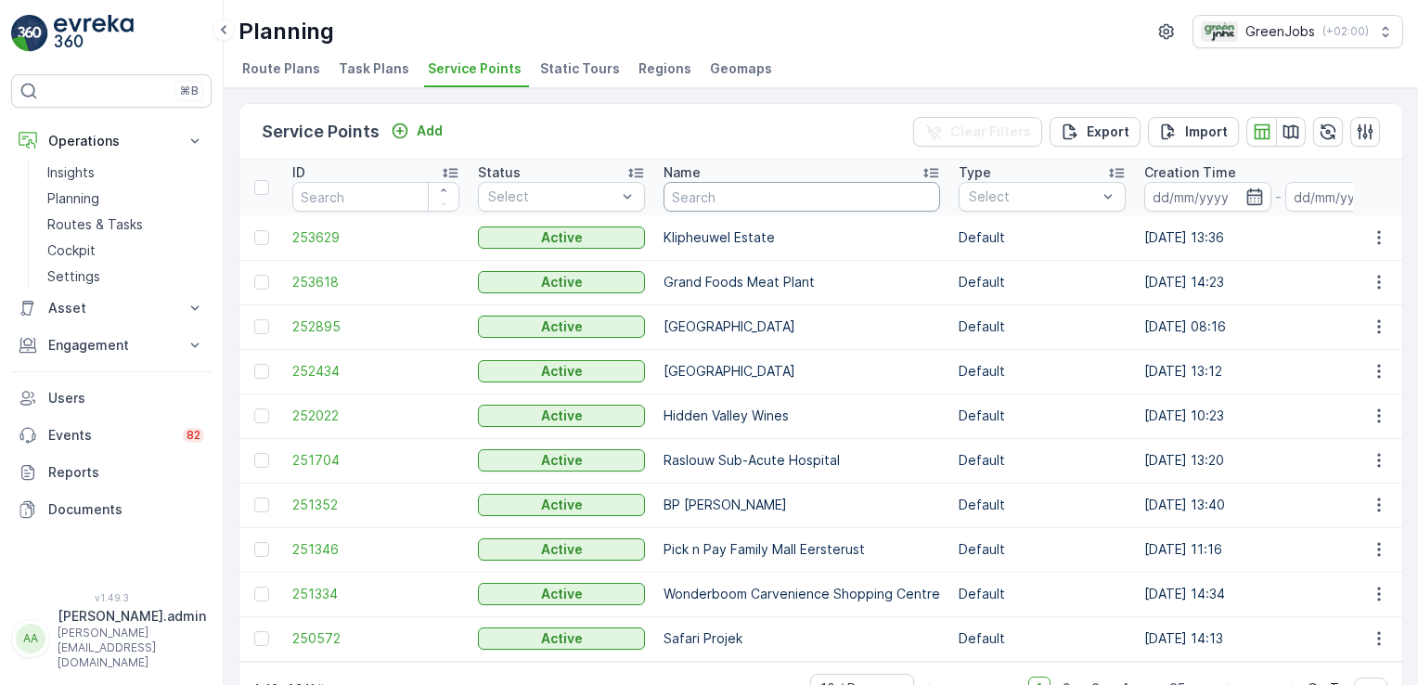
click at [766, 202] on input "text" at bounding box center [802, 197] width 277 height 30
type input "champs"
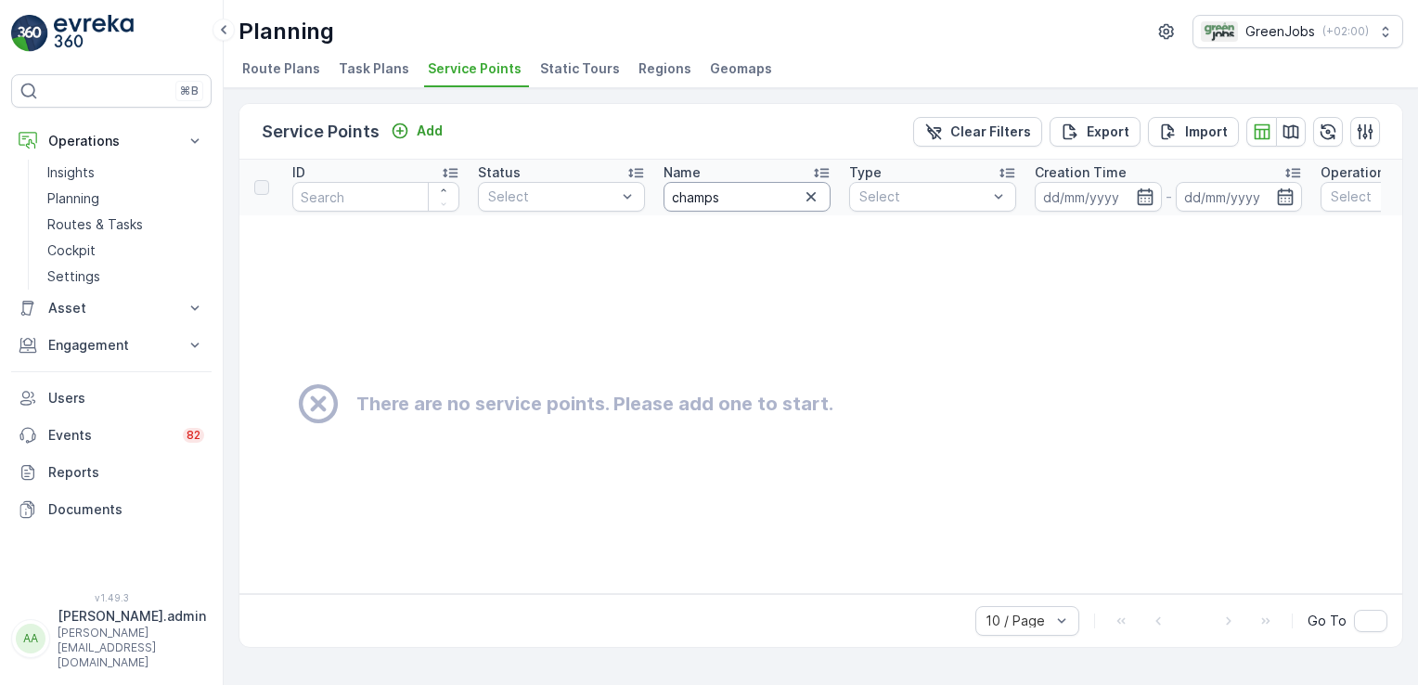
click at [749, 194] on input "champs" at bounding box center [747, 197] width 167 height 30
type input "champ"
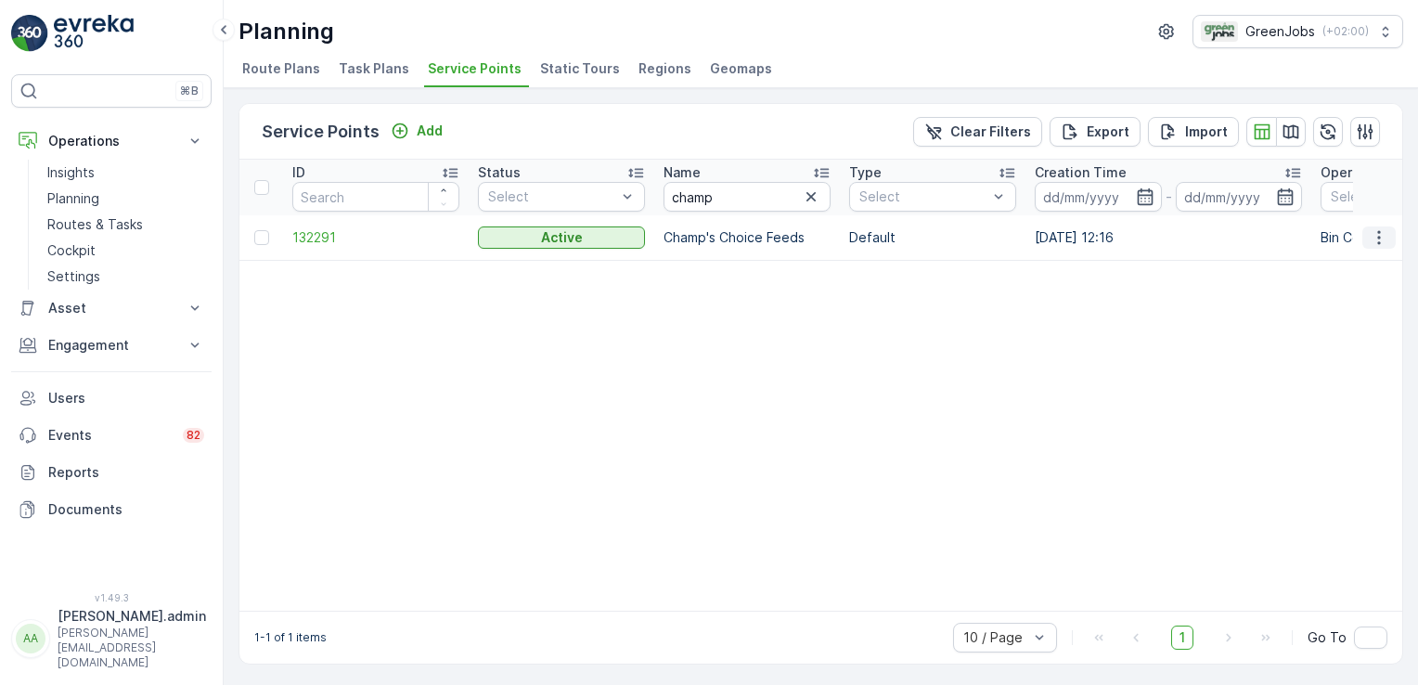
click at [1373, 234] on icon "button" at bounding box center [1379, 237] width 19 height 19
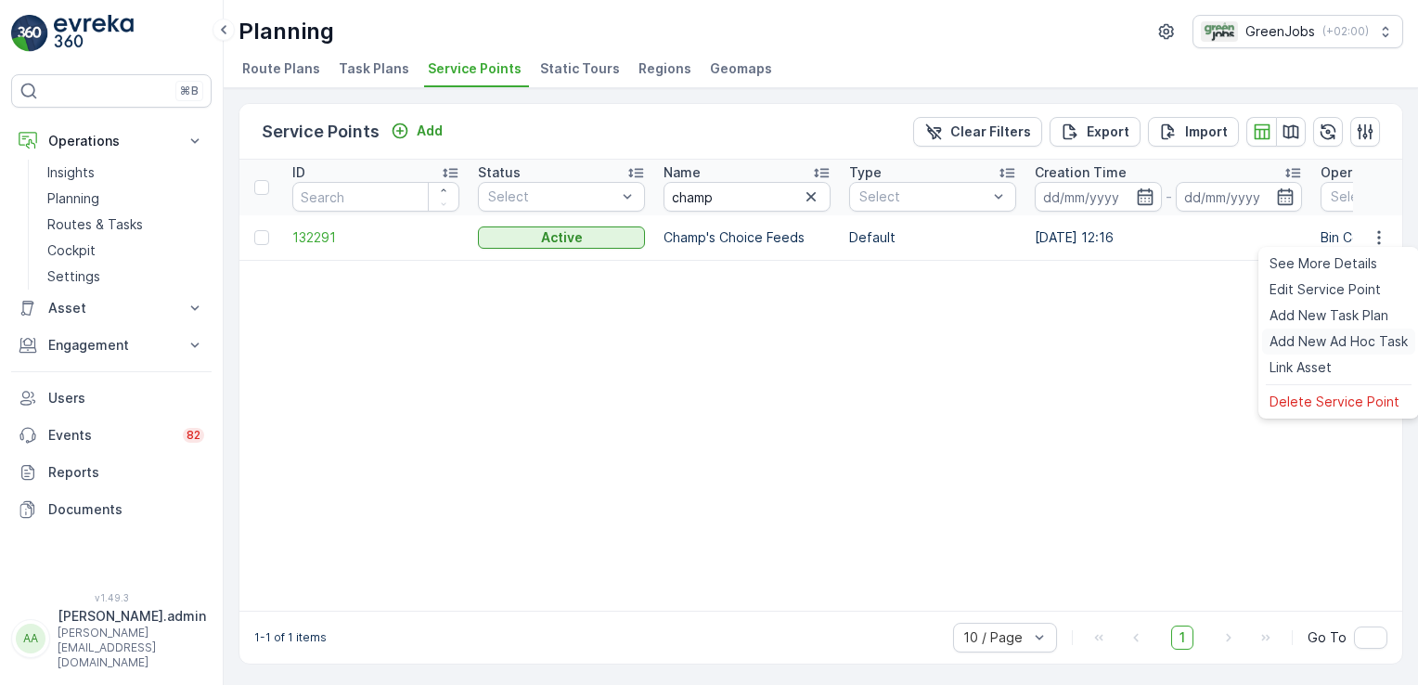
click at [1355, 346] on span "Add New Ad Hoc Task" at bounding box center [1339, 341] width 138 height 19
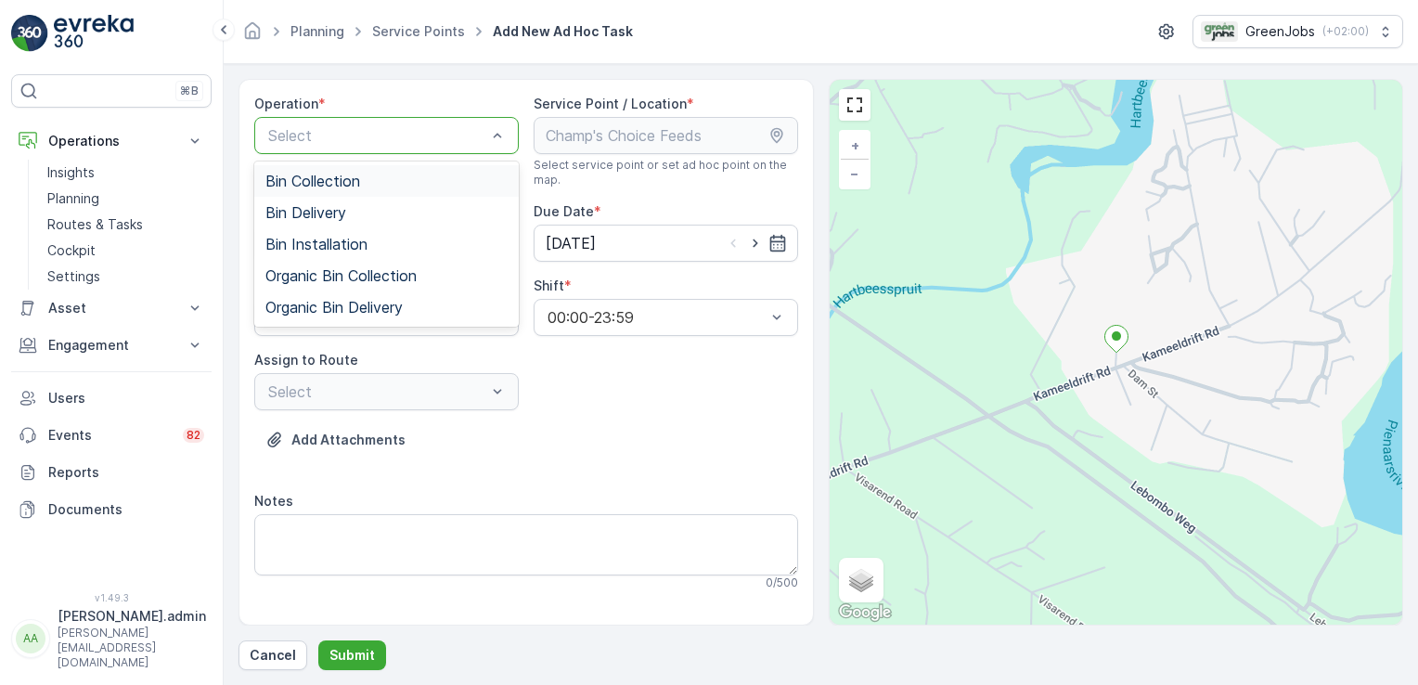
click at [355, 179] on span "Bin Collection" at bounding box center [312, 181] width 95 height 17
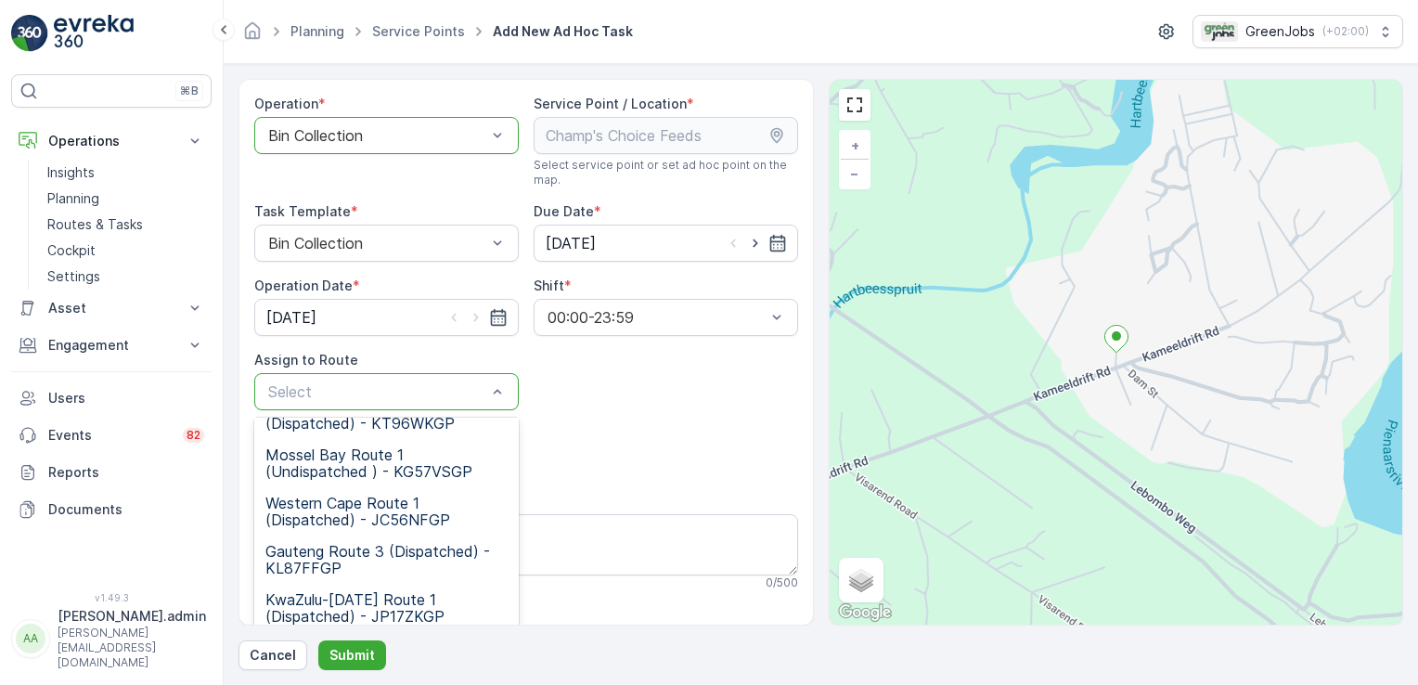
scroll to position [228, 0]
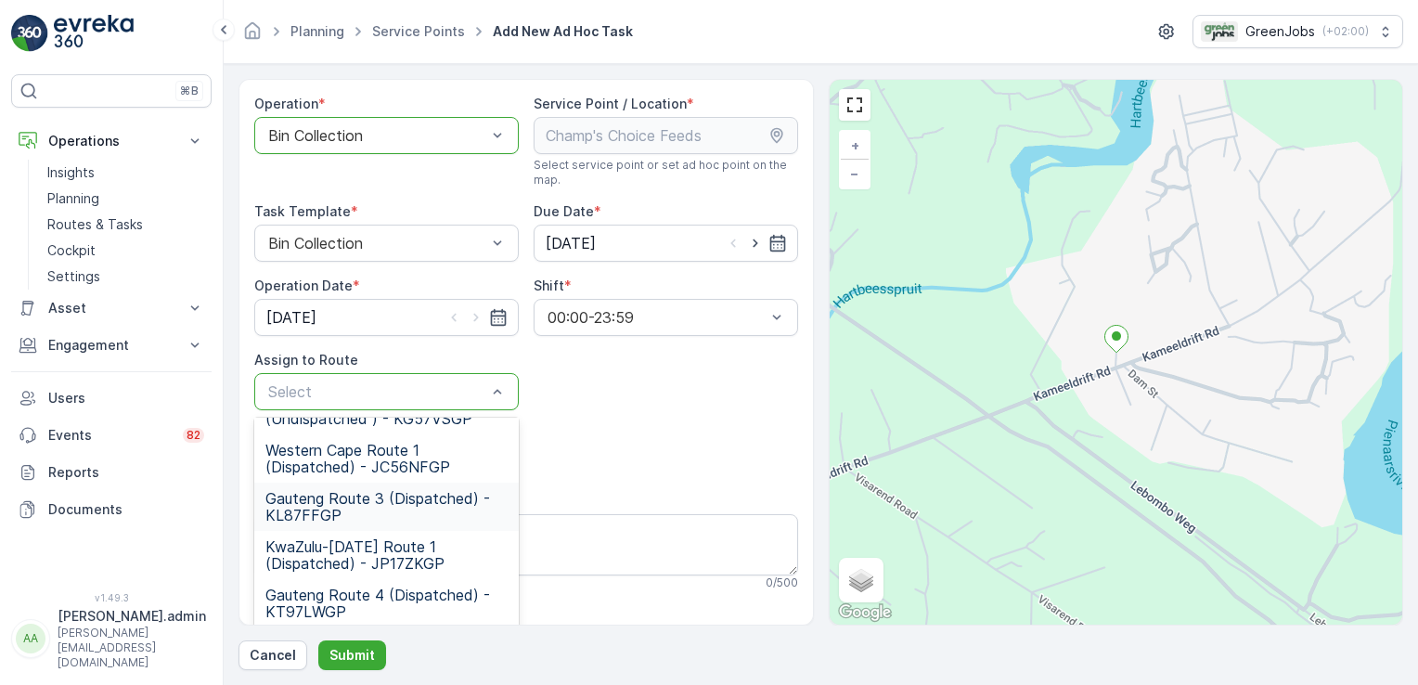
click at [307, 502] on span "Gauteng Route 3 (Dispatched) - KL87FFGP" at bounding box center [386, 506] width 242 height 33
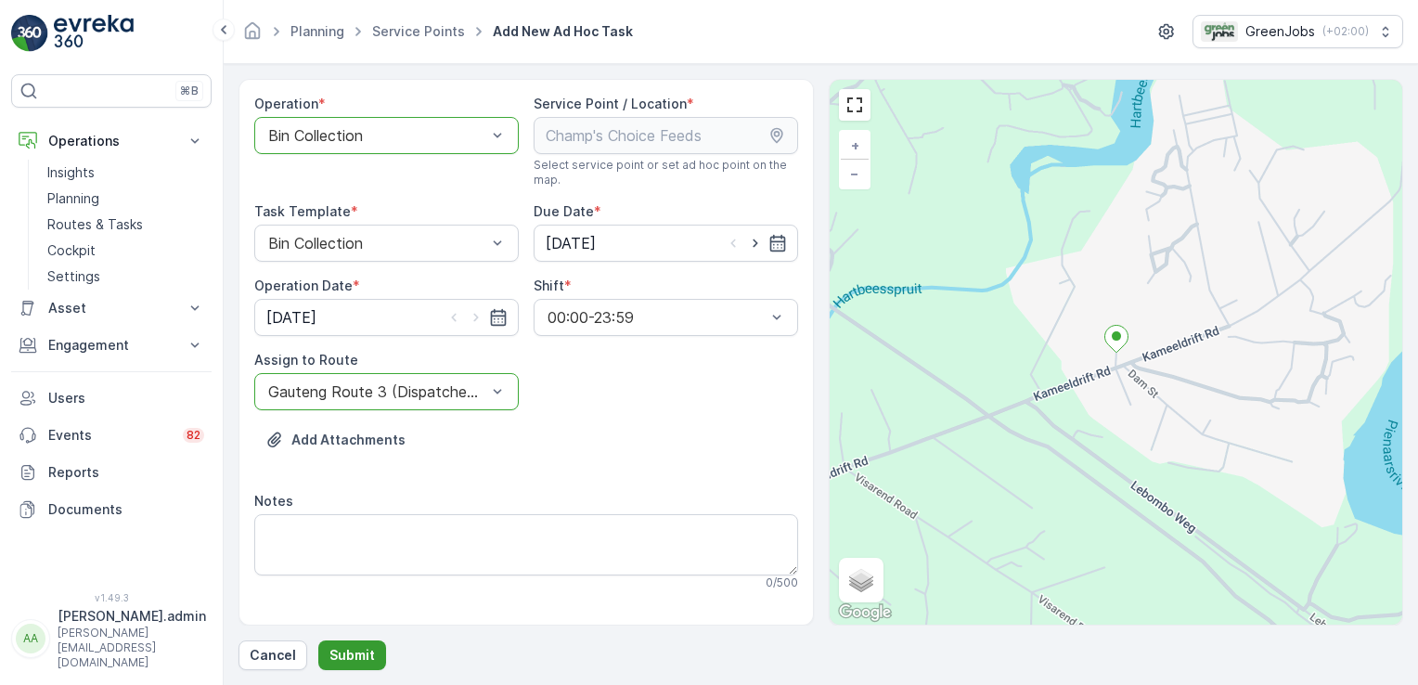
click at [353, 652] on p "Submit" at bounding box center [351, 655] width 45 height 19
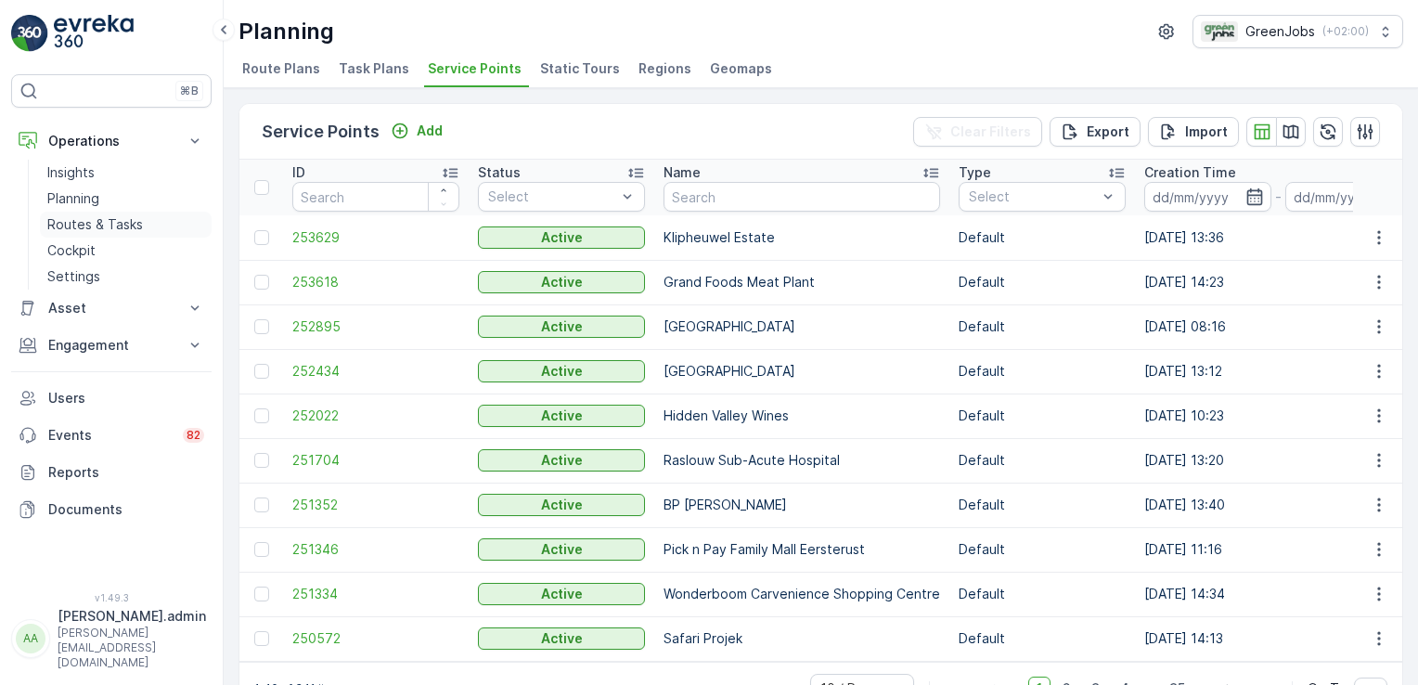
click at [123, 226] on p "Routes & Tasks" at bounding box center [95, 224] width 96 height 19
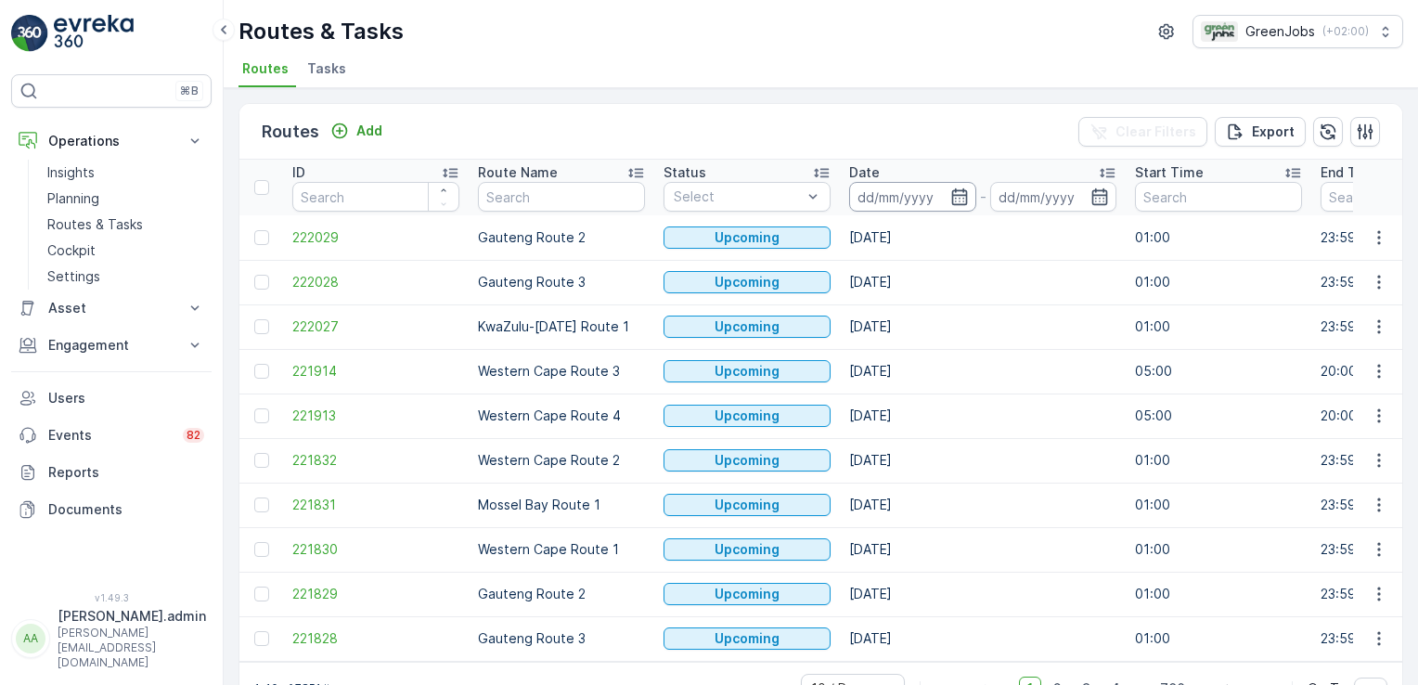
click at [891, 201] on input at bounding box center [912, 197] width 127 height 30
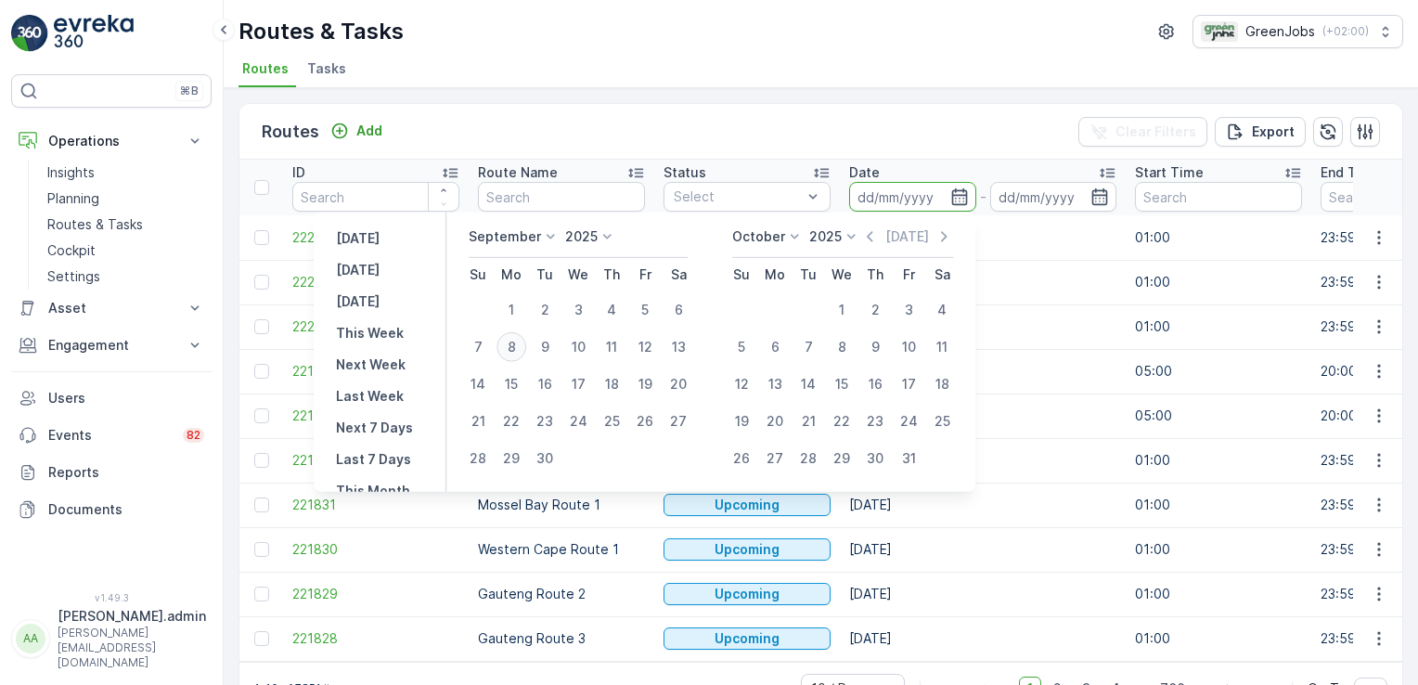
click at [521, 346] on div "8" at bounding box center [512, 347] width 30 height 30
type input "[DATE]"
click at [521, 346] on div "8" at bounding box center [512, 347] width 30 height 30
type input "[DATE]"
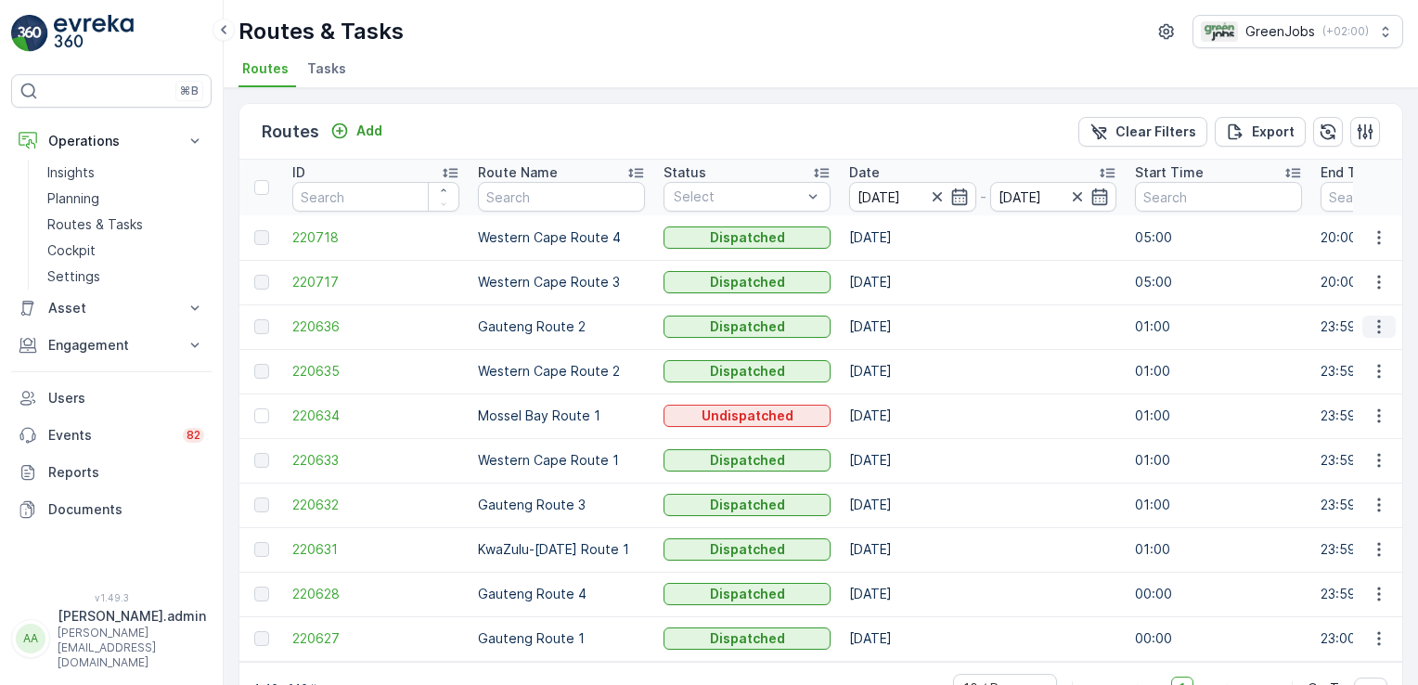
click at [1377, 325] on icon "button" at bounding box center [1378, 327] width 3 height 14
click at [1375, 355] on span "See More Details" at bounding box center [1336, 352] width 108 height 19
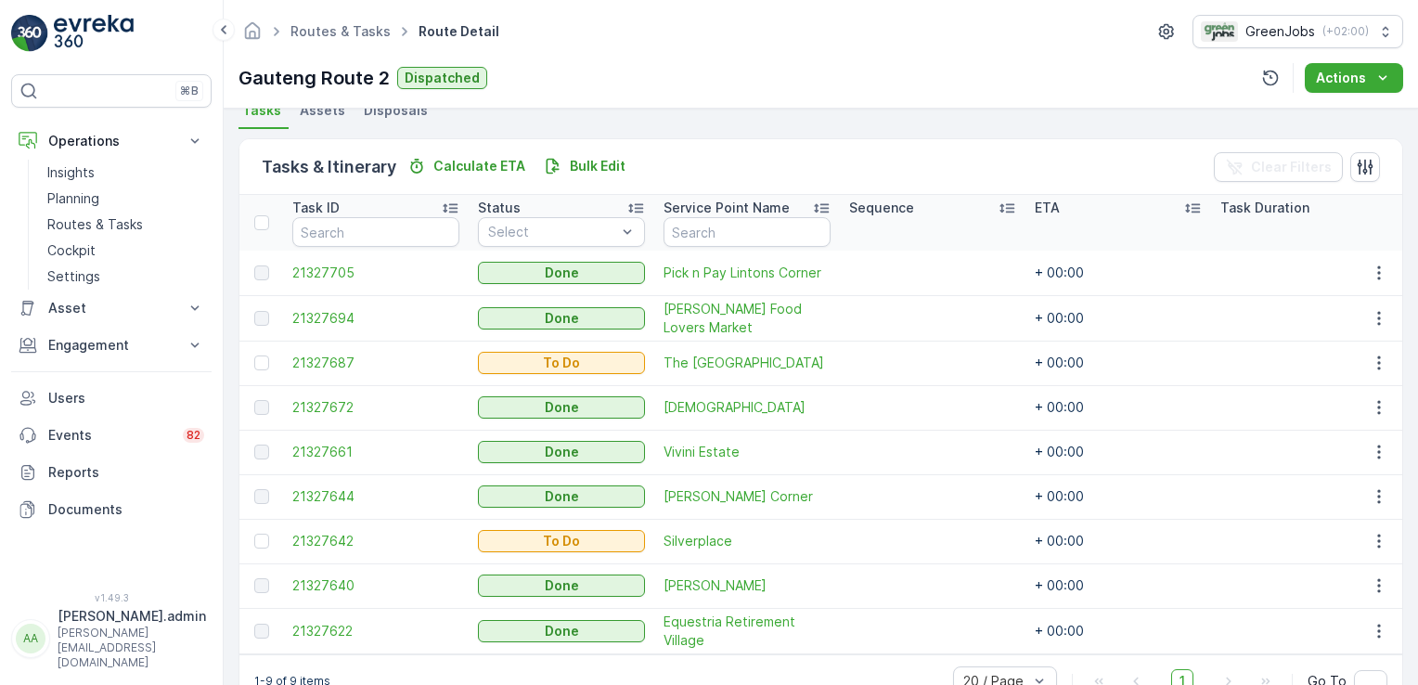
scroll to position [472, 0]
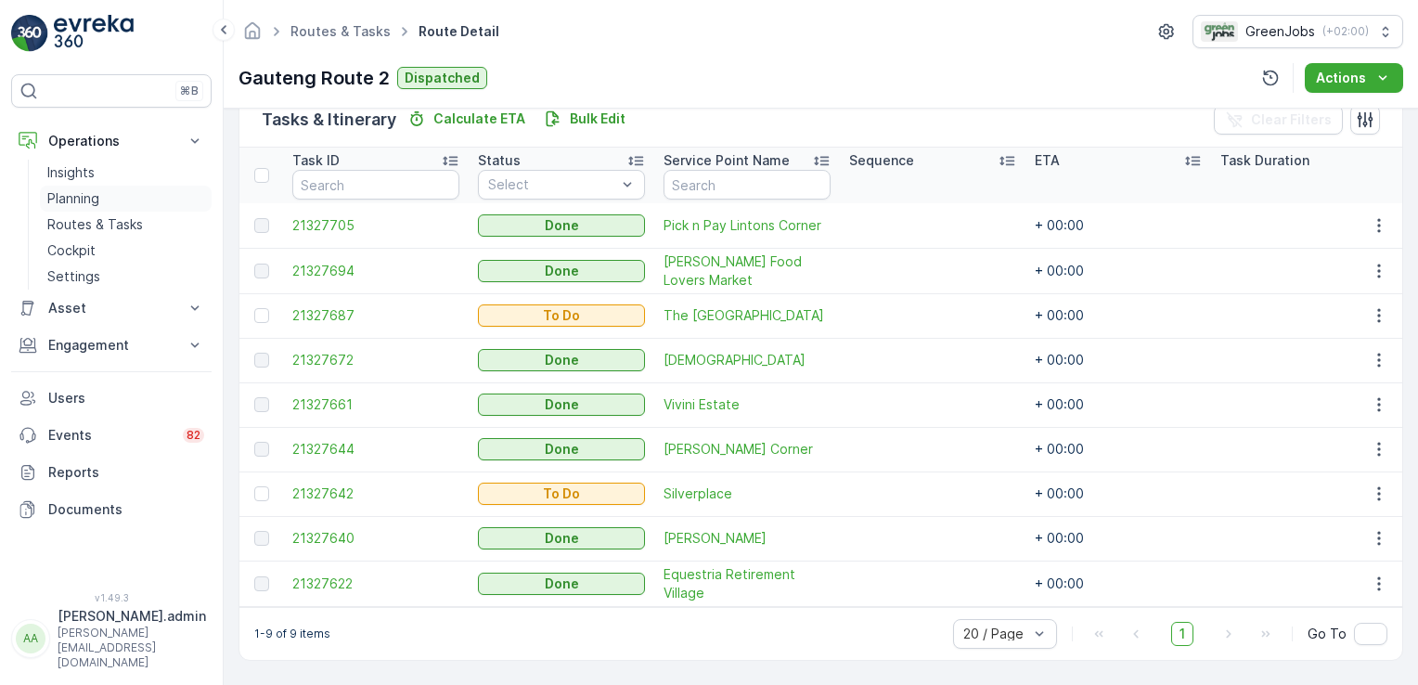
click at [85, 195] on p "Planning" at bounding box center [73, 198] width 52 height 19
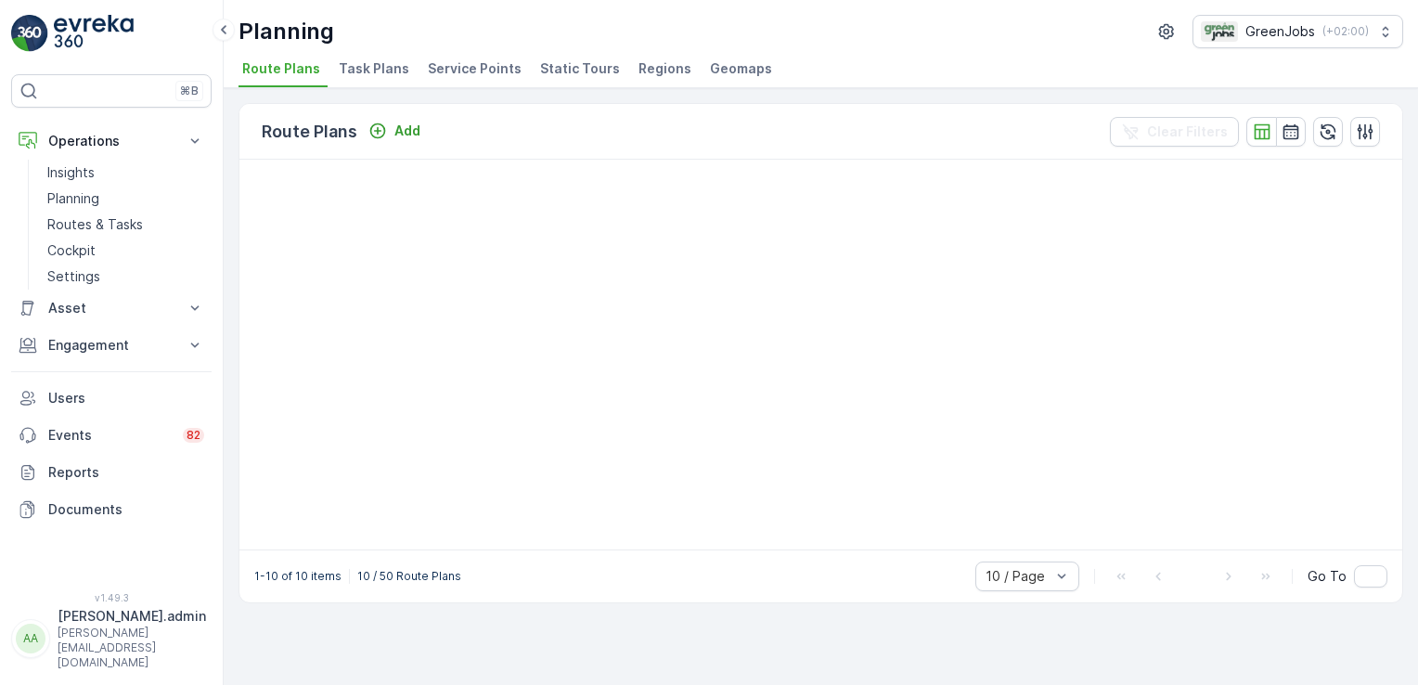
click at [453, 71] on span "Service Points" at bounding box center [475, 68] width 94 height 19
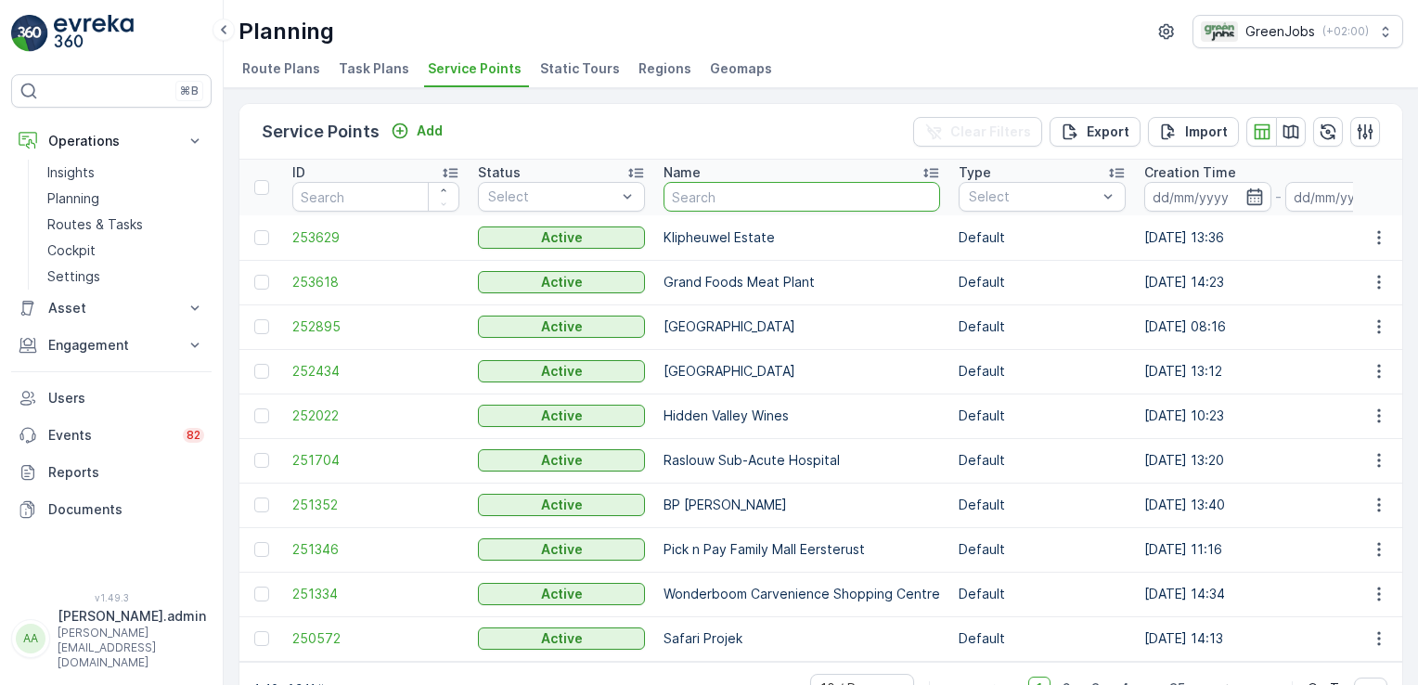
drag, startPoint x: 689, startPoint y: 200, endPoint x: 679, endPoint y: 226, distance: 26.7
click at [690, 200] on input "text" at bounding box center [802, 197] width 277 height 30
type input "clean air nur"
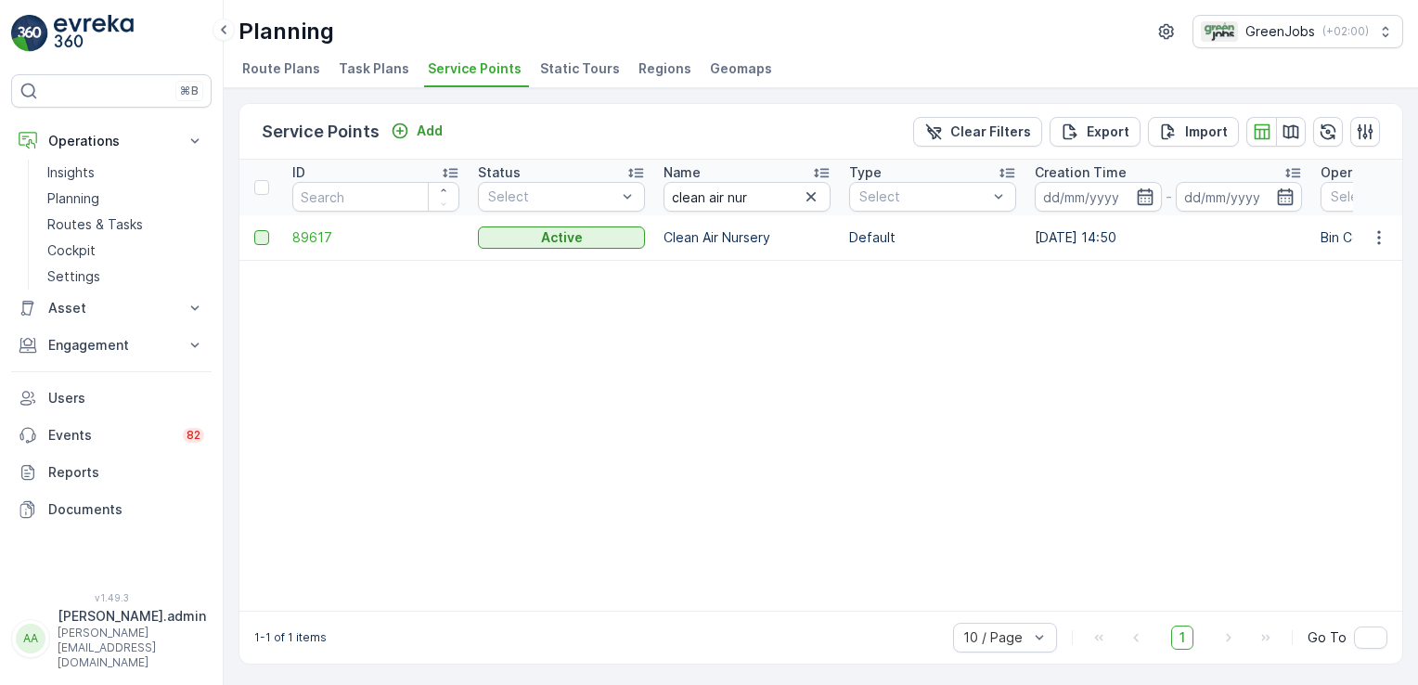
click at [260, 232] on div at bounding box center [261, 237] width 15 height 15
click at [254, 230] on input "checkbox" at bounding box center [254, 230] width 0 height 0
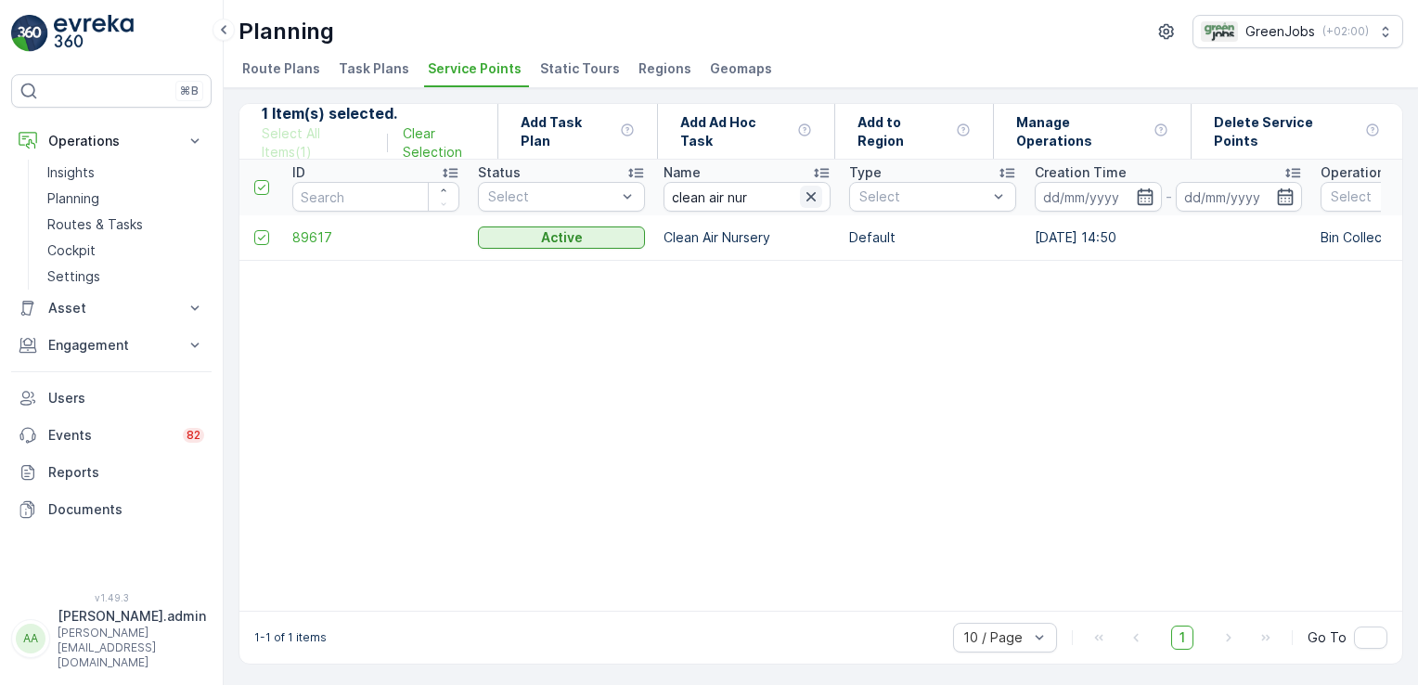
click at [813, 198] on icon "button" at bounding box center [811, 196] width 9 height 9
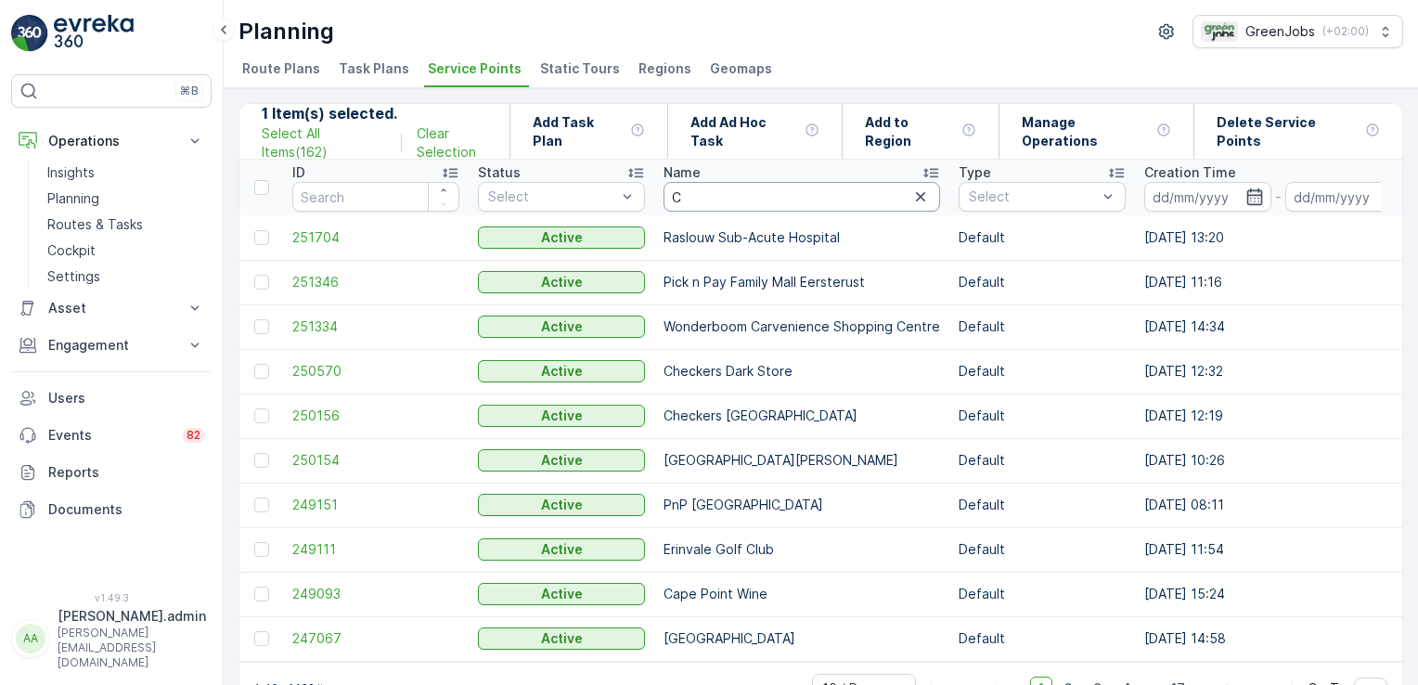
click at [735, 196] on input "C" at bounding box center [802, 197] width 277 height 30
type input "CVO"
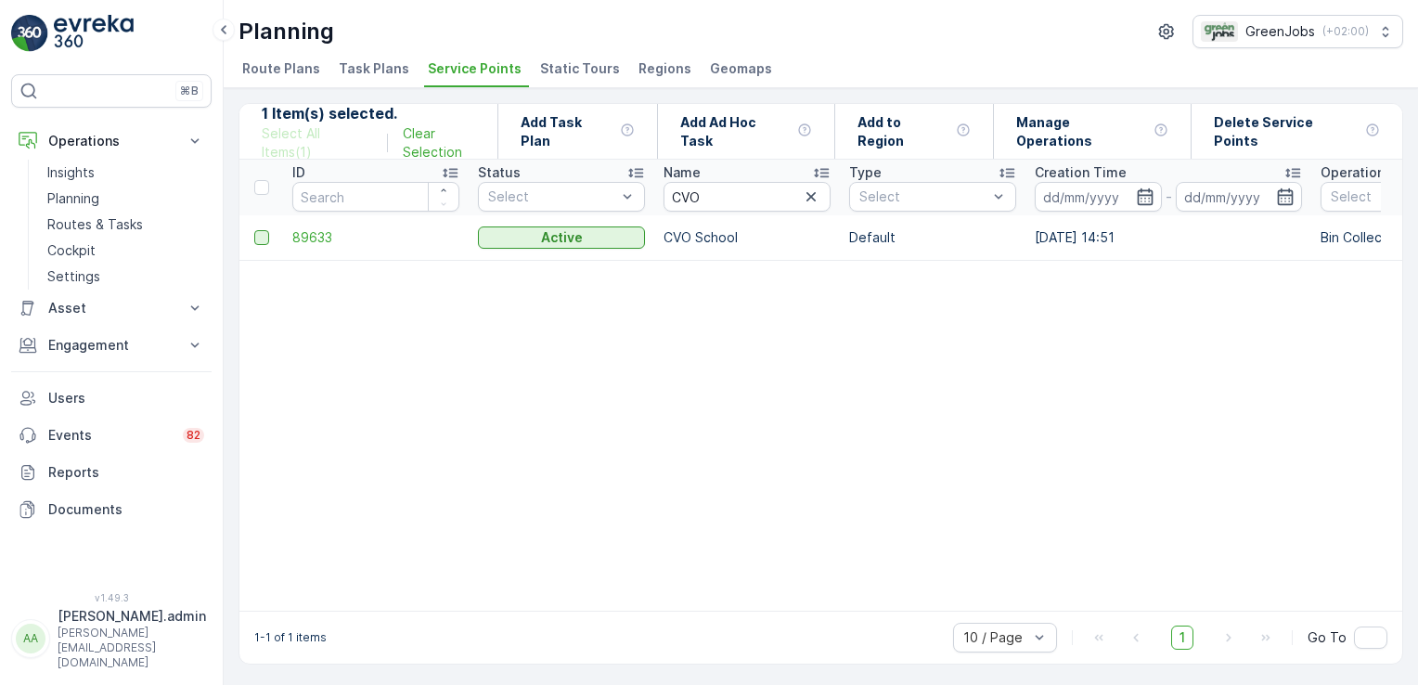
click at [257, 231] on div at bounding box center [261, 237] width 15 height 15
click at [254, 230] on input "checkbox" at bounding box center [254, 230] width 0 height 0
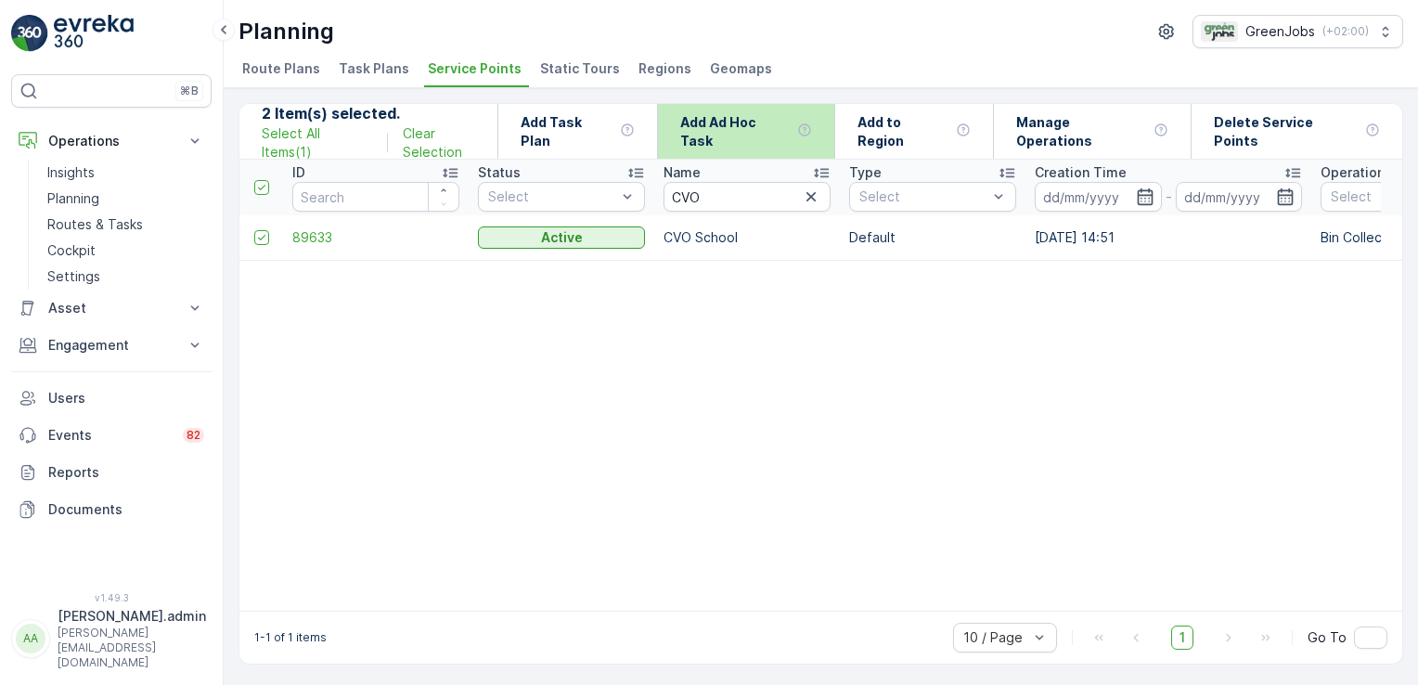
click at [731, 130] on p "Add Ad Hoc Task" at bounding box center [735, 131] width 110 height 37
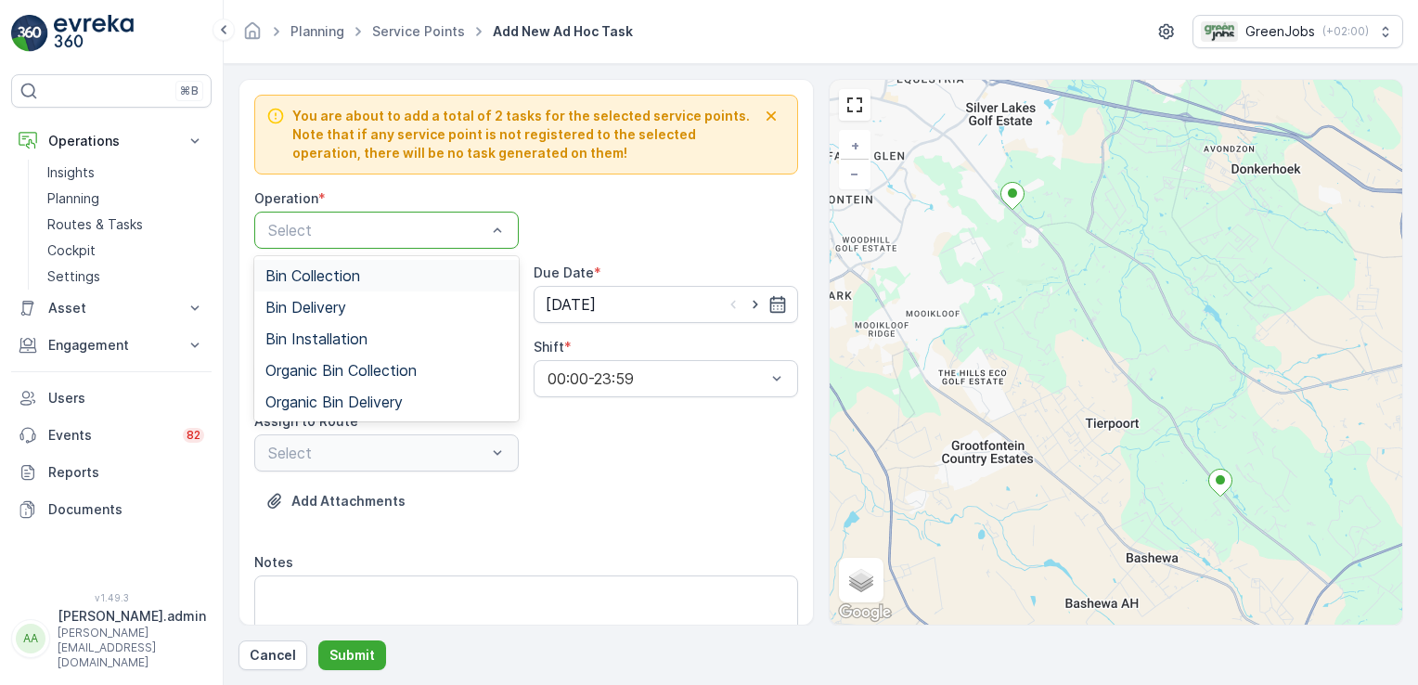
click at [342, 271] on span "Bin Collection" at bounding box center [312, 275] width 95 height 17
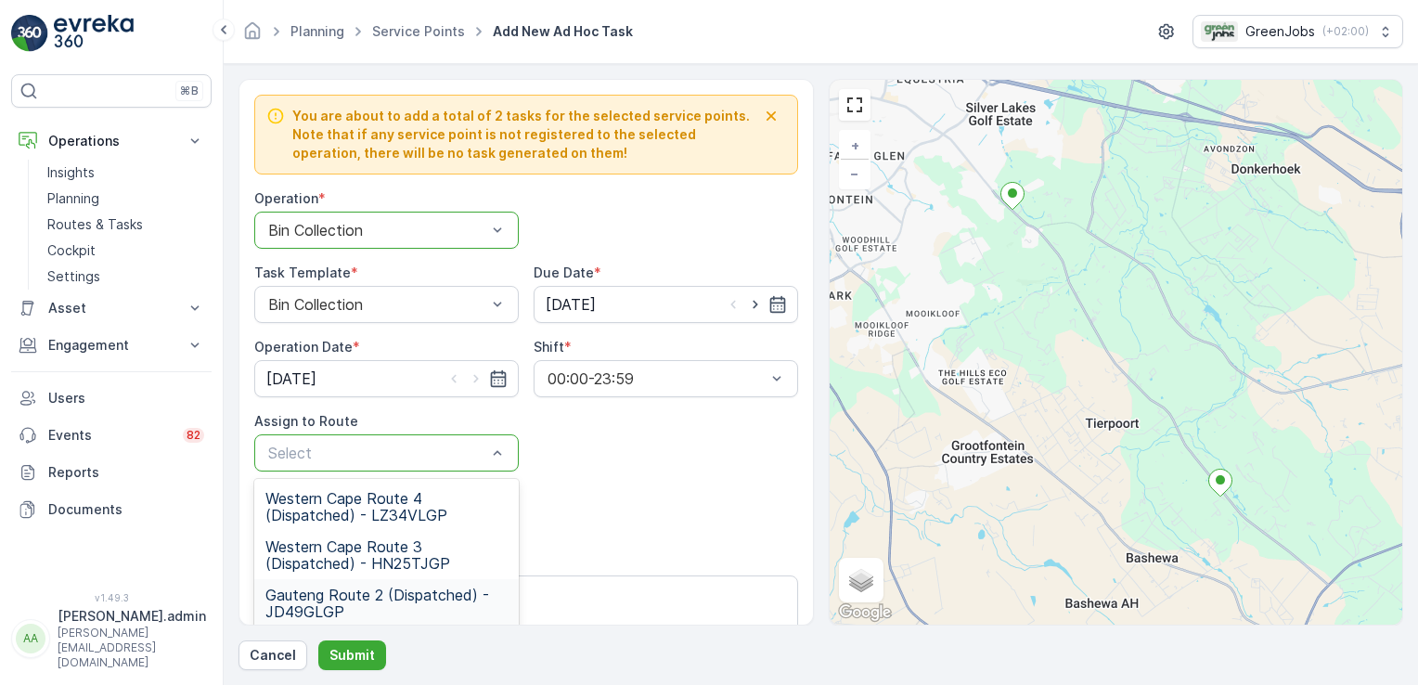
click at [370, 588] on span "Gauteng Route 2 (Dispatched) - JD49GLGP" at bounding box center [386, 603] width 242 height 33
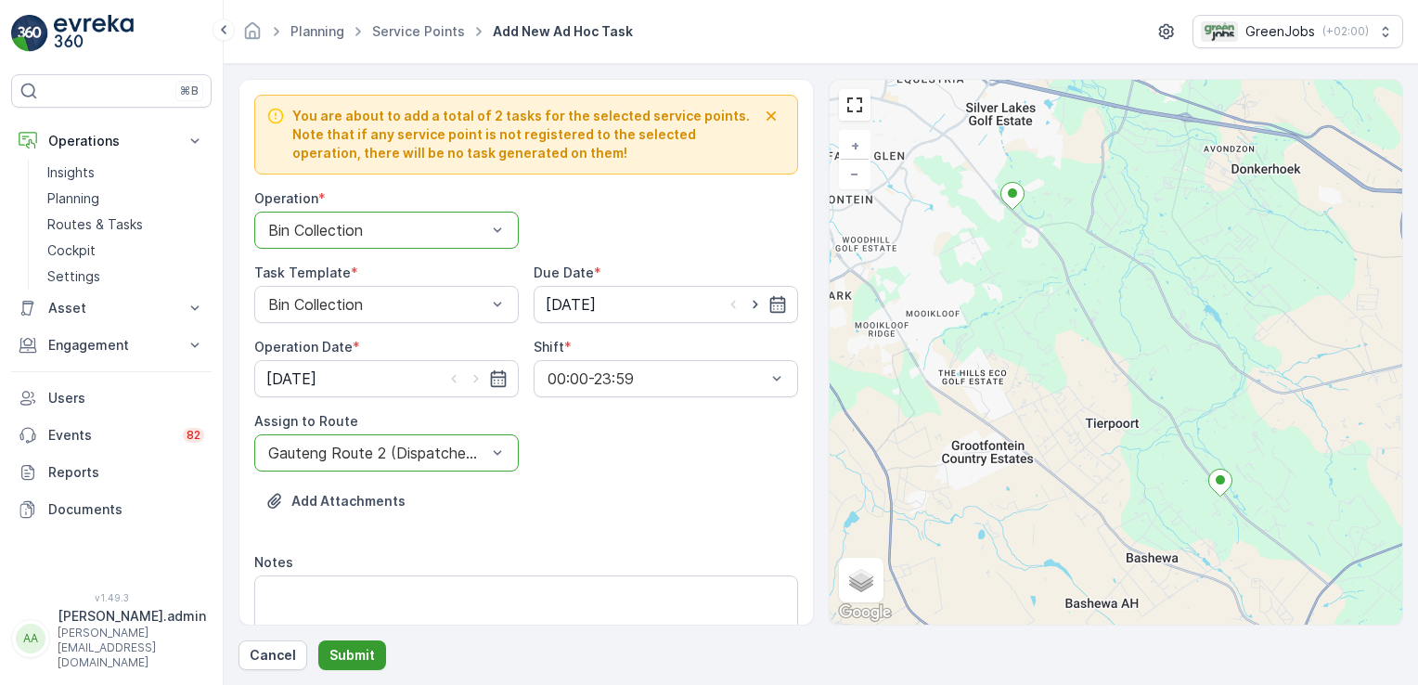
click at [356, 655] on p "Submit" at bounding box center [351, 655] width 45 height 19
